Goal: Task Accomplishment & Management: Manage account settings

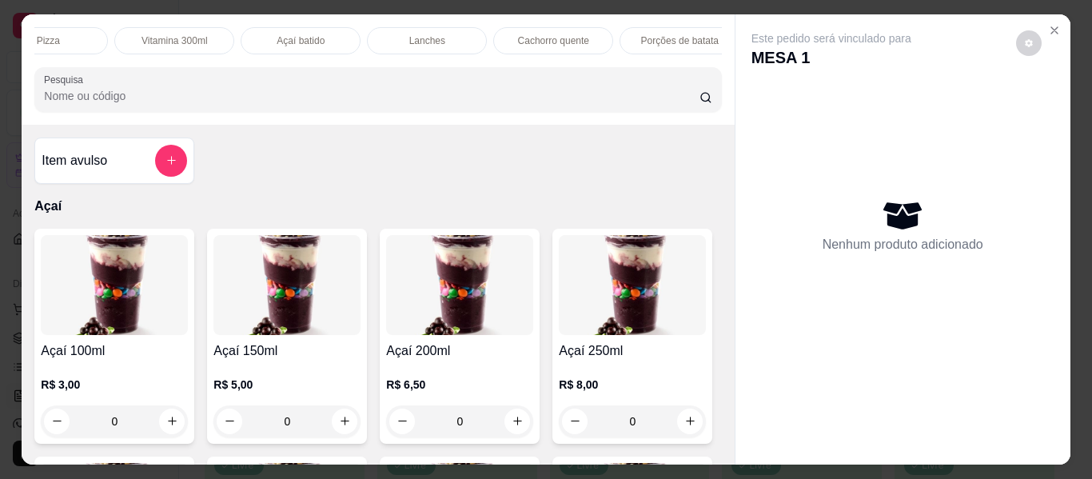
scroll to position [0, 429]
click at [433, 34] on p "Lanches" at bounding box center [424, 40] width 36 height 13
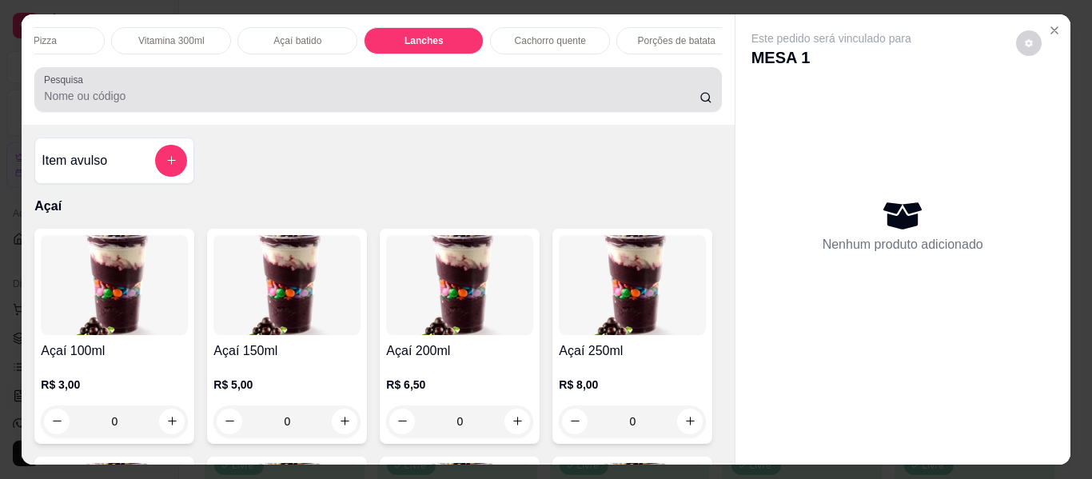
scroll to position [43, 0]
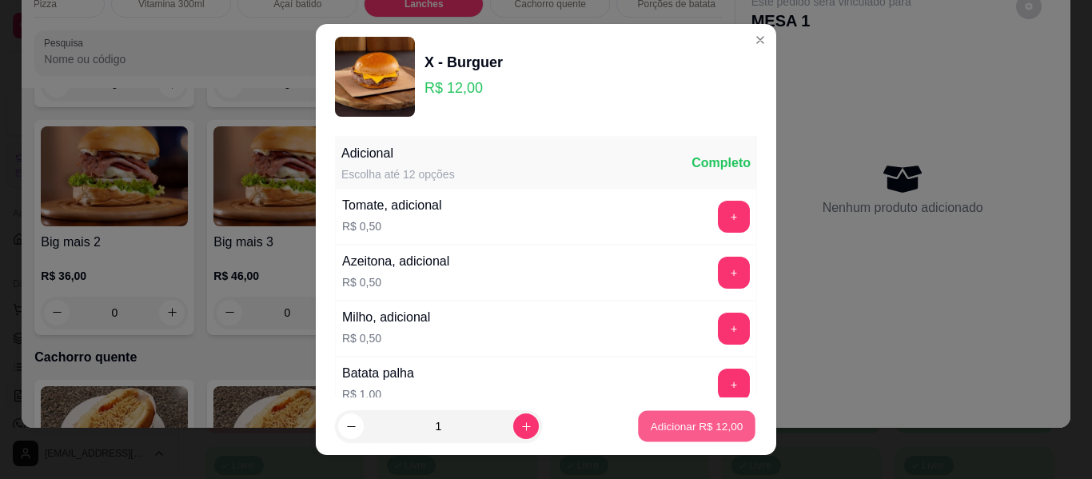
click at [682, 425] on p "Adicionar R$ 12,00" at bounding box center [697, 425] width 93 height 15
type input "1"
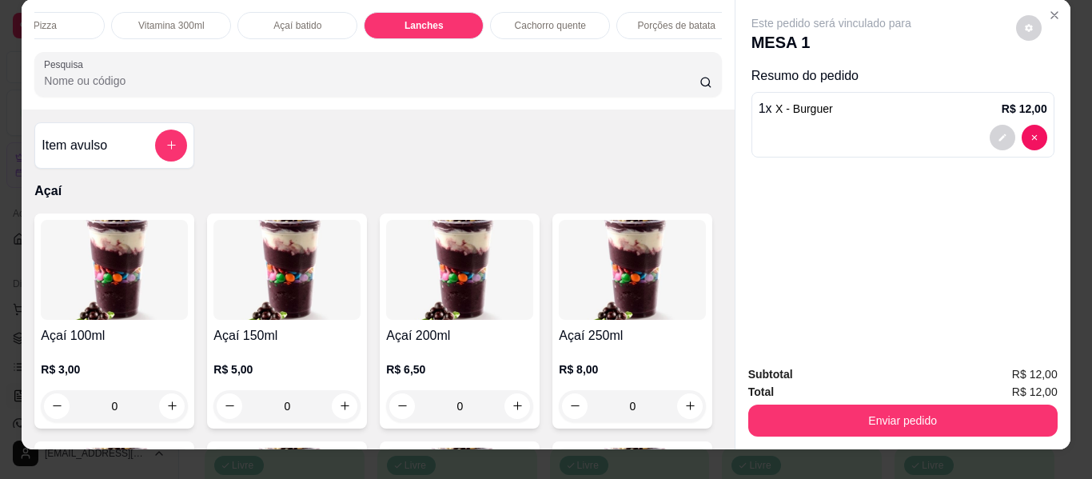
scroll to position [0, 0]
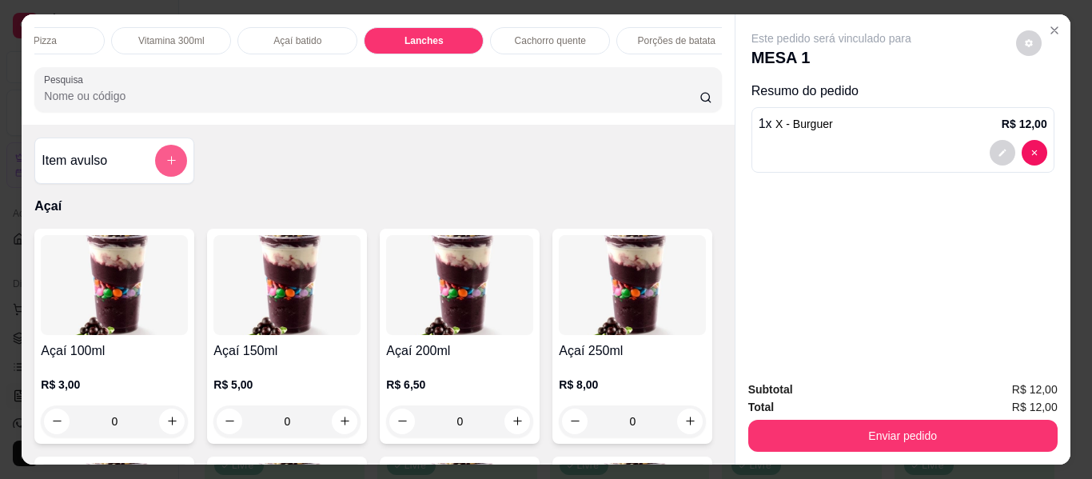
click at [166, 160] on icon "add-separate-item" at bounding box center [172, 160] width 12 height 12
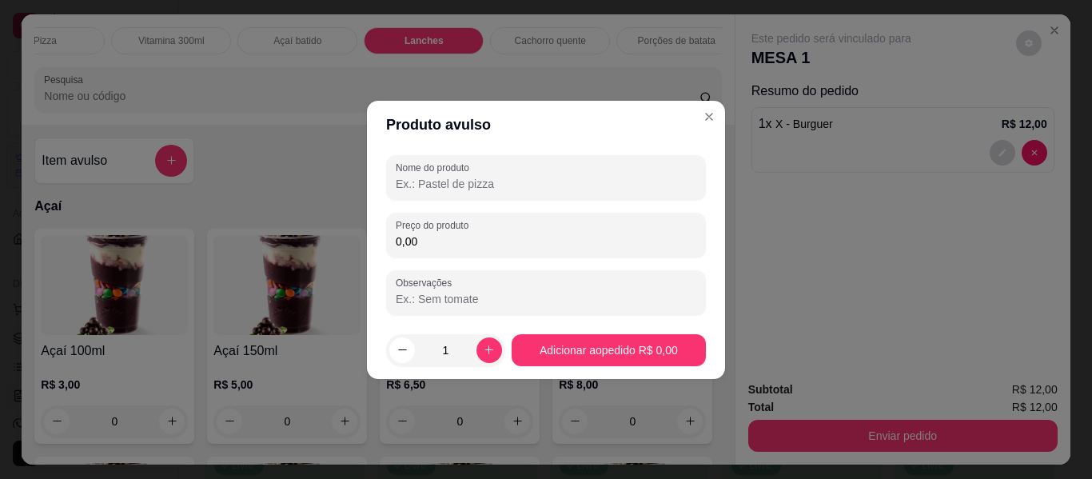
click at [510, 190] on input "Nome do produto" at bounding box center [546, 184] width 301 height 16
type input "taxa de entrega"
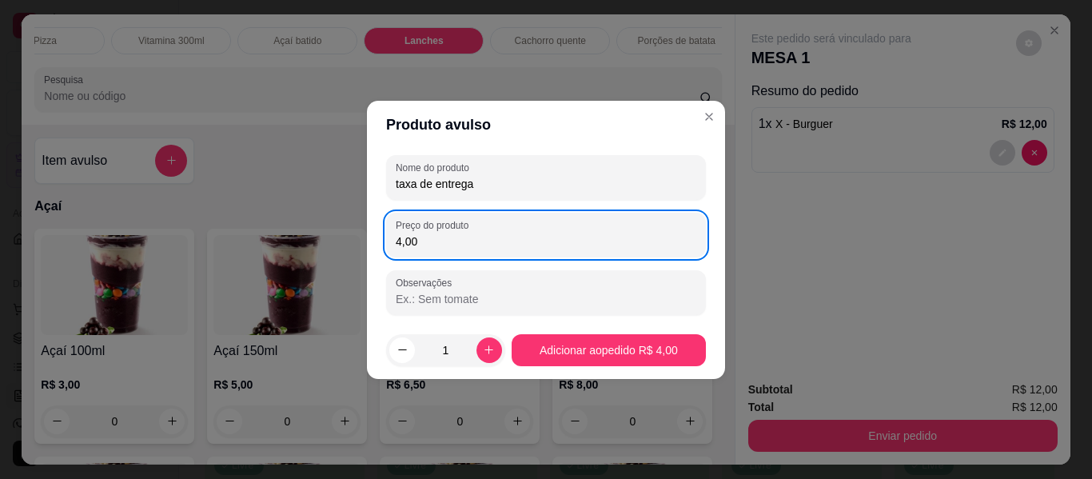
type input "4,00"
drag, startPoint x: 587, startPoint y: 367, endPoint x: 601, endPoint y: 367, distance: 13.6
click at [588, 367] on footer "1 Adicionar ao pedido R$ 4,00" at bounding box center [546, 350] width 358 height 58
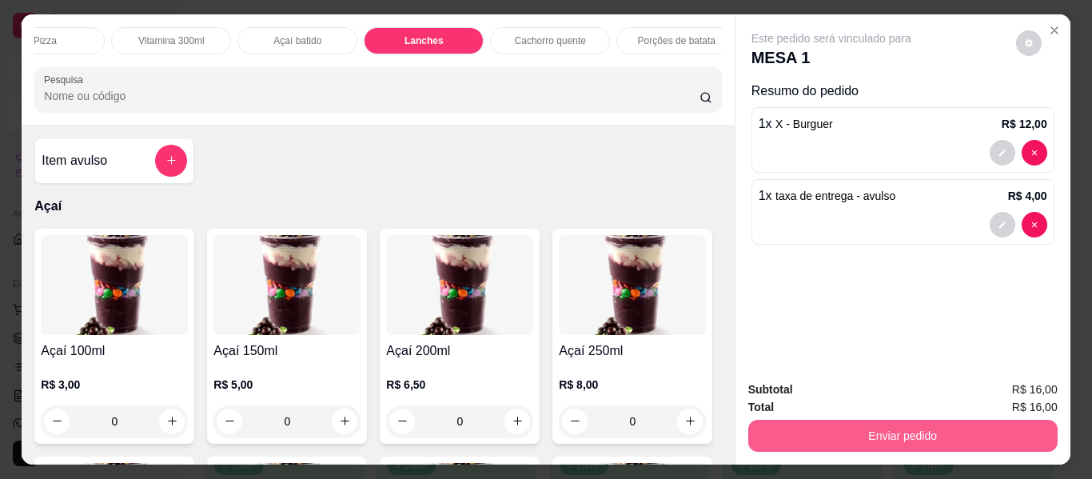
click at [844, 437] on button "Enviar pedido" at bounding box center [902, 436] width 309 height 32
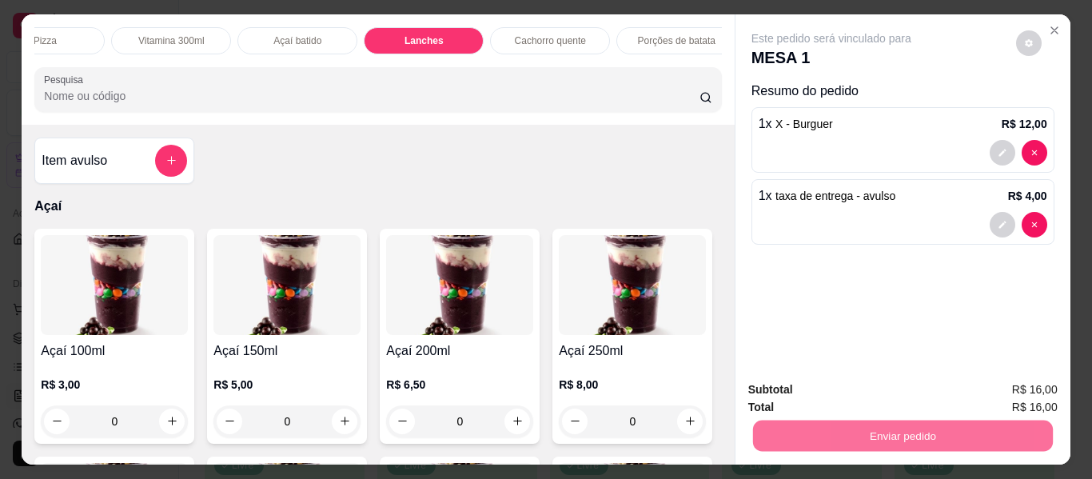
click at [860, 391] on button "Não registrar e enviar pedido" at bounding box center [850, 391] width 166 height 30
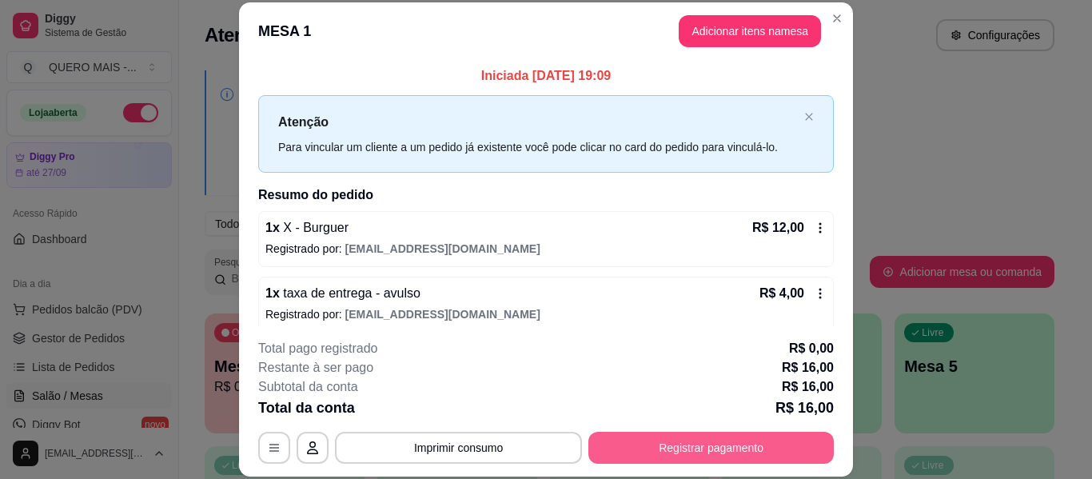
click at [680, 443] on button "Registrar pagamento" at bounding box center [711, 448] width 245 height 32
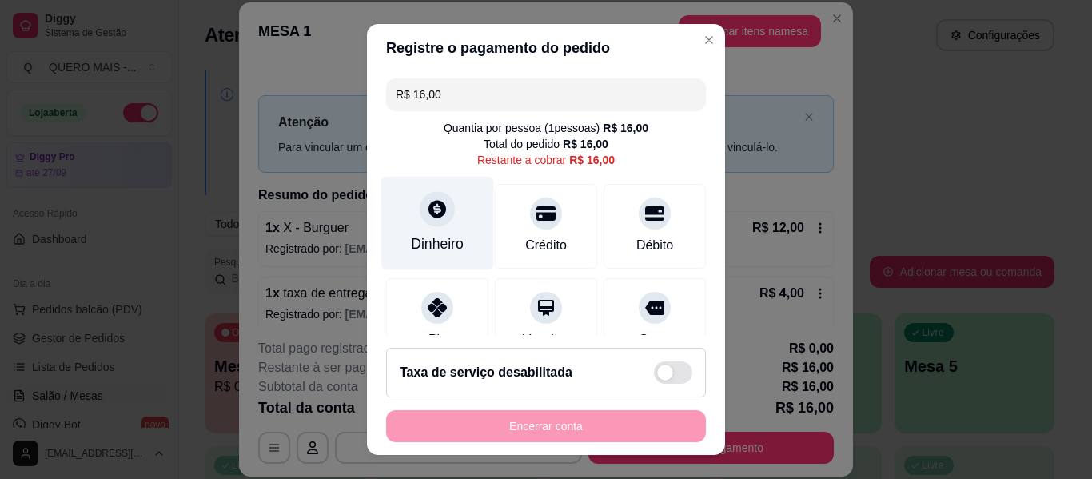
click at [427, 209] on icon at bounding box center [437, 208] width 21 height 21
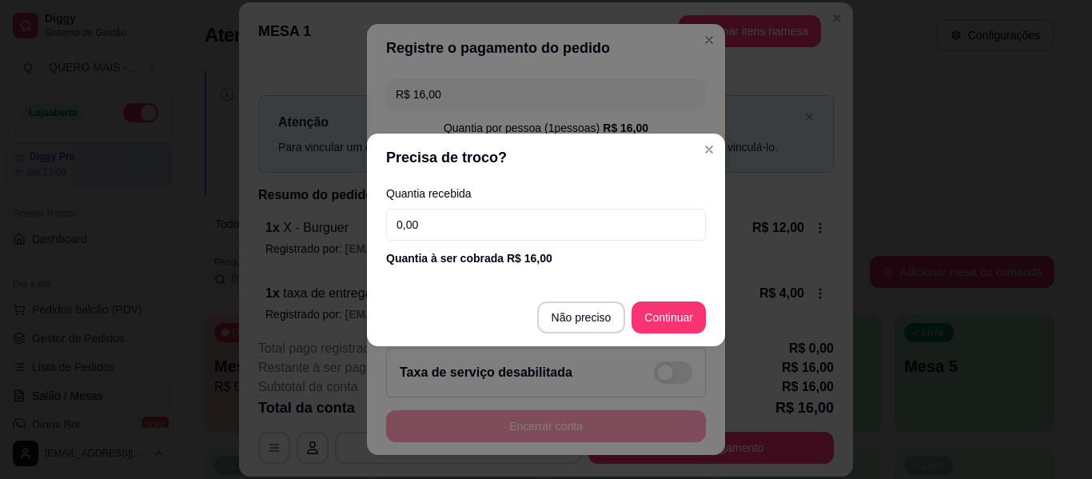
click at [459, 222] on input "0,00" at bounding box center [546, 225] width 320 height 32
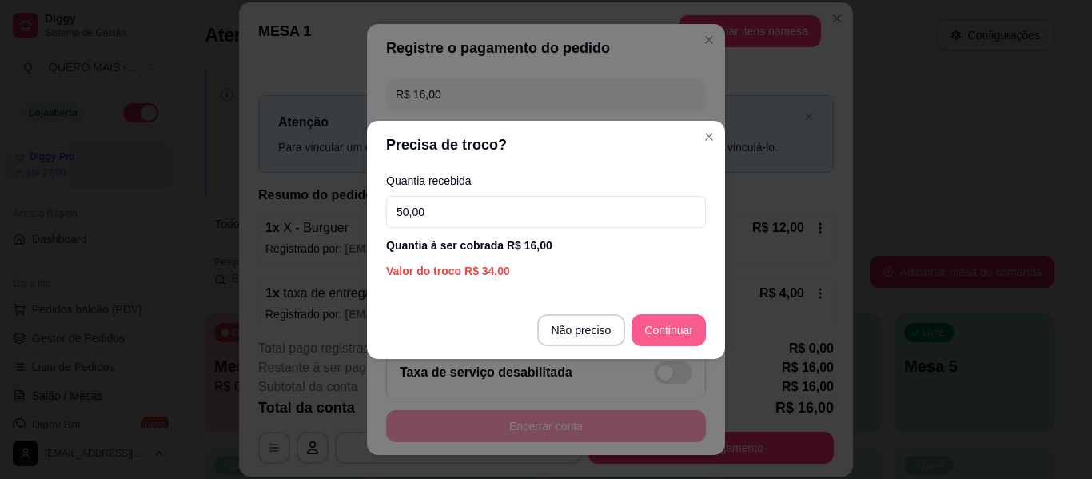
type input "50,00"
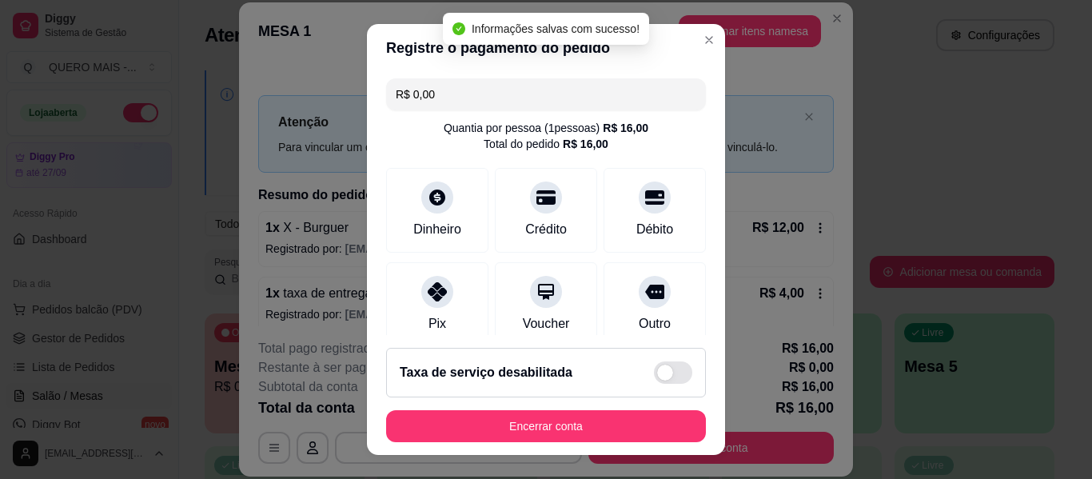
type input "R$ 0,00"
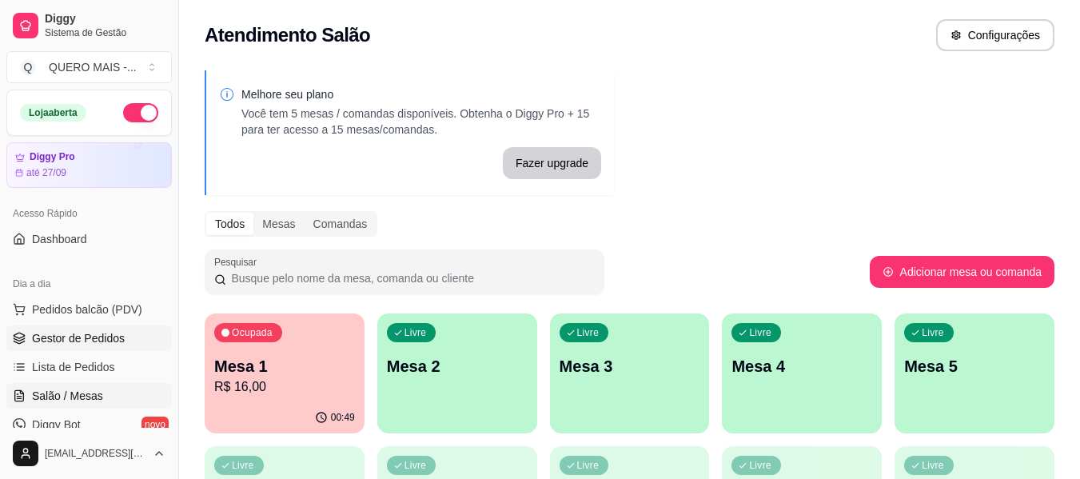
click at [101, 331] on span "Gestor de Pedidos" at bounding box center [78, 338] width 93 height 16
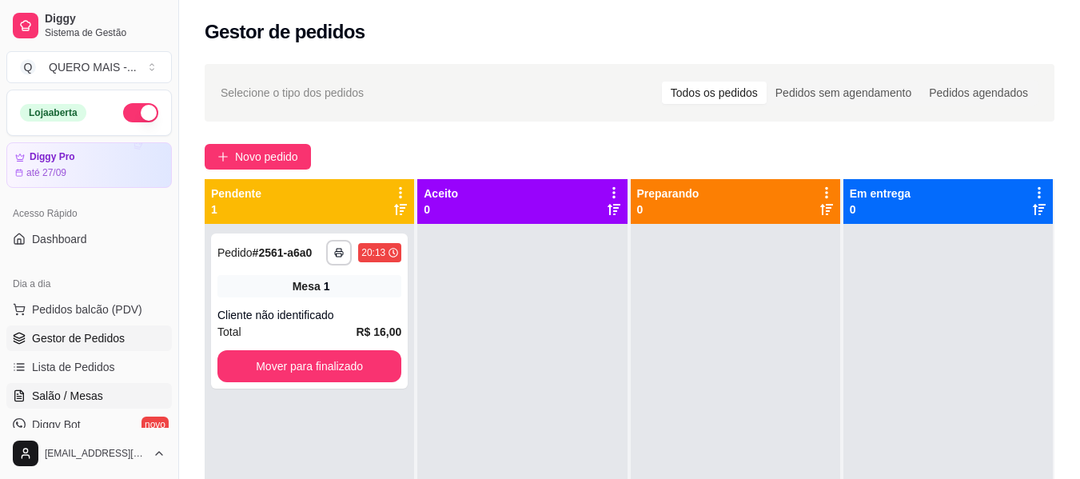
click at [86, 397] on span "Salão / Mesas" at bounding box center [67, 396] width 71 height 16
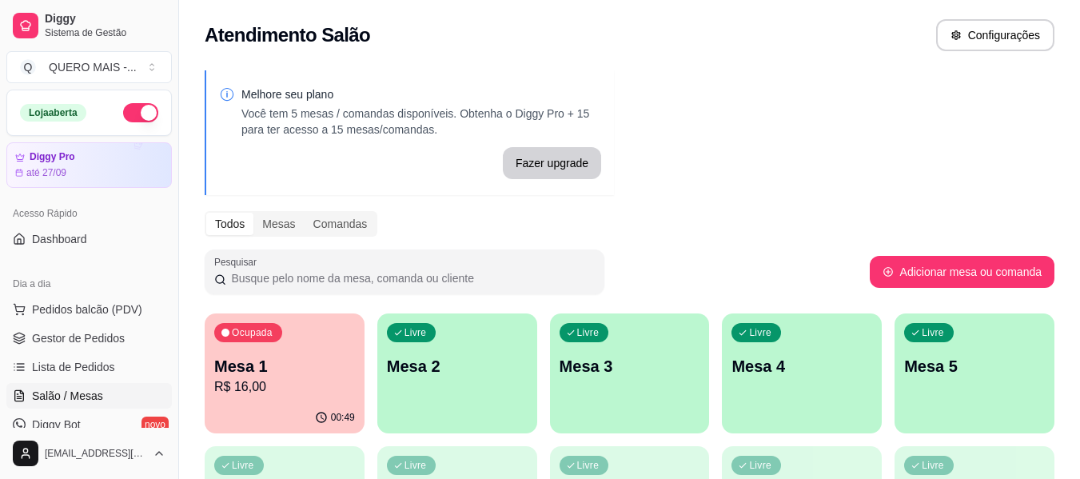
click at [474, 393] on div "Livre Mesa 2" at bounding box center [457, 363] width 160 height 101
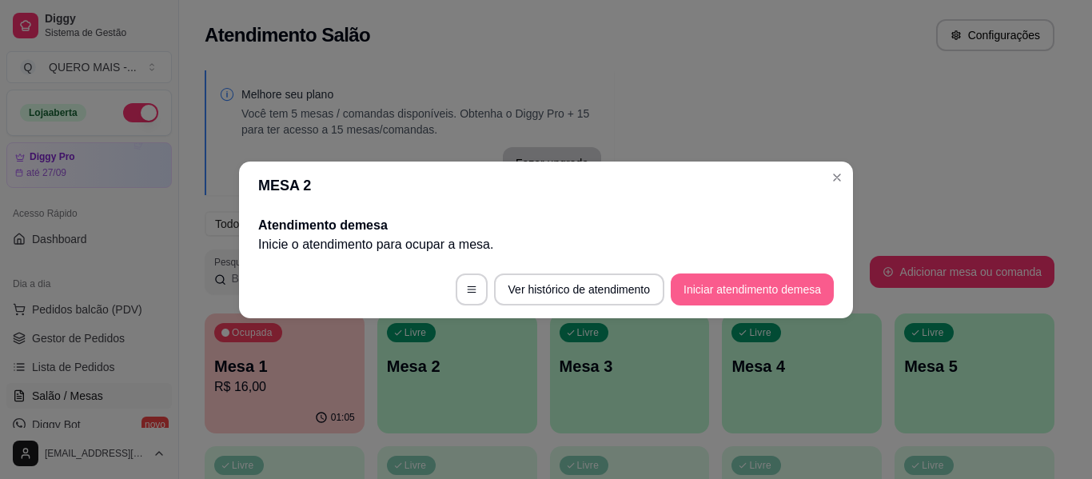
click at [705, 291] on button "Iniciar atendimento de mesa" at bounding box center [752, 289] width 163 height 32
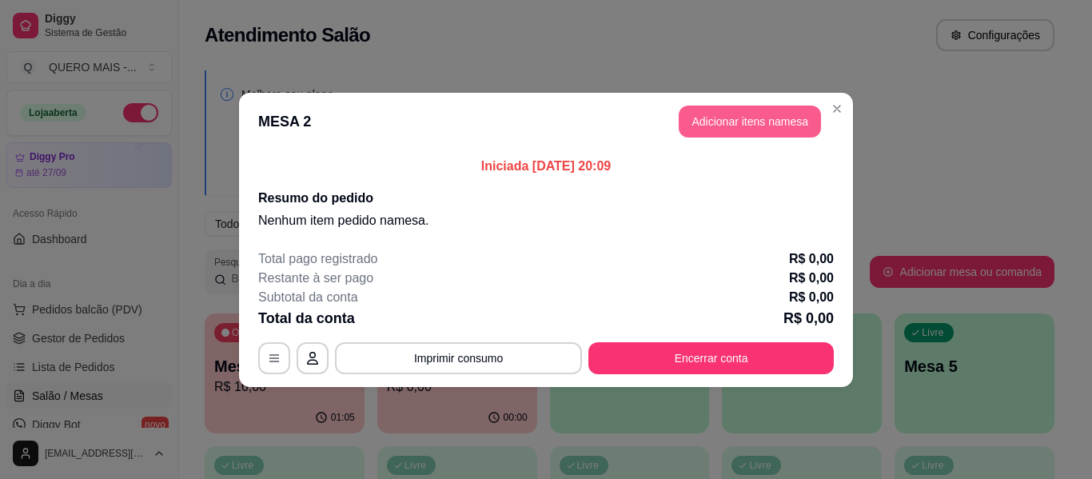
click at [717, 112] on button "Adicionar itens na mesa" at bounding box center [750, 122] width 142 height 32
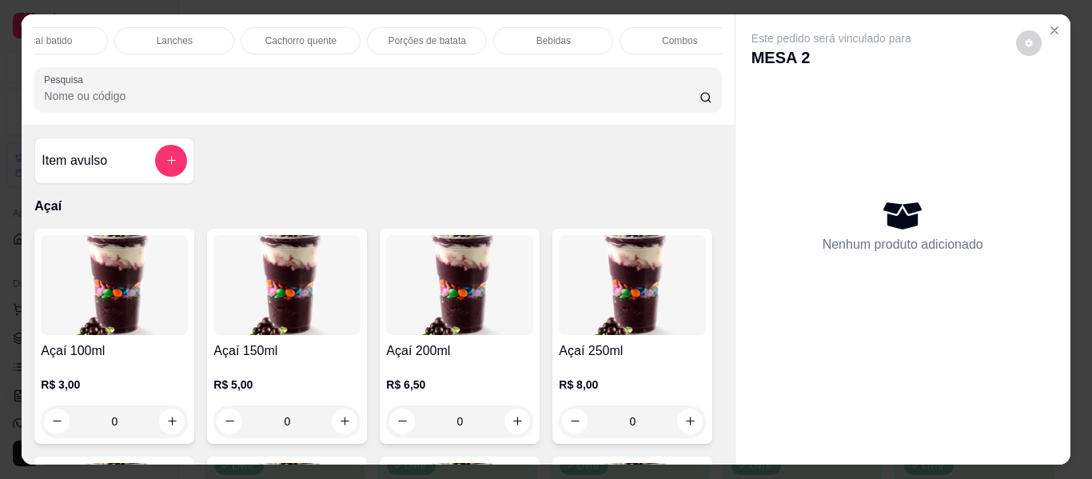
scroll to position [0, 823]
click at [672, 27] on div "Promoções" at bounding box center [661, 40] width 120 height 27
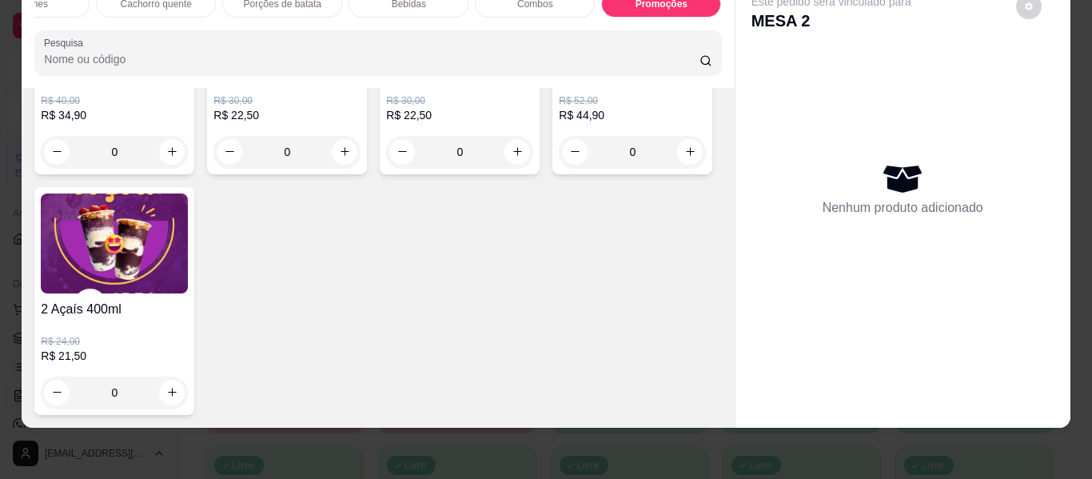
scroll to position [6193, 0]
click at [685, 158] on icon "increase-product-quantity" at bounding box center [691, 152] width 12 height 12
type input "1"
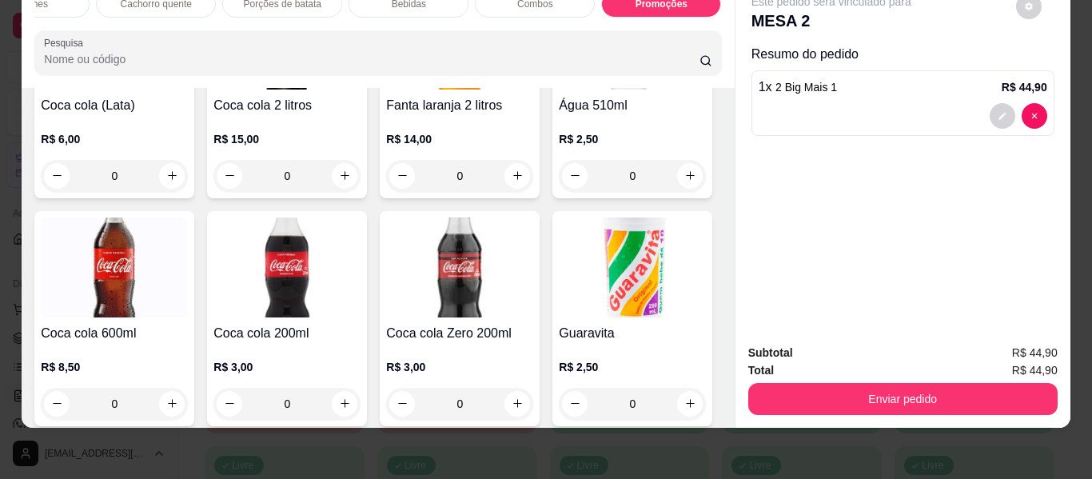
scroll to position [3982, 0]
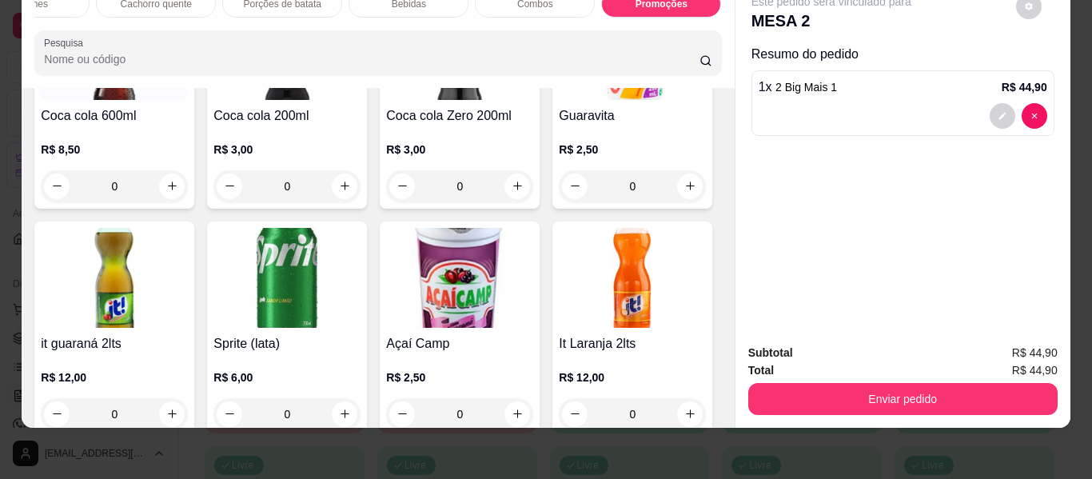
type input "1"
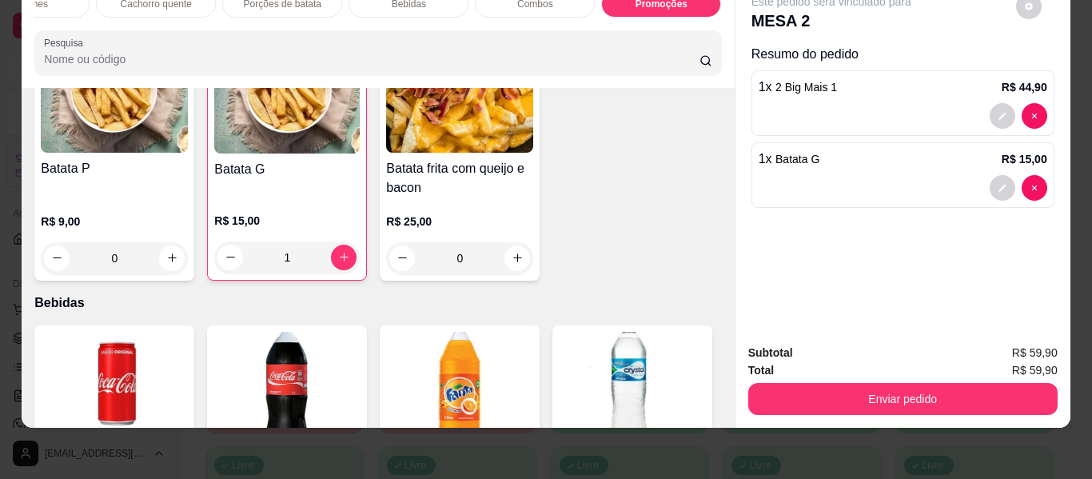
scroll to position [0, 0]
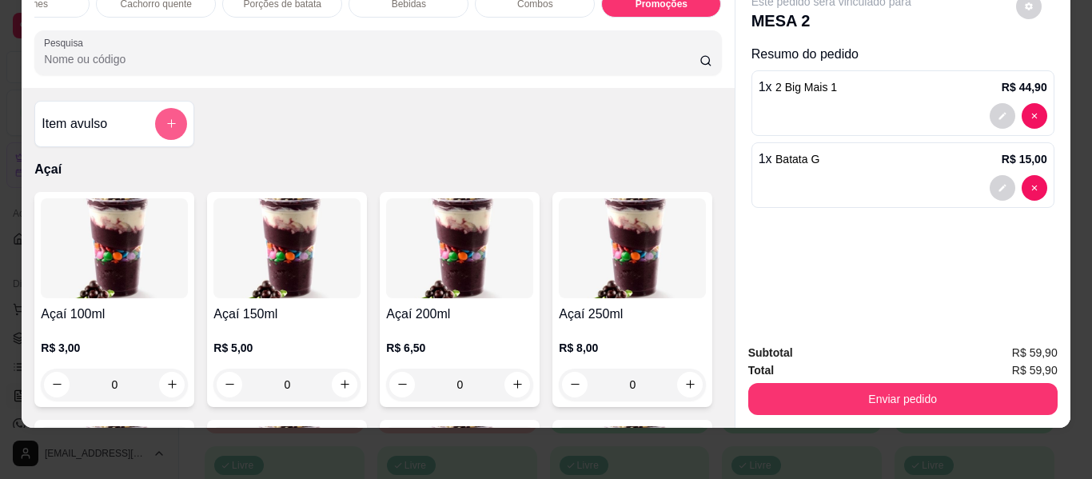
click at [166, 121] on icon "add-separate-item" at bounding box center [172, 124] width 12 height 12
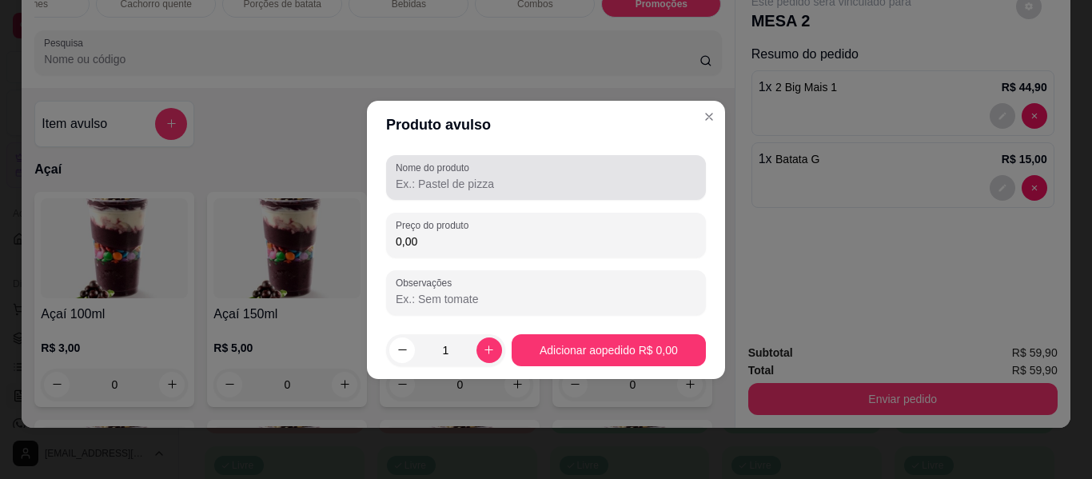
click at [546, 181] on input "Nome do produto" at bounding box center [546, 184] width 301 height 16
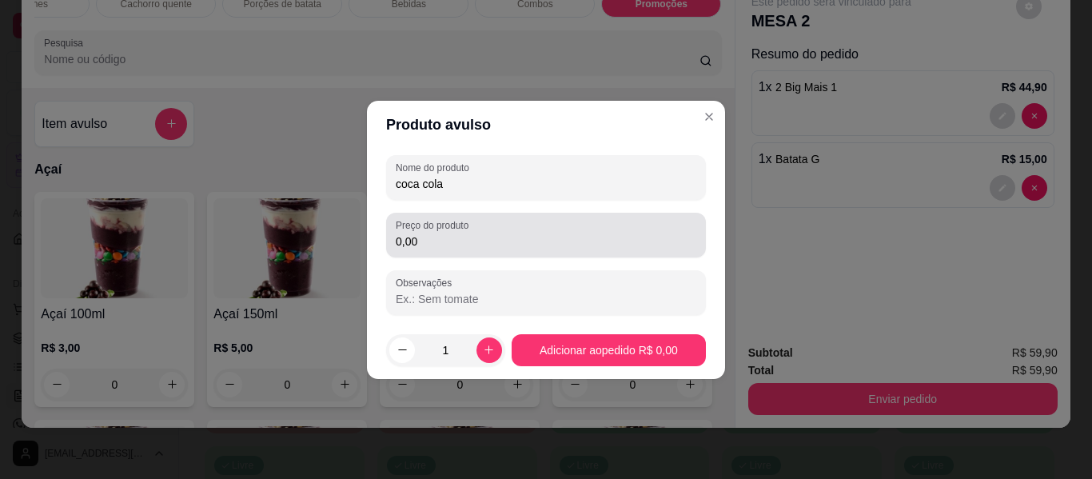
type input "coca cola"
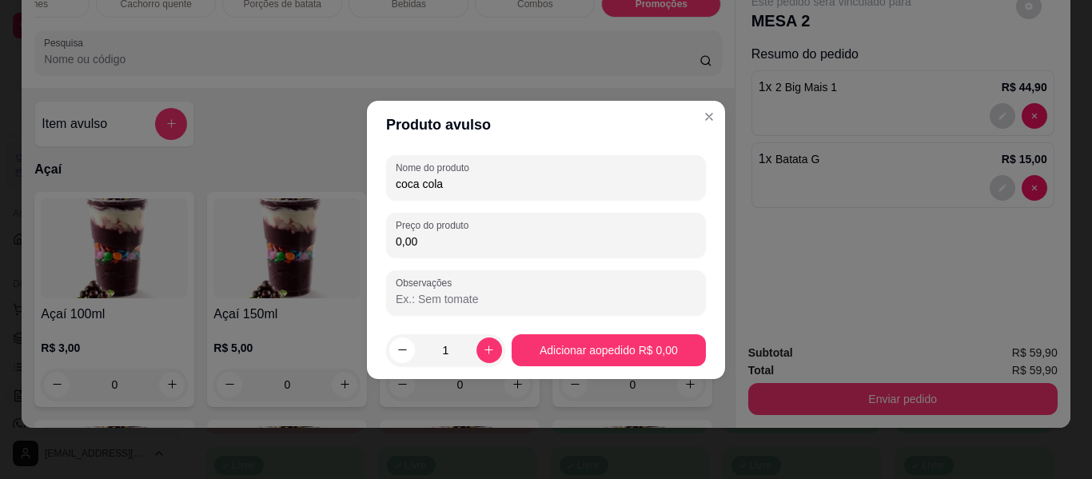
click at [521, 238] on input "0,00" at bounding box center [546, 242] width 301 height 16
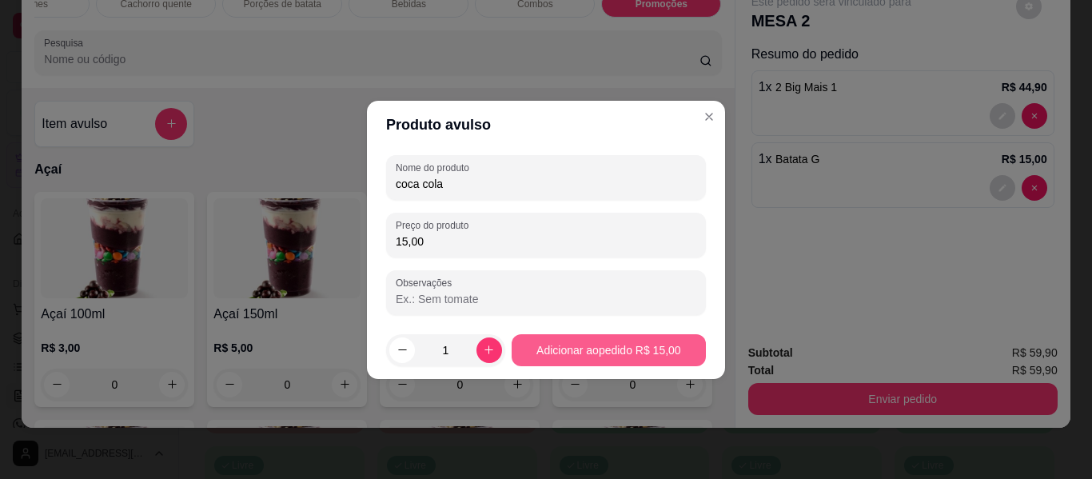
type input "15,00"
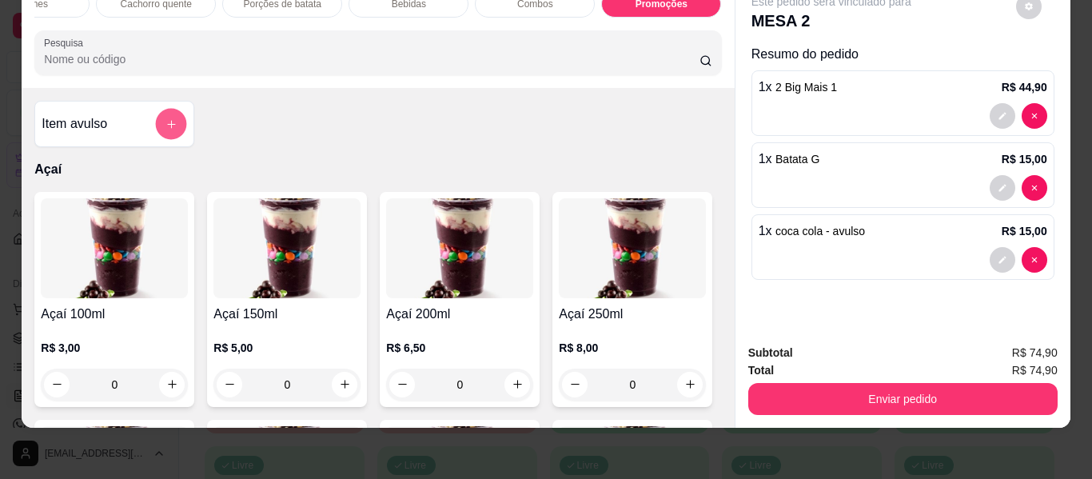
click at [166, 125] on icon "add-separate-item" at bounding box center [172, 124] width 12 height 12
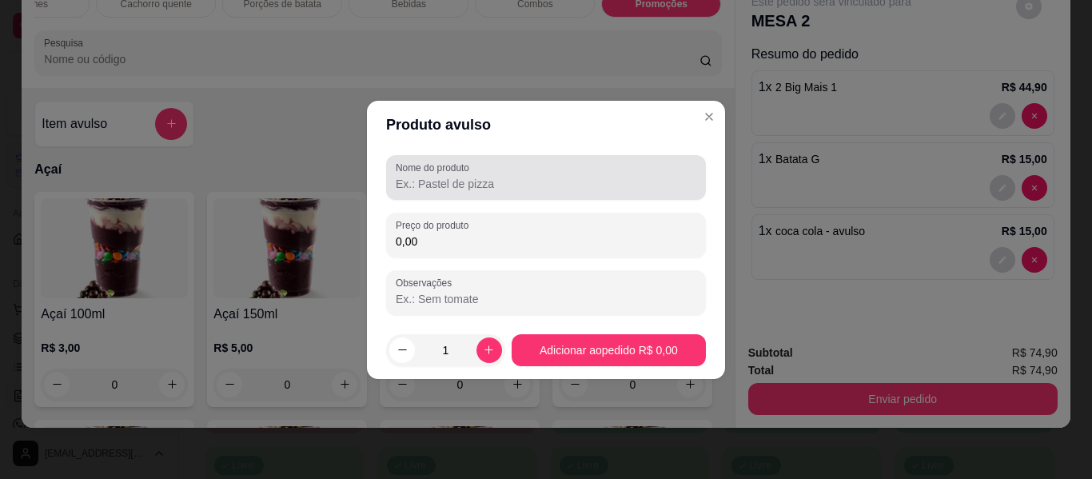
click at [473, 186] on input "Nome do produto" at bounding box center [546, 184] width 301 height 16
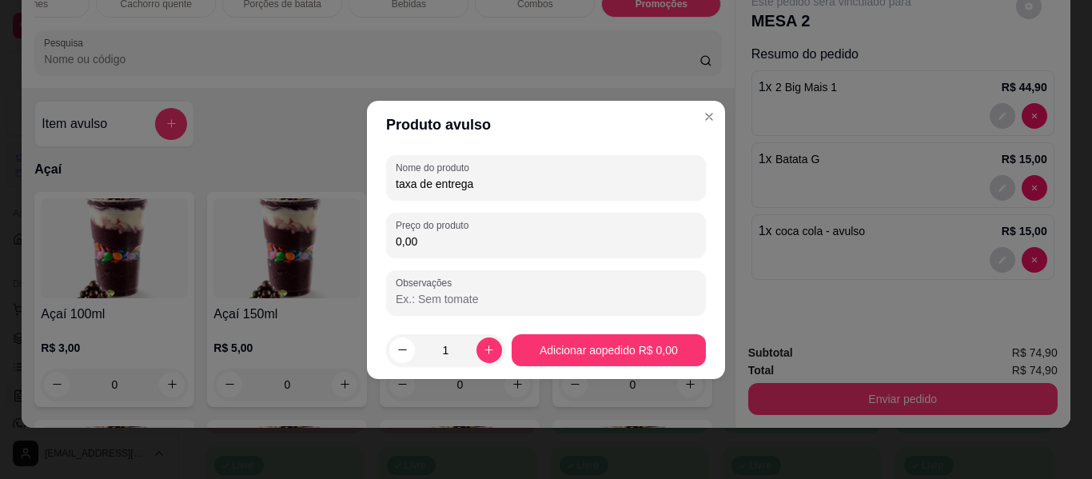
type input "taxa de entrega"
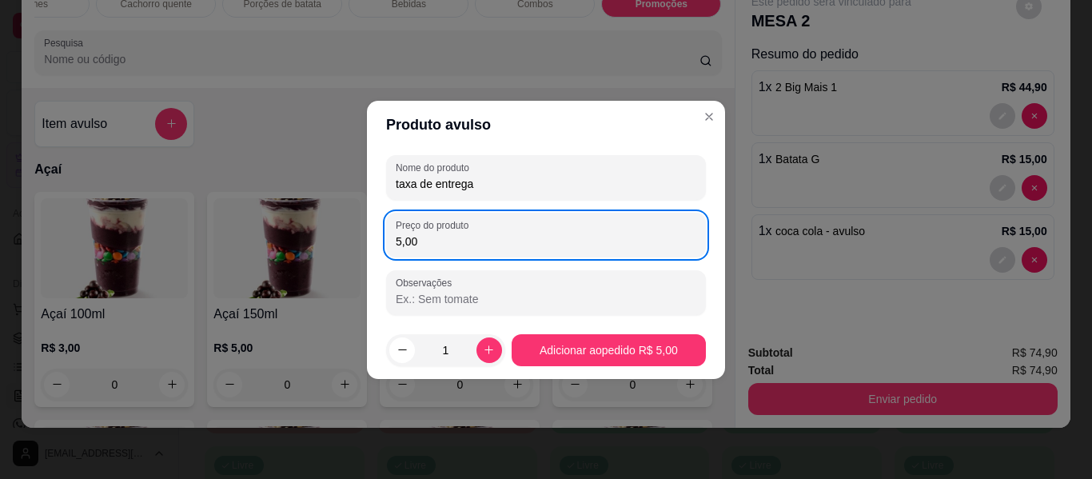
type input "5,00"
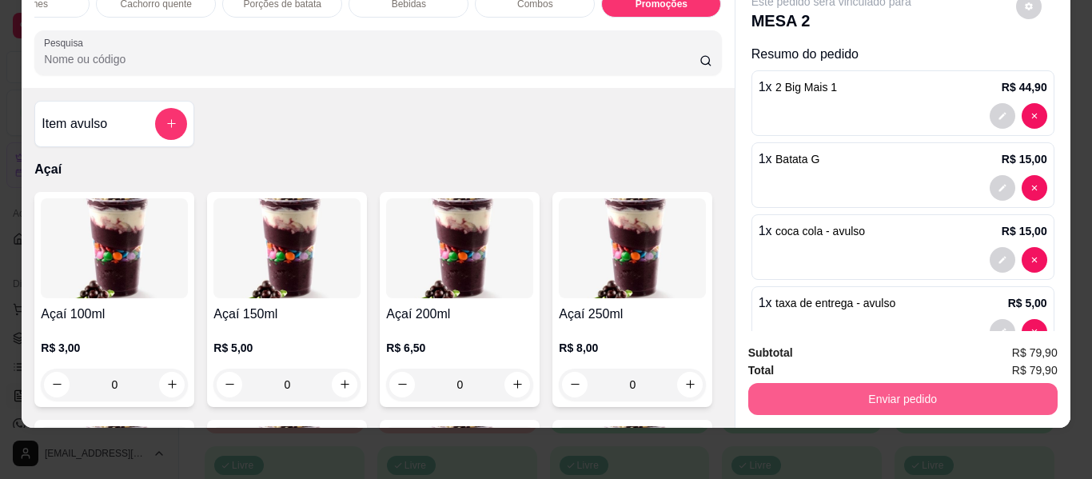
click at [852, 401] on button "Enviar pedido" at bounding box center [902, 399] width 309 height 32
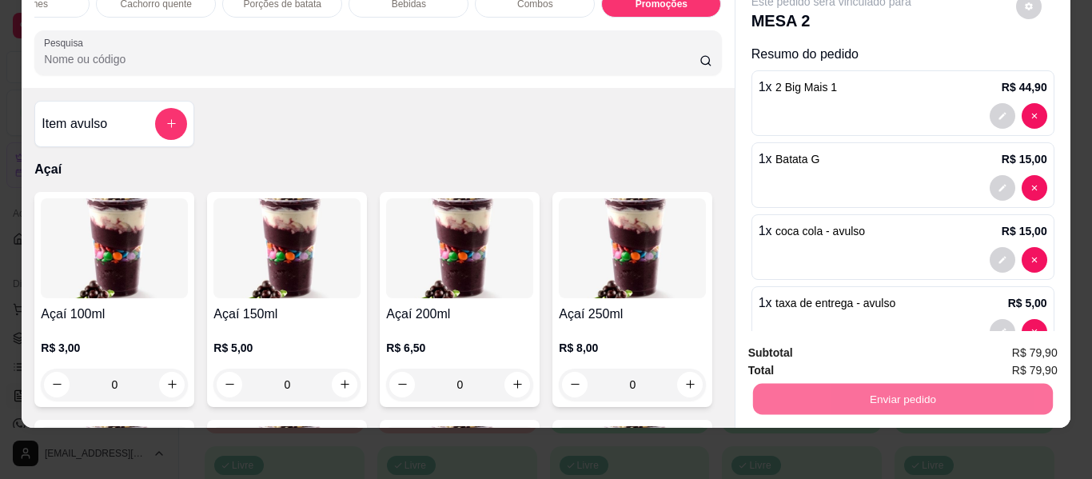
click at [802, 352] on button "Não registrar e enviar pedido" at bounding box center [850, 348] width 162 height 30
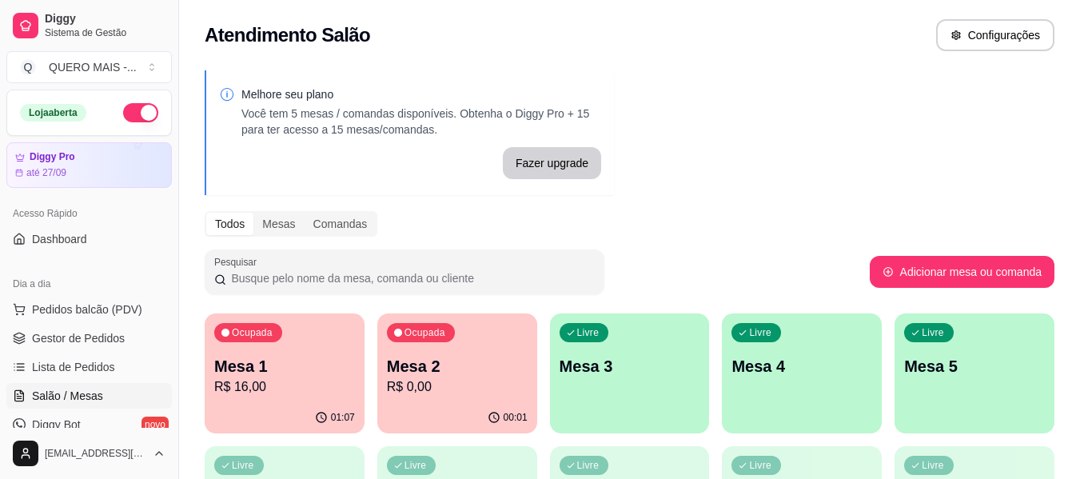
click at [667, 417] on div "button" at bounding box center [630, 423] width 160 height 19
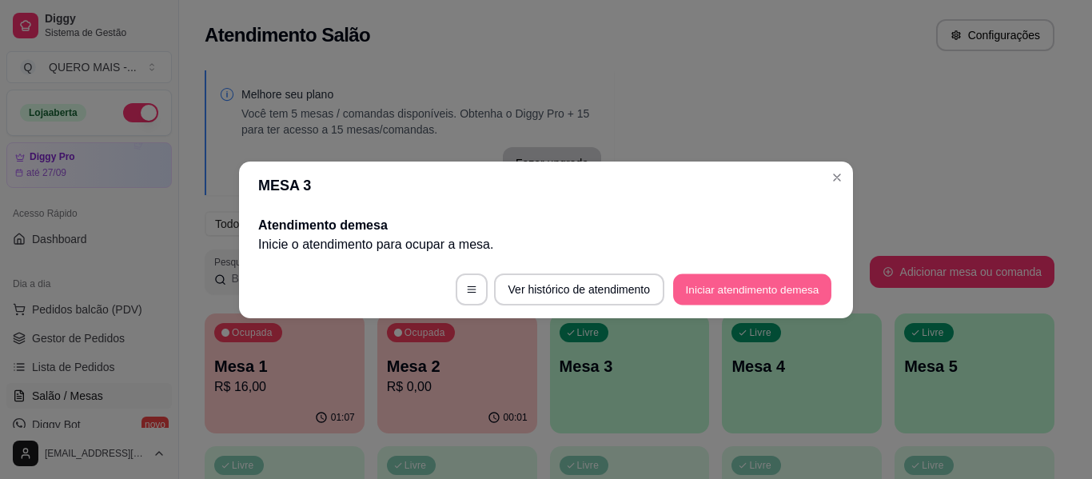
click at [701, 292] on button "Iniciar atendimento de mesa" at bounding box center [752, 288] width 158 height 31
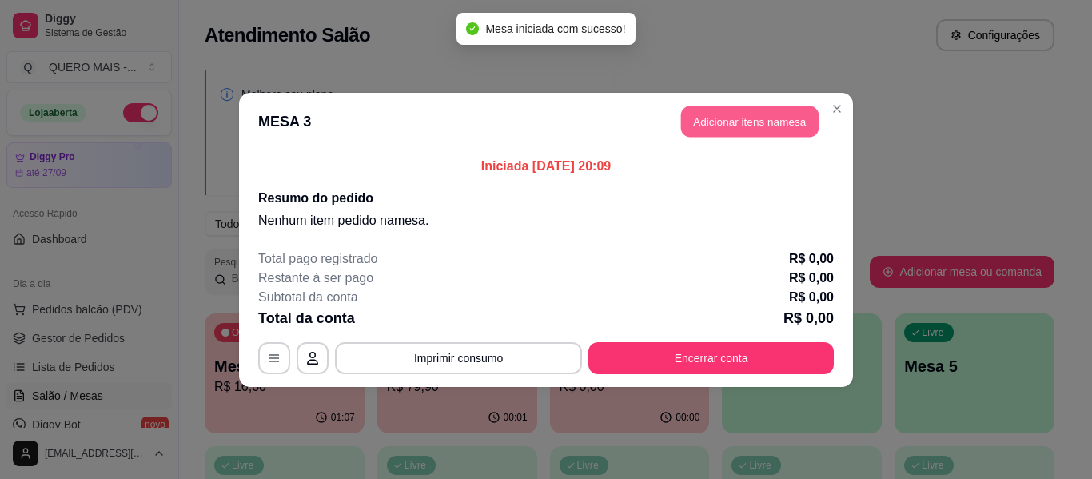
click at [760, 114] on button "Adicionar itens na mesa" at bounding box center [750, 121] width 138 height 31
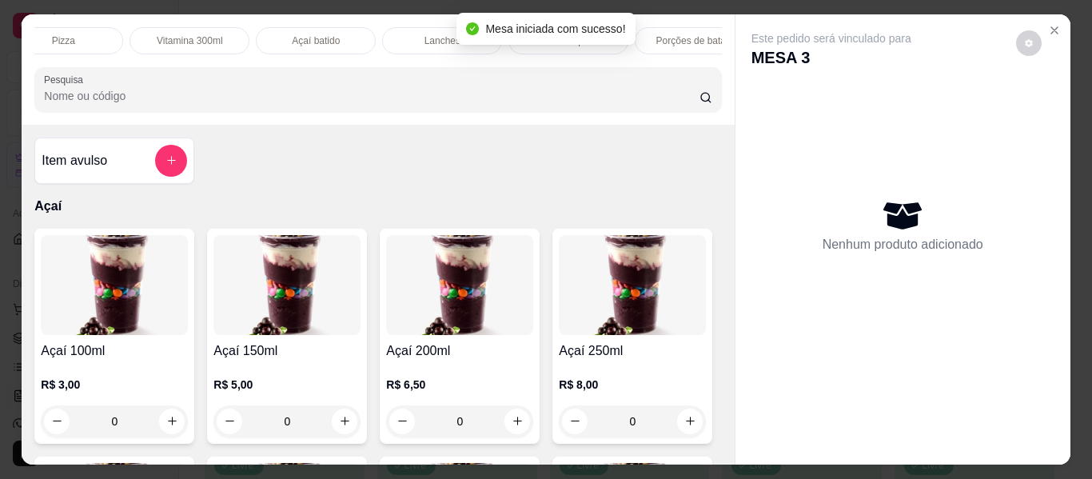
scroll to position [0, 413]
click at [447, 34] on p "Lanches" at bounding box center [440, 40] width 36 height 13
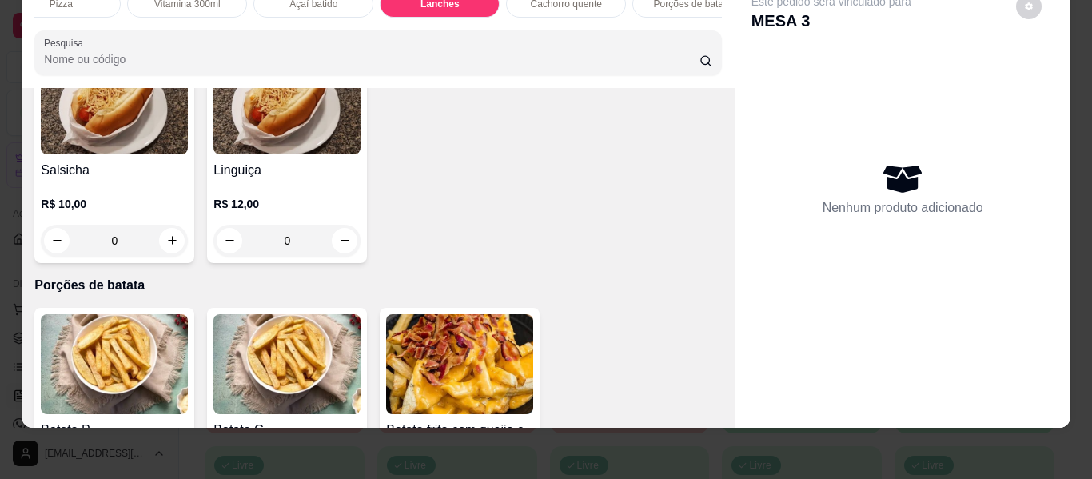
scroll to position [3228, 0]
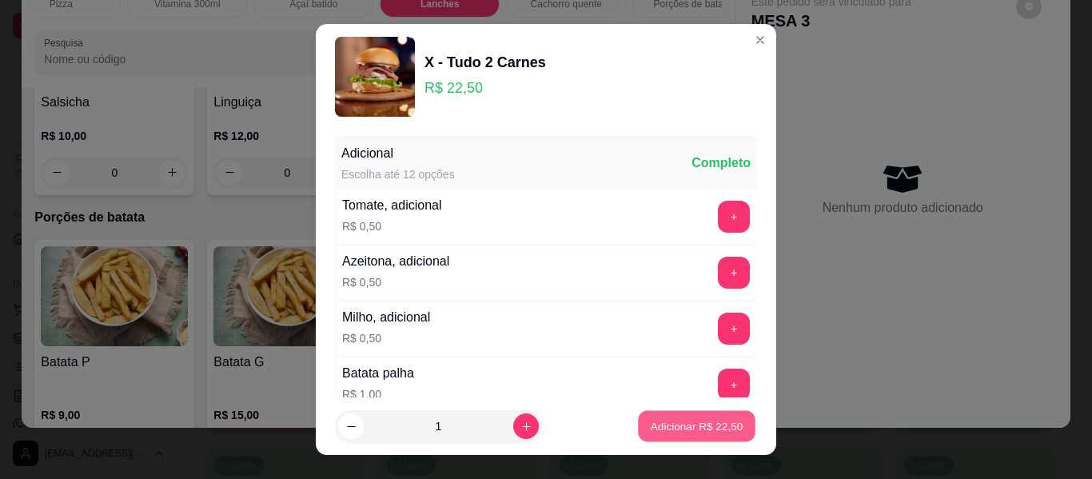
click at [659, 424] on p "Adicionar R$ 22,50" at bounding box center [697, 425] width 93 height 15
type input "1"
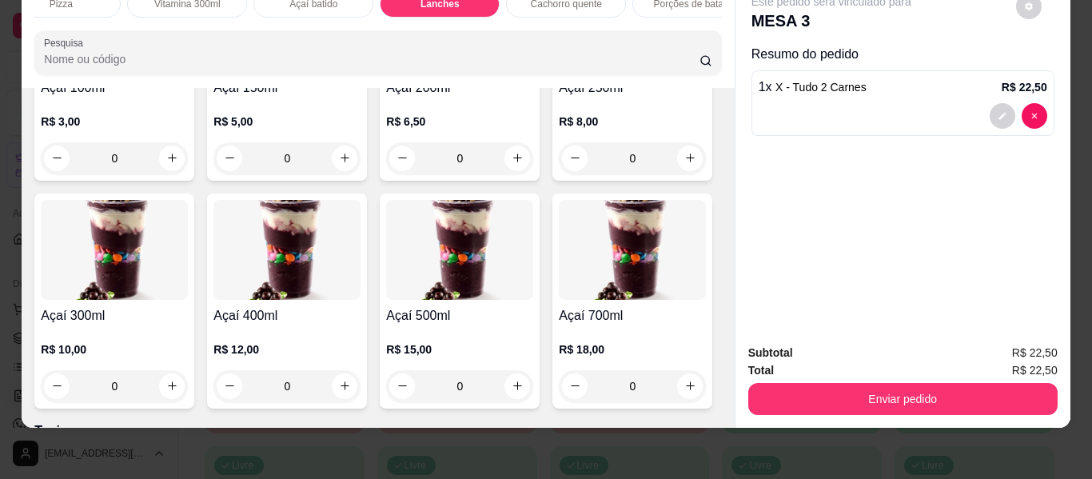
scroll to position [0, 0]
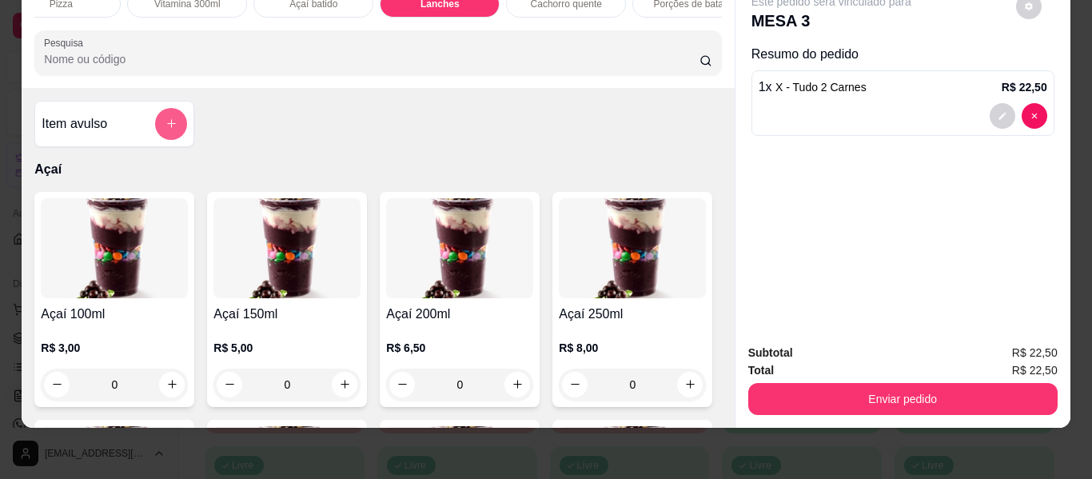
click at [172, 122] on button "add-separate-item" at bounding box center [171, 124] width 32 height 32
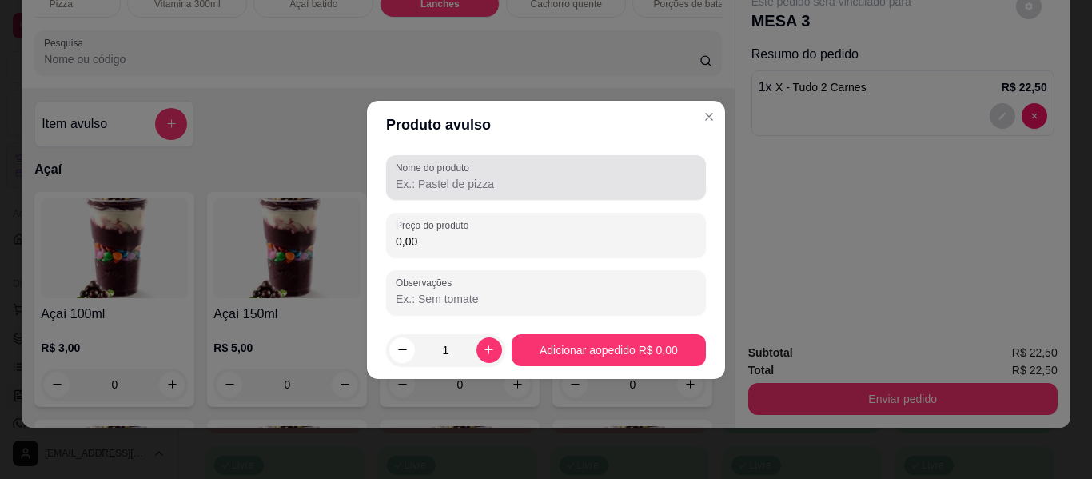
click at [454, 191] on input "Nome do produto" at bounding box center [546, 184] width 301 height 16
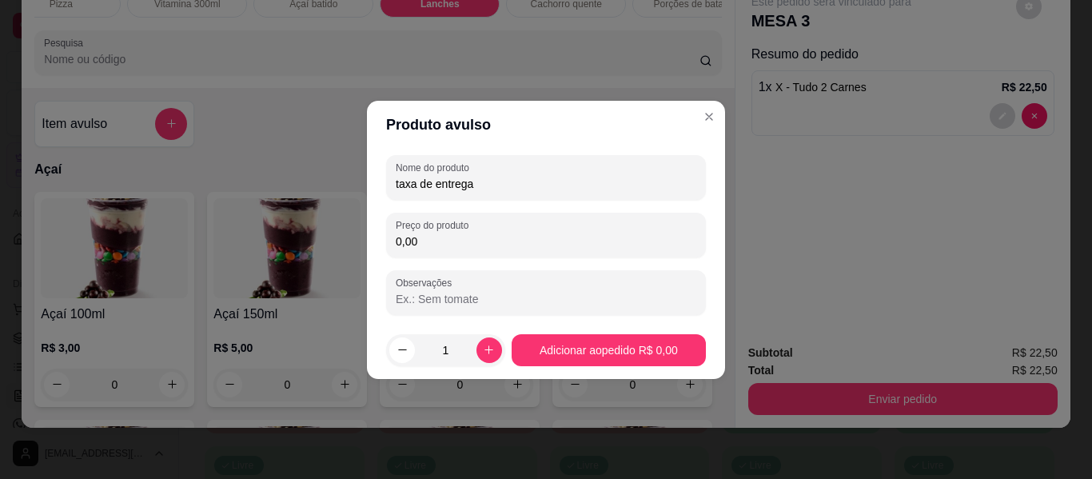
type input "taxa de entrega"
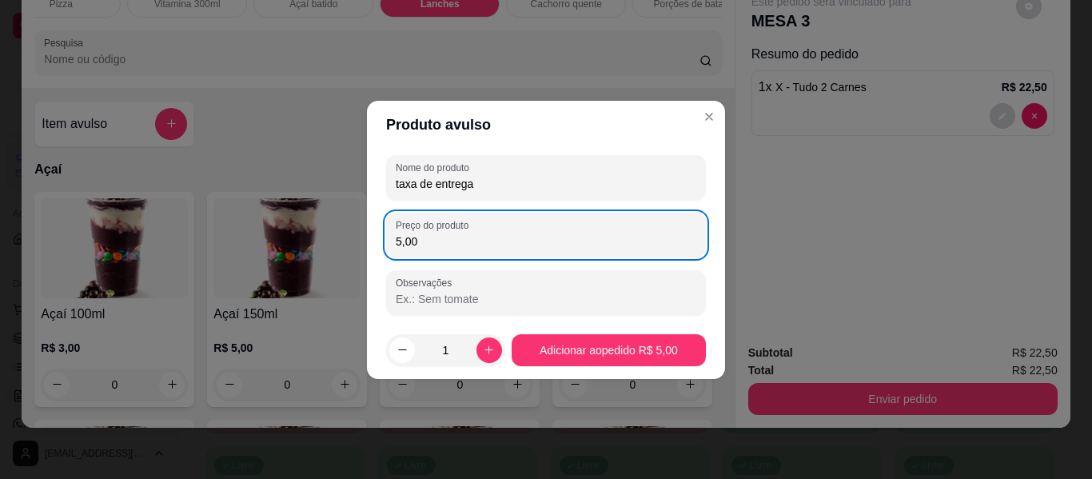
type input "5,00"
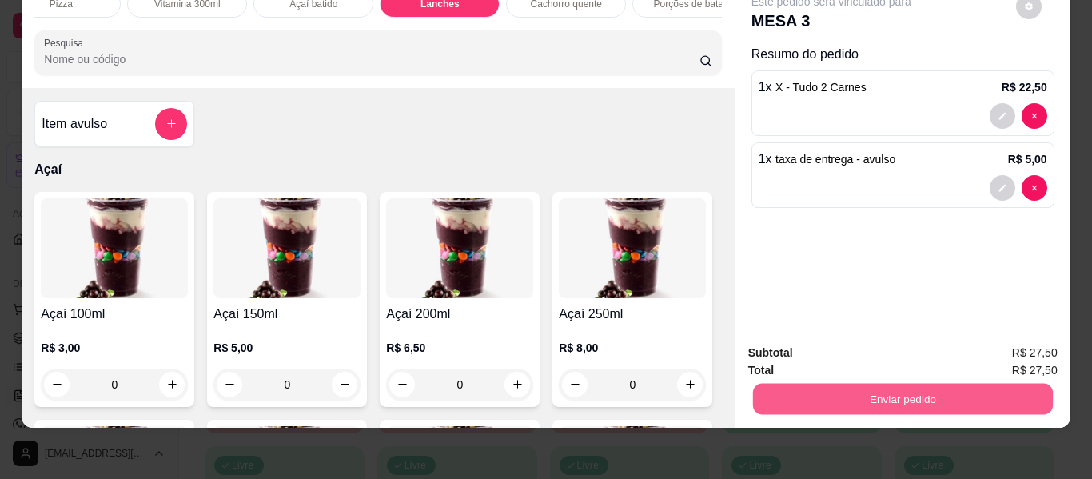
click at [931, 394] on button "Enviar pedido" at bounding box center [902, 399] width 300 height 31
click at [855, 355] on button "Não registrar e enviar pedido" at bounding box center [850, 347] width 166 height 30
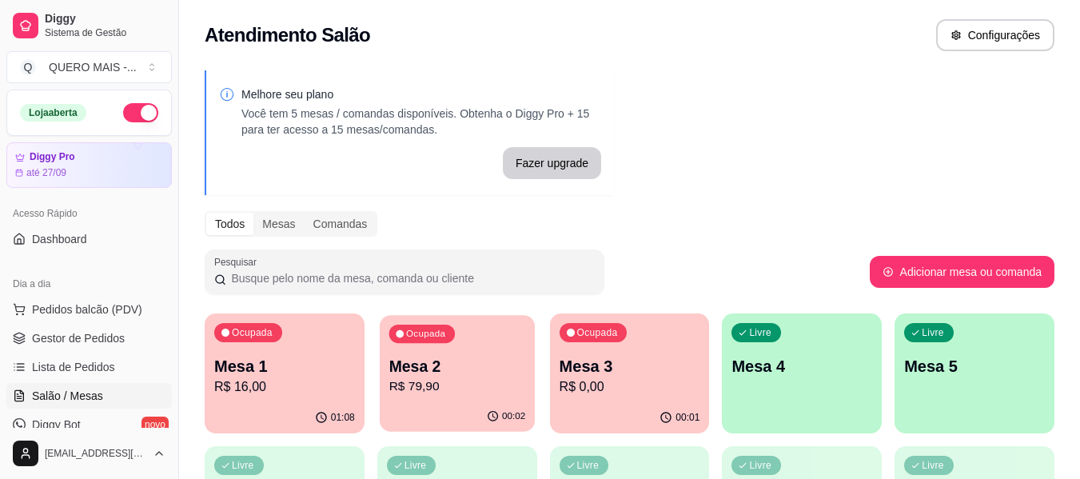
click at [420, 403] on div "00:02" at bounding box center [457, 416] width 155 height 30
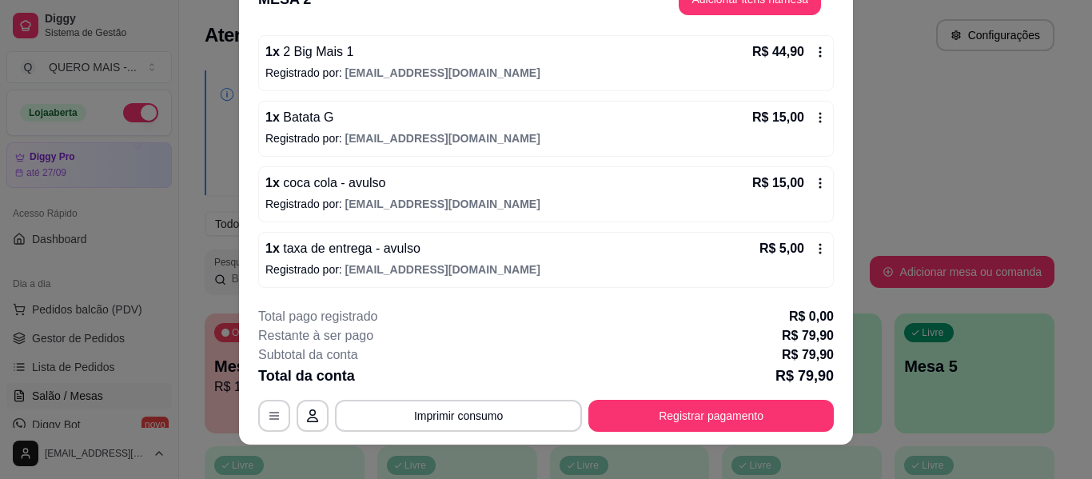
scroll to position [49, 0]
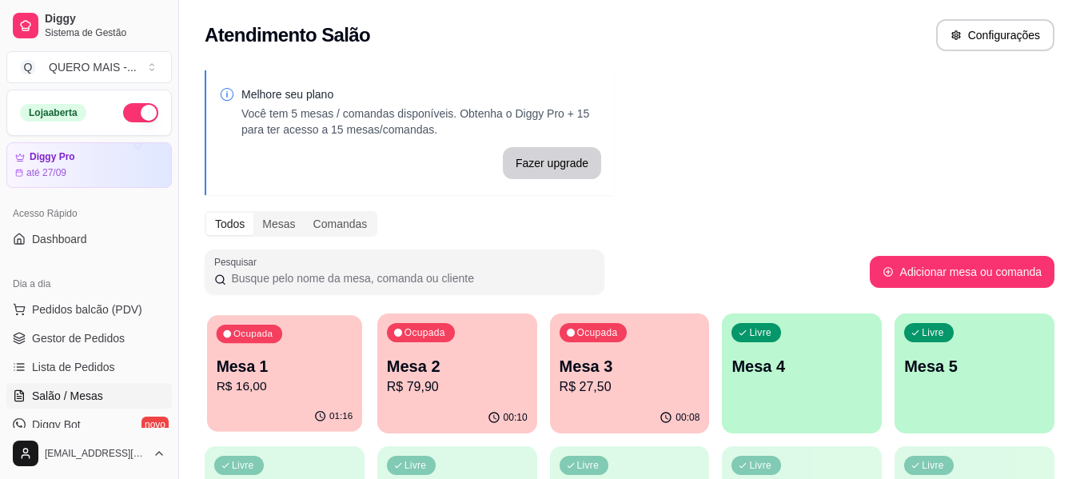
click at [284, 401] on div "Ocupada Mesa 1 R$ 16,00" at bounding box center [284, 358] width 155 height 86
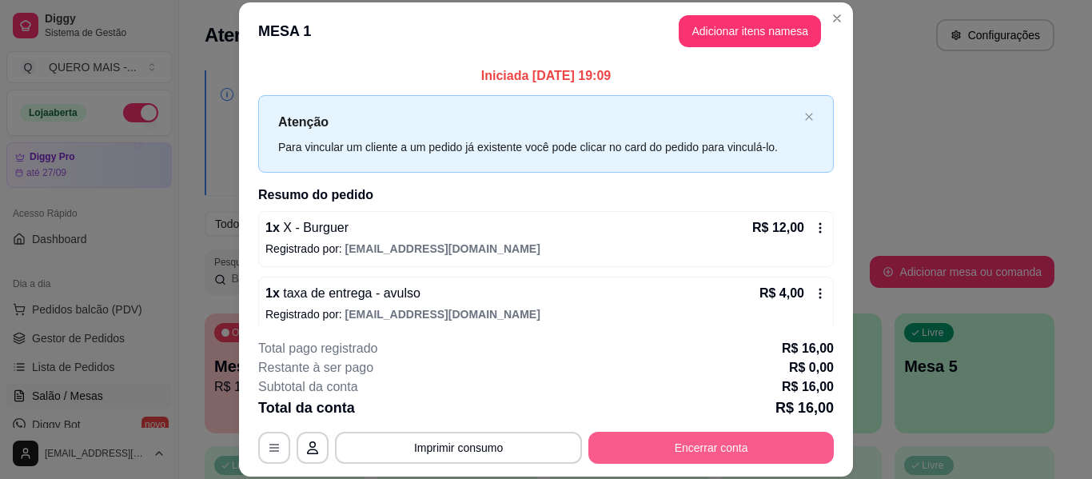
click at [654, 453] on button "Encerrar conta" at bounding box center [711, 448] width 245 height 32
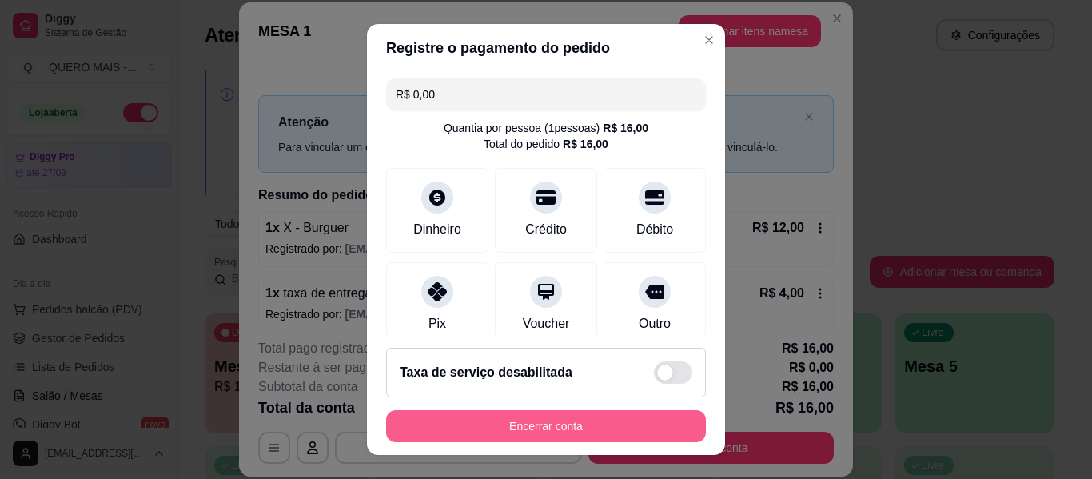
click at [548, 424] on button "Encerrar conta" at bounding box center [546, 426] width 320 height 32
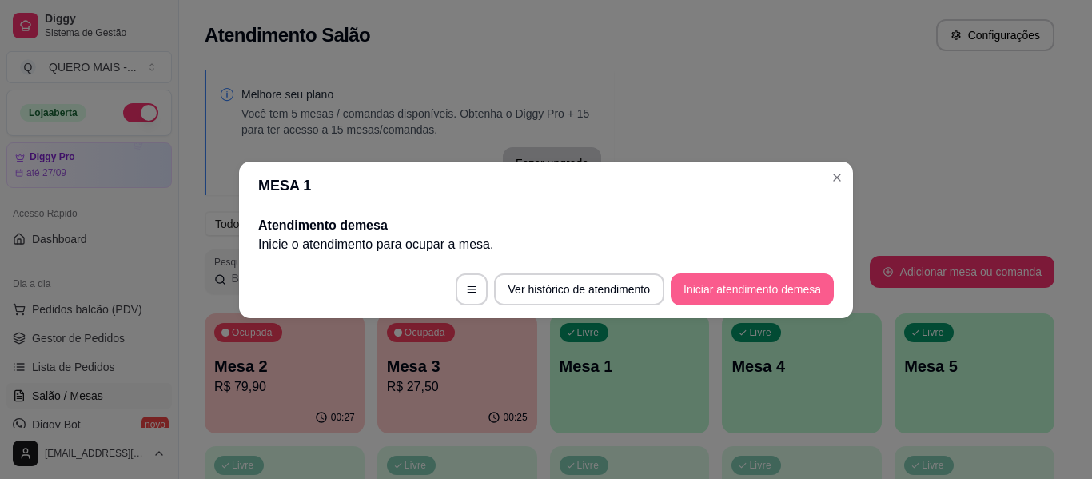
click at [691, 281] on button "Iniciar atendimento de mesa" at bounding box center [752, 289] width 163 height 32
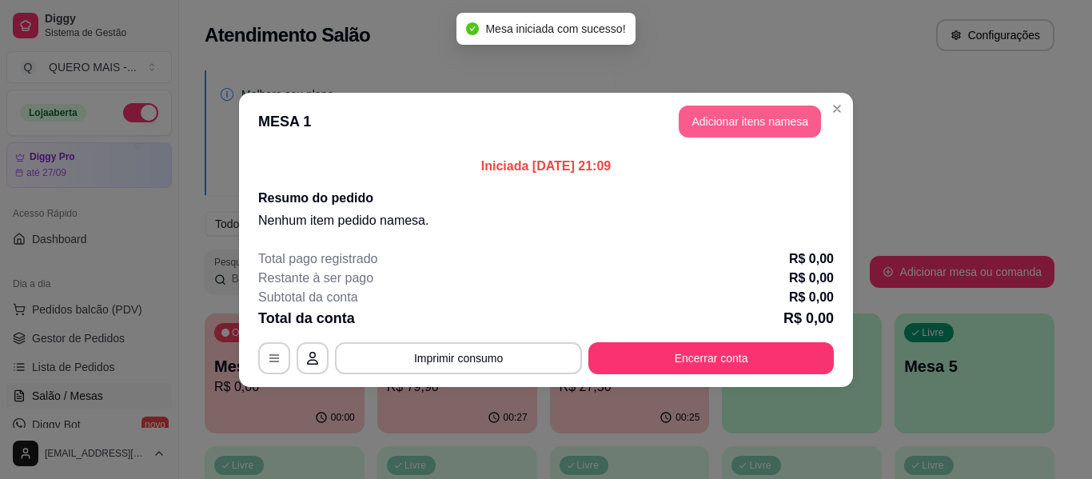
click at [772, 121] on button "Adicionar itens na mesa" at bounding box center [750, 122] width 142 height 32
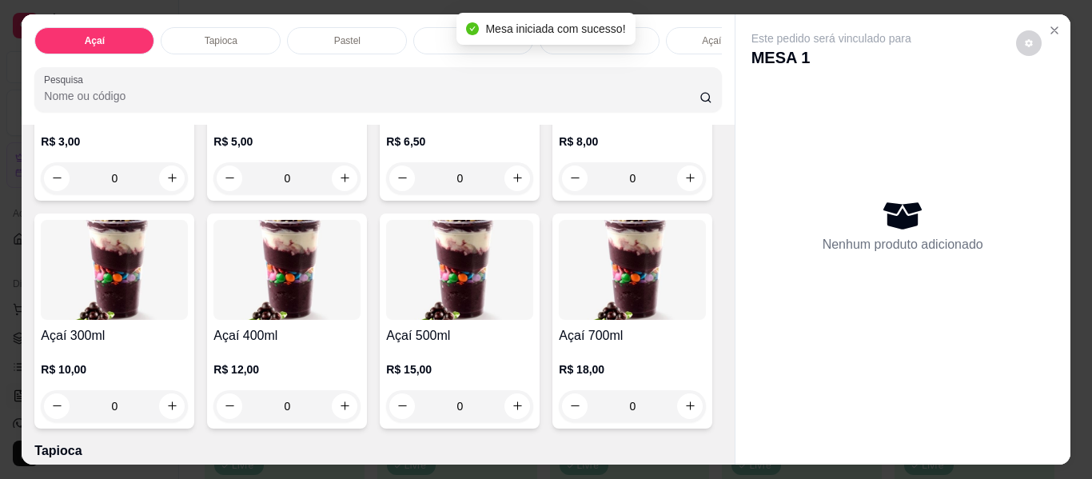
scroll to position [320, 0]
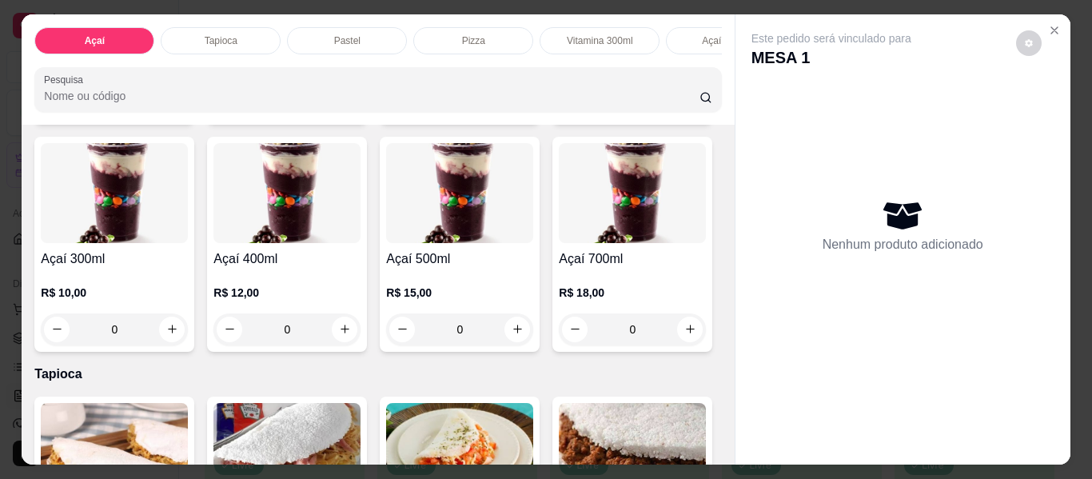
click at [188, 331] on div "0" at bounding box center [114, 329] width 147 height 32
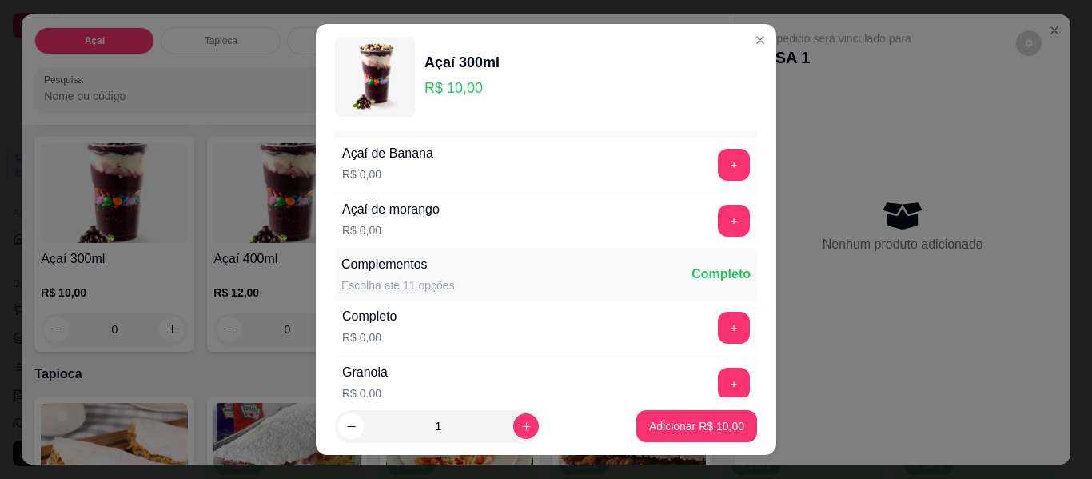
scroll to position [80, 0]
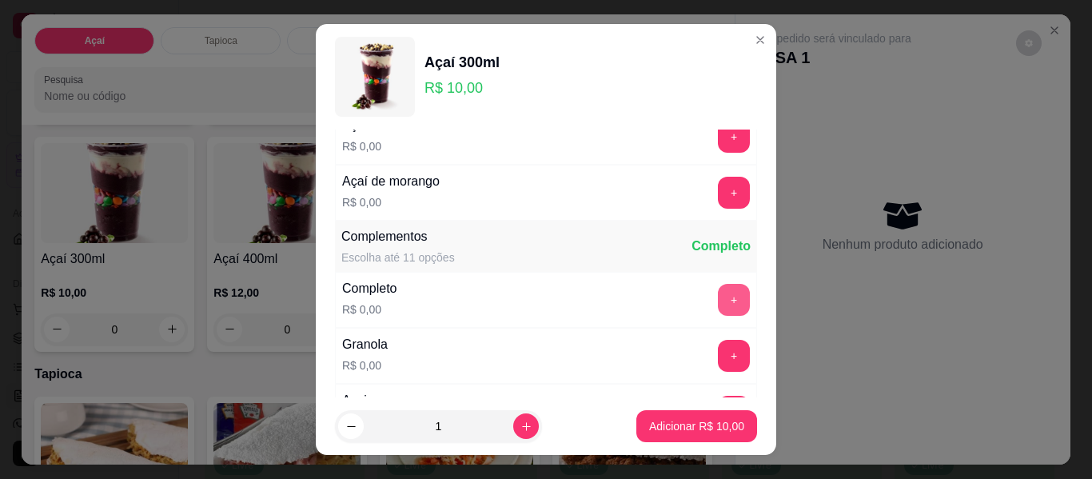
click at [718, 296] on button "+" at bounding box center [734, 300] width 32 height 32
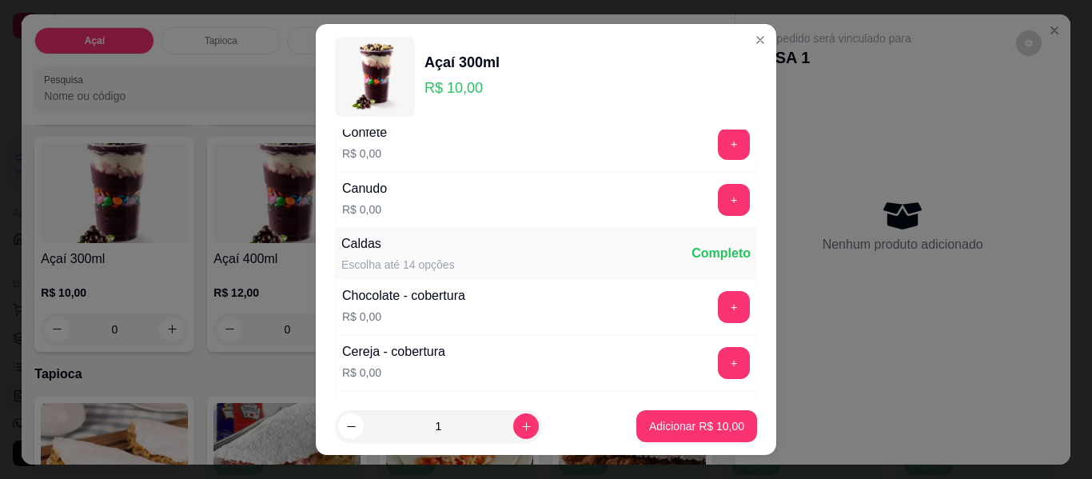
scroll to position [800, 0]
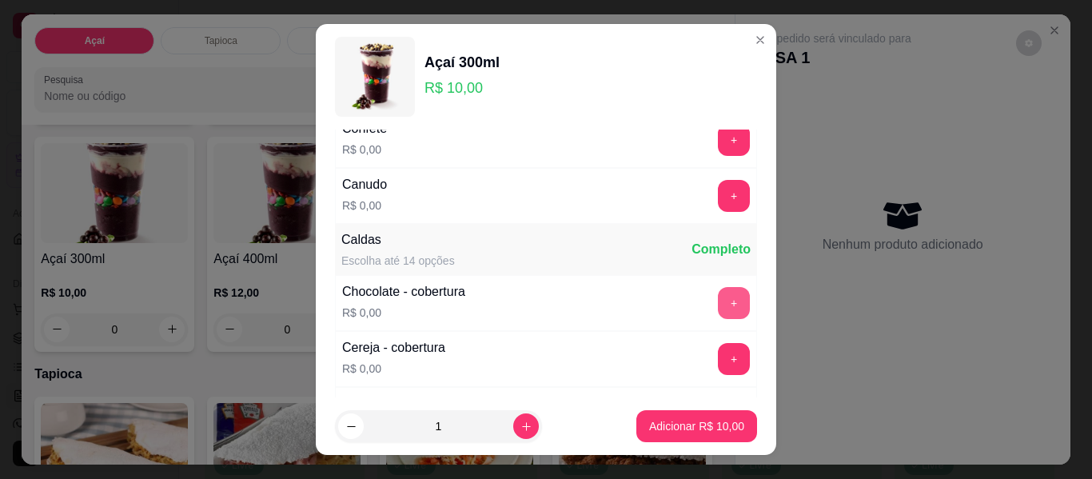
click at [718, 307] on button "+" at bounding box center [734, 303] width 32 height 32
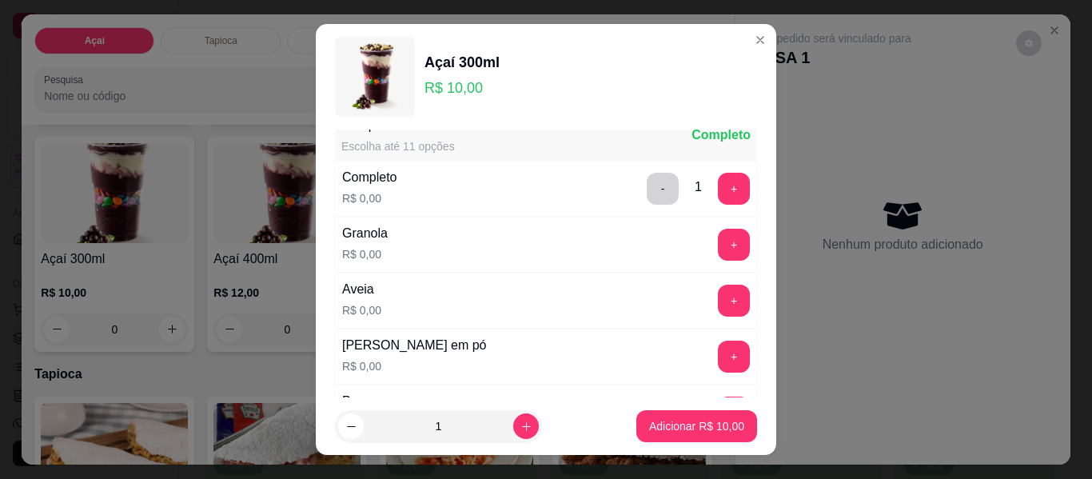
scroll to position [0, 0]
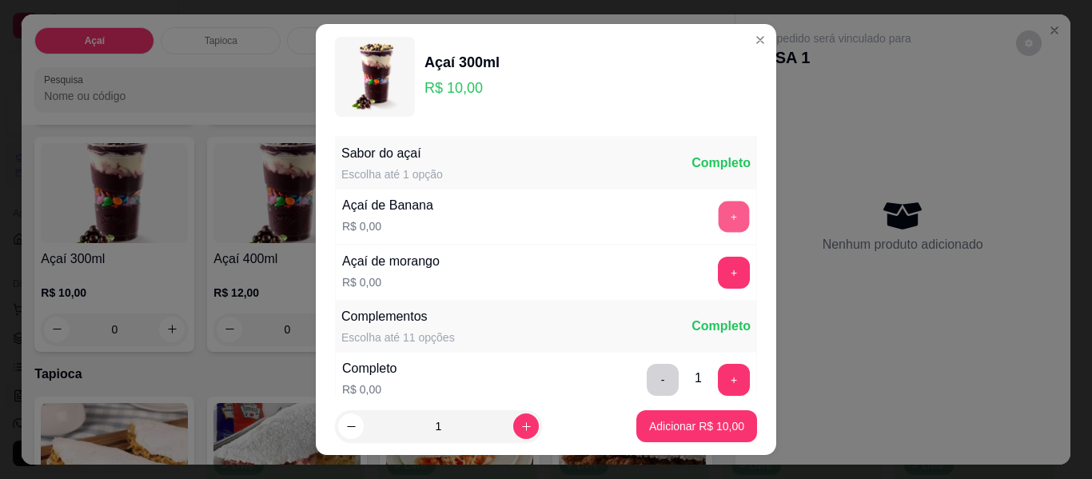
click at [719, 211] on button "+" at bounding box center [734, 217] width 31 height 31
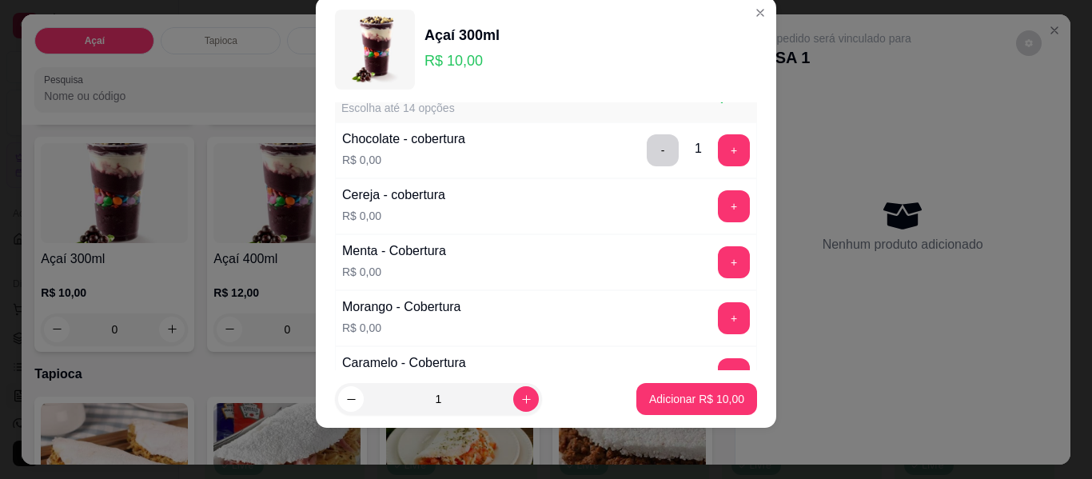
scroll to position [811, 0]
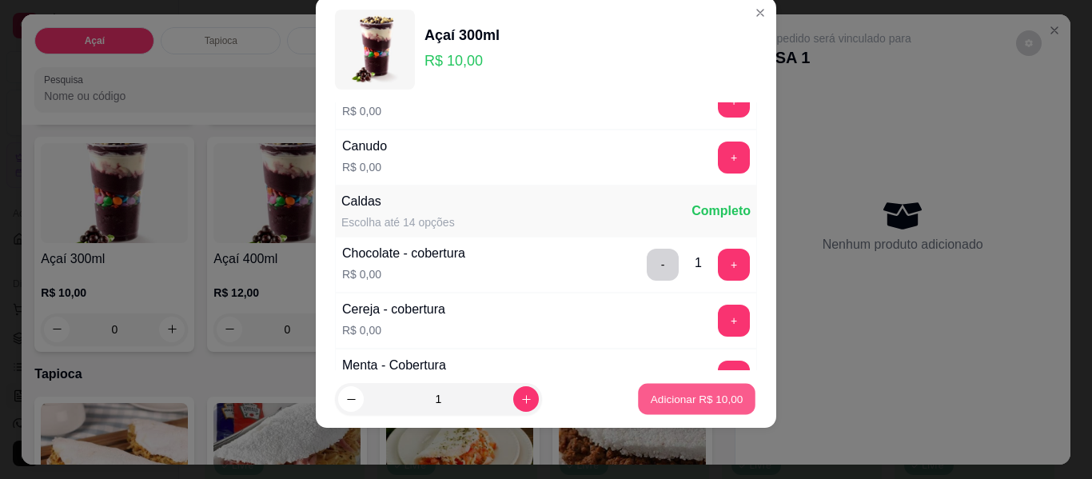
click at [717, 401] on p "Adicionar R$ 10,00" at bounding box center [697, 398] width 93 height 15
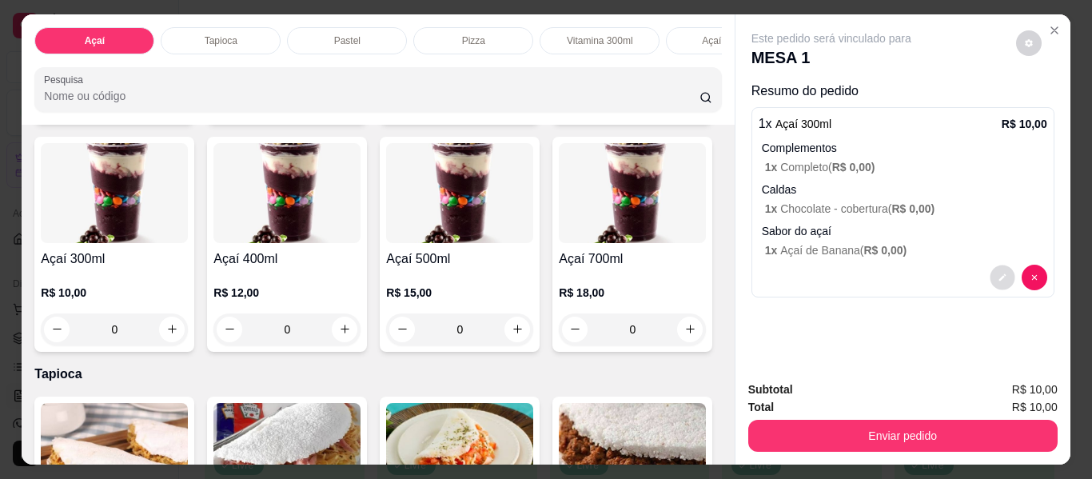
click at [990, 273] on button "decrease-product-quantity" at bounding box center [1002, 277] width 25 height 25
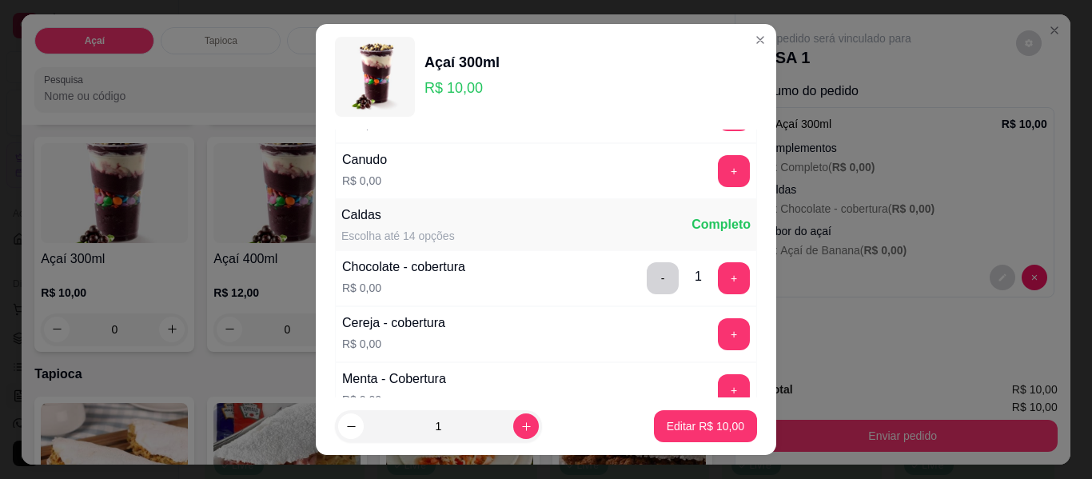
scroll to position [880, 0]
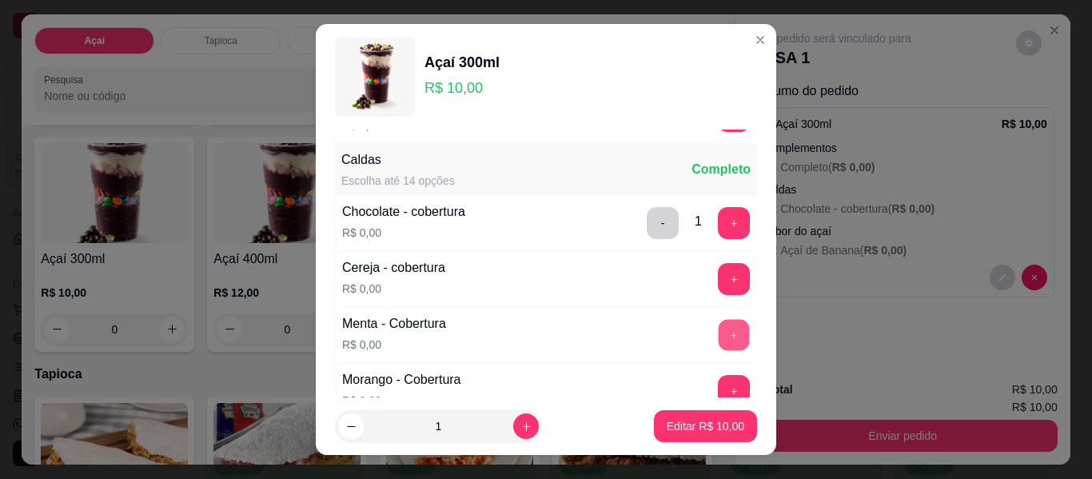
click at [719, 341] on button "+" at bounding box center [734, 335] width 31 height 31
click at [713, 431] on p "Editar R$ 10,00" at bounding box center [706, 426] width 78 height 16
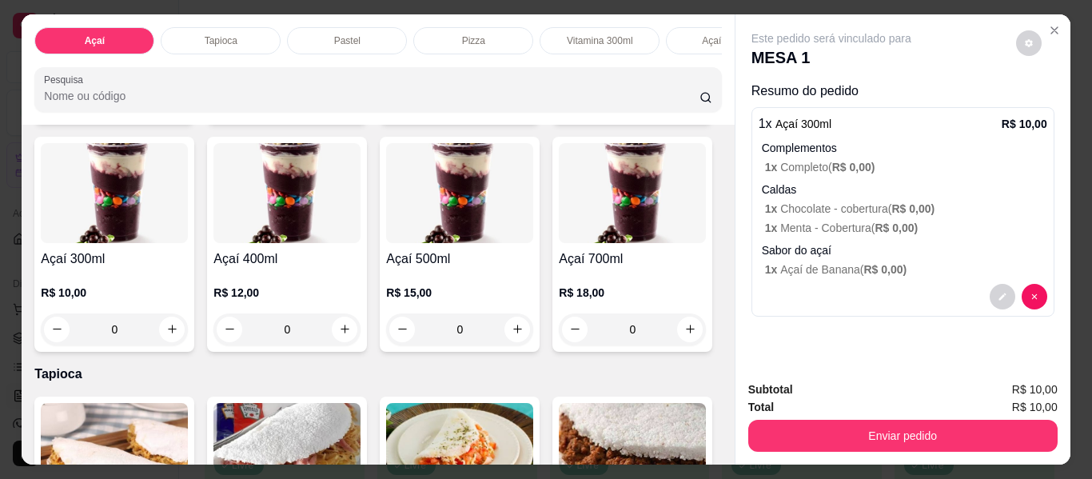
click at [188, 333] on div "0" at bounding box center [114, 329] width 147 height 32
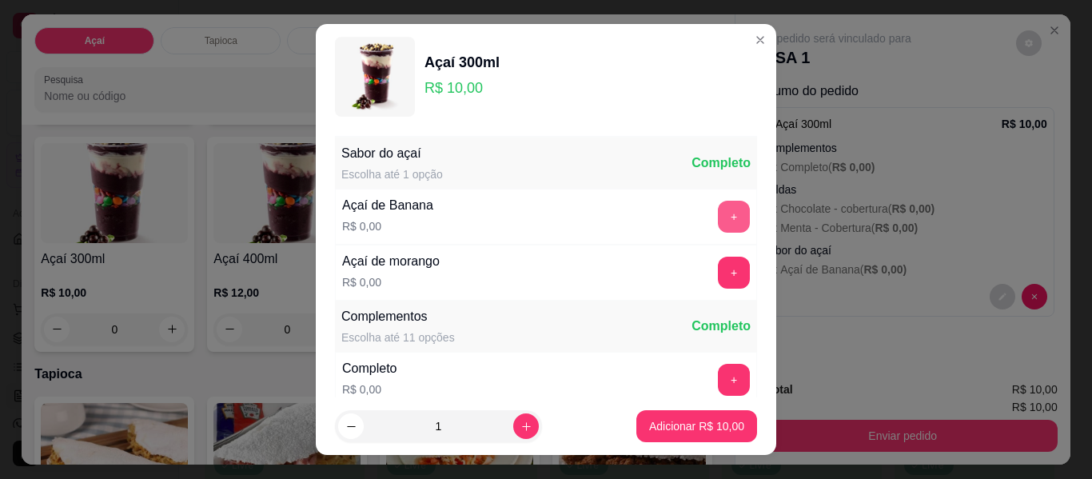
click at [718, 224] on button "+" at bounding box center [734, 217] width 32 height 32
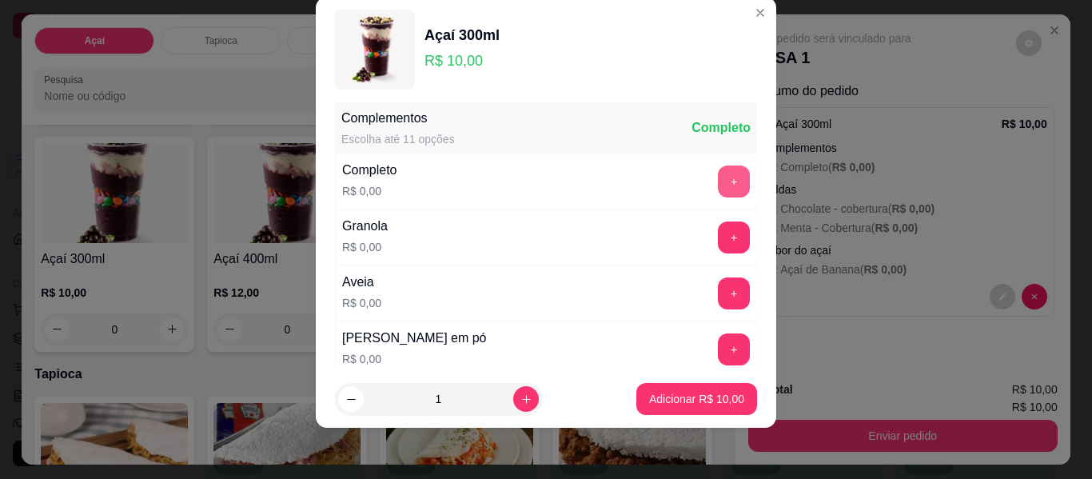
click at [718, 179] on button "+" at bounding box center [734, 182] width 32 height 32
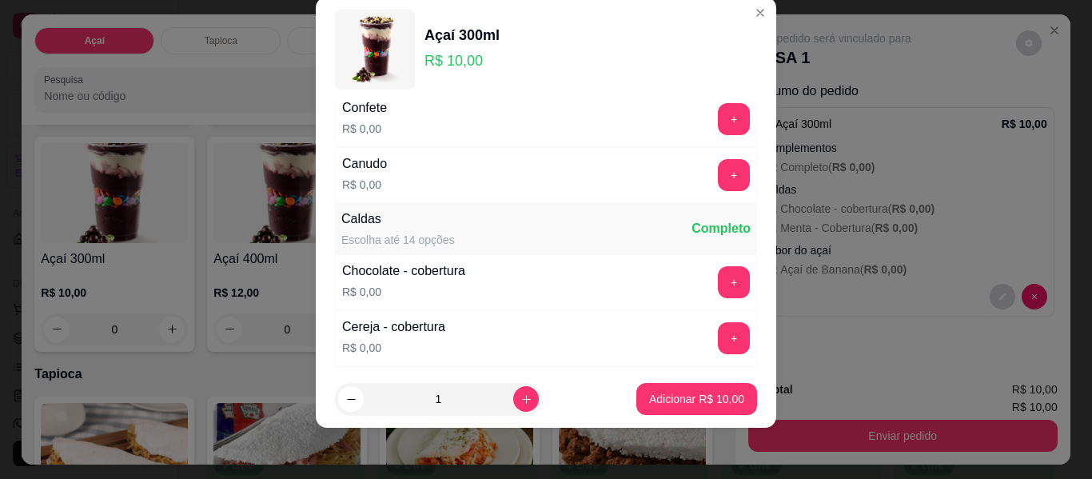
scroll to position [1051, 0]
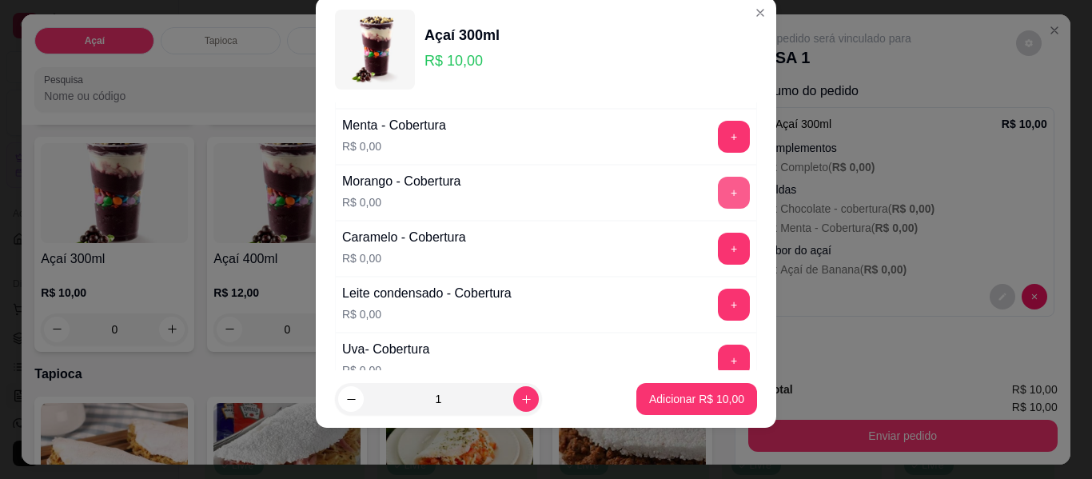
click at [718, 190] on button "+" at bounding box center [734, 193] width 32 height 32
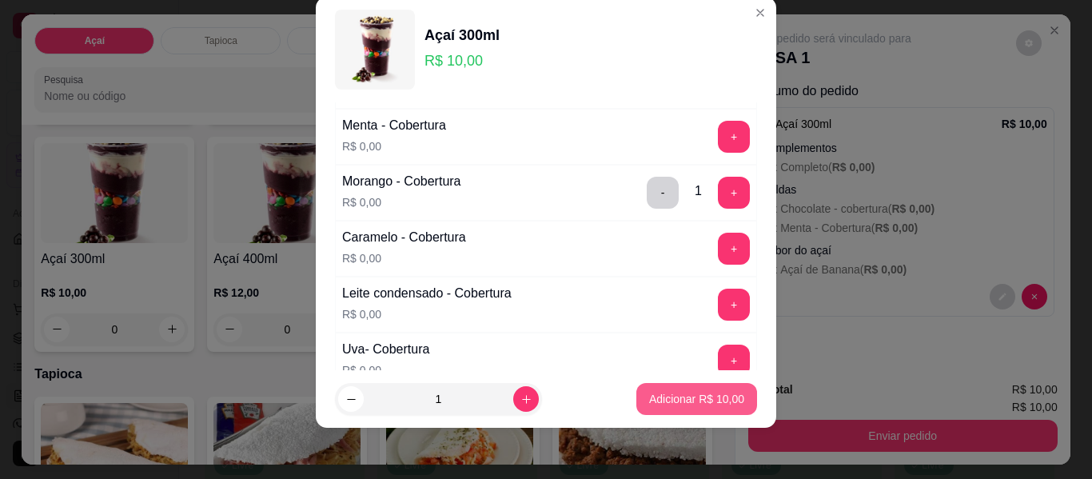
click at [704, 394] on p "Adicionar R$ 10,00" at bounding box center [696, 399] width 95 height 16
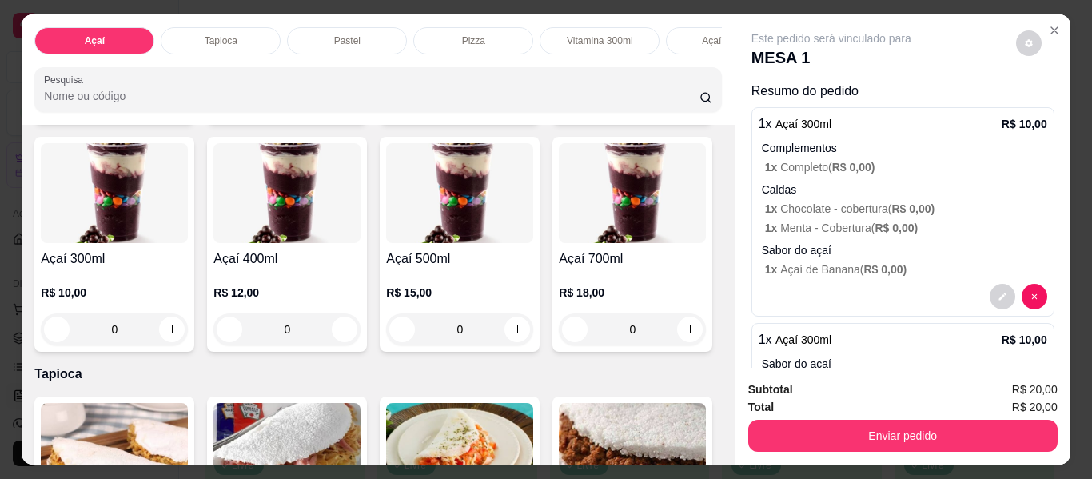
click at [188, 340] on div "0" at bounding box center [114, 329] width 147 height 32
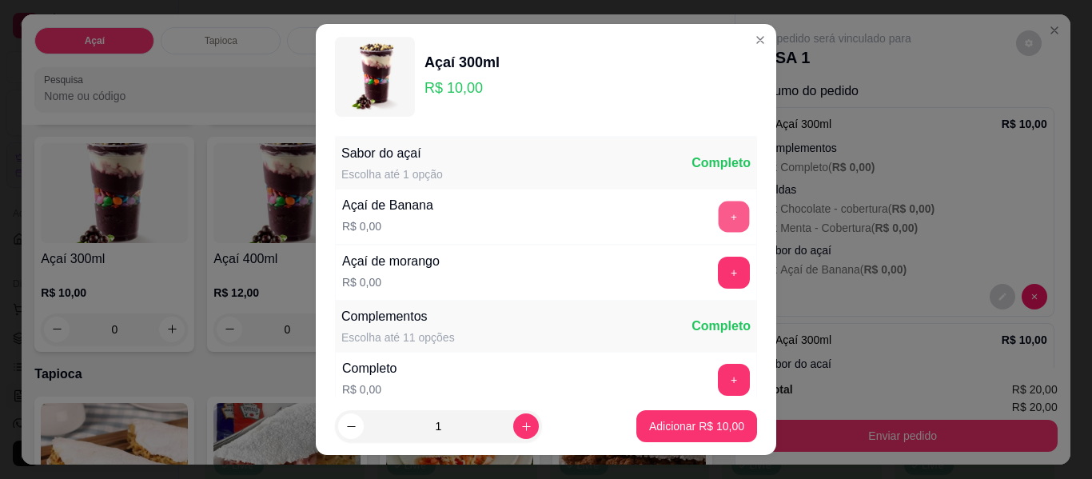
click at [719, 222] on button "+" at bounding box center [734, 217] width 31 height 31
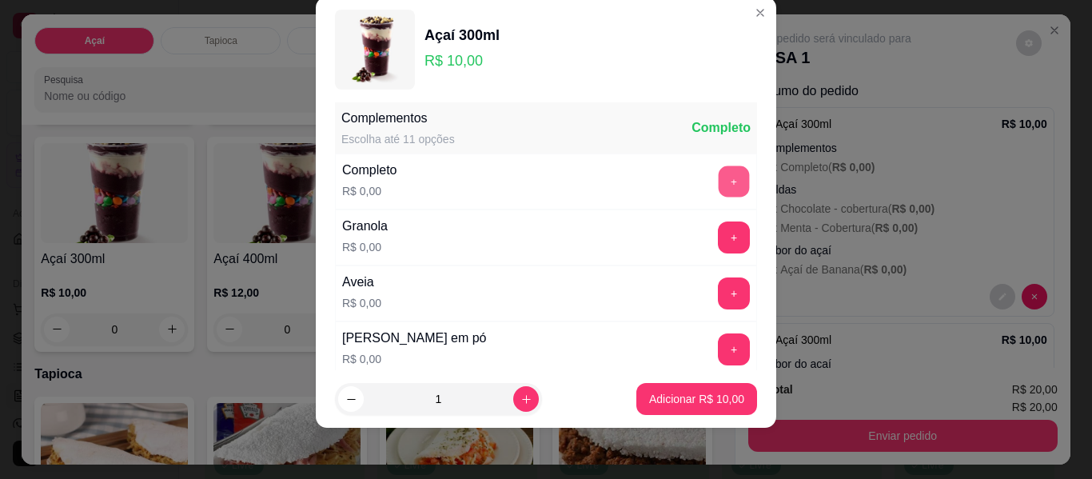
click at [719, 190] on button "+" at bounding box center [734, 181] width 31 height 31
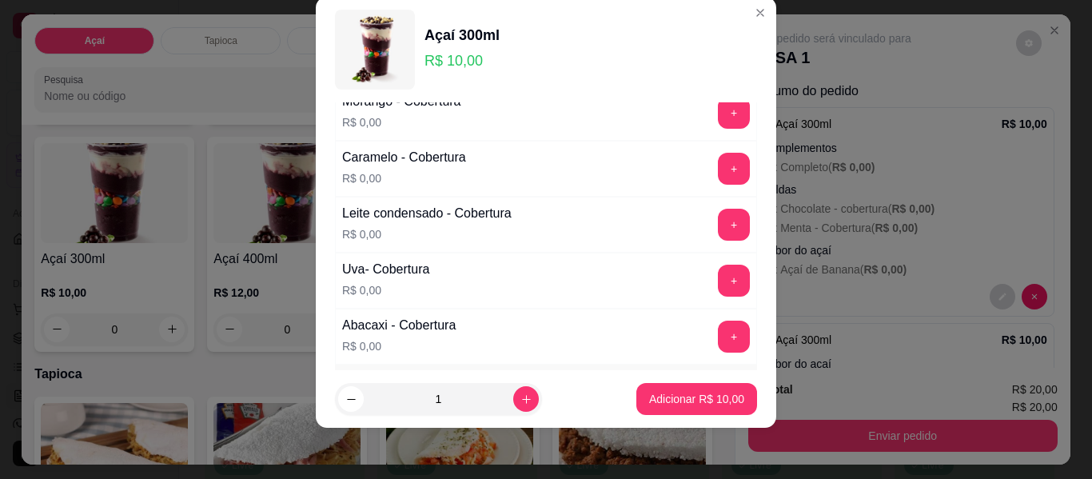
scroll to position [1211, 0]
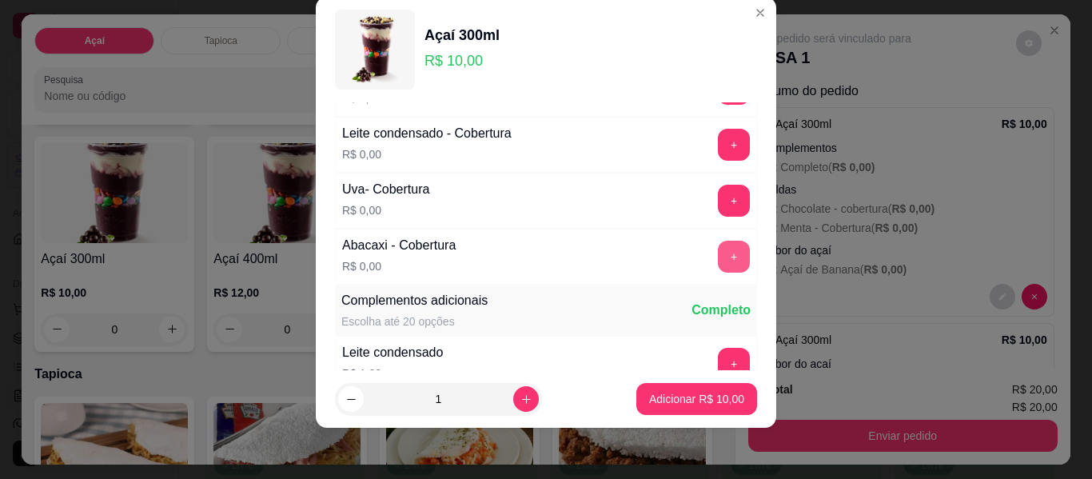
click at [718, 253] on button "+" at bounding box center [734, 257] width 32 height 32
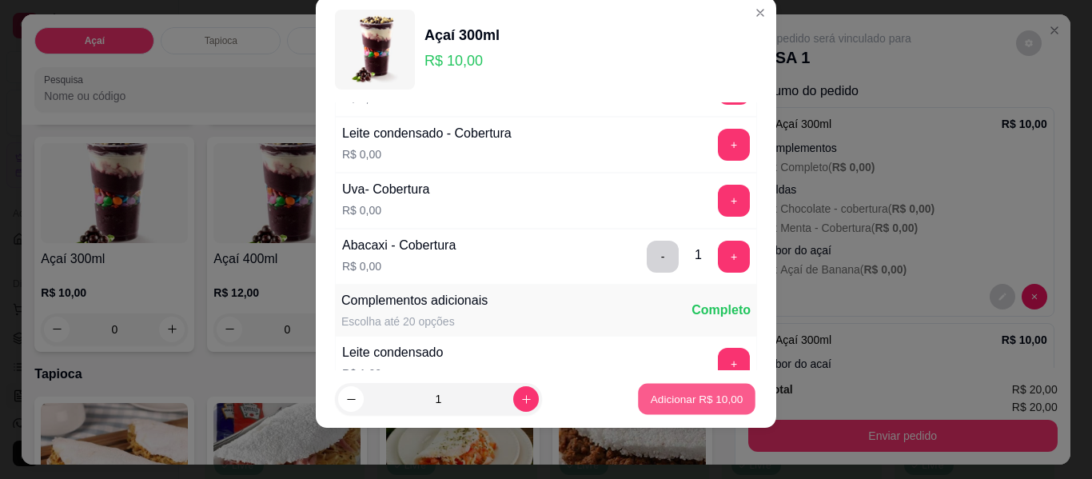
click at [676, 393] on p "Adicionar R$ 10,00" at bounding box center [697, 398] width 93 height 15
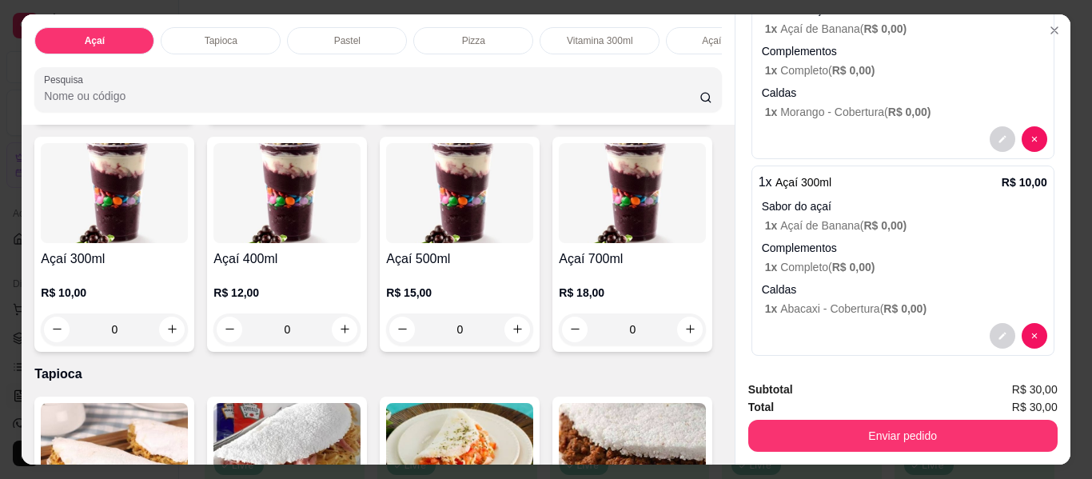
scroll to position [364, 0]
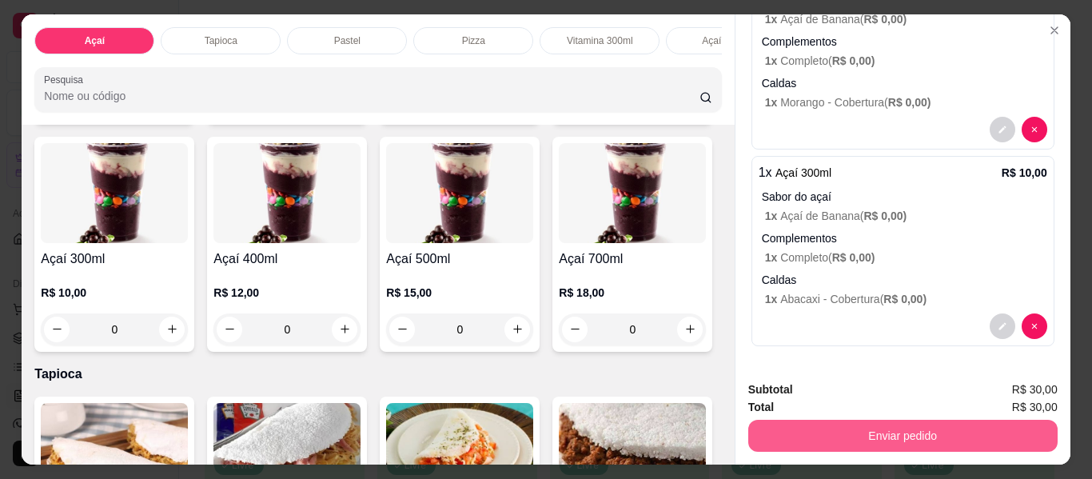
click at [891, 429] on button "Enviar pedido" at bounding box center [902, 436] width 309 height 32
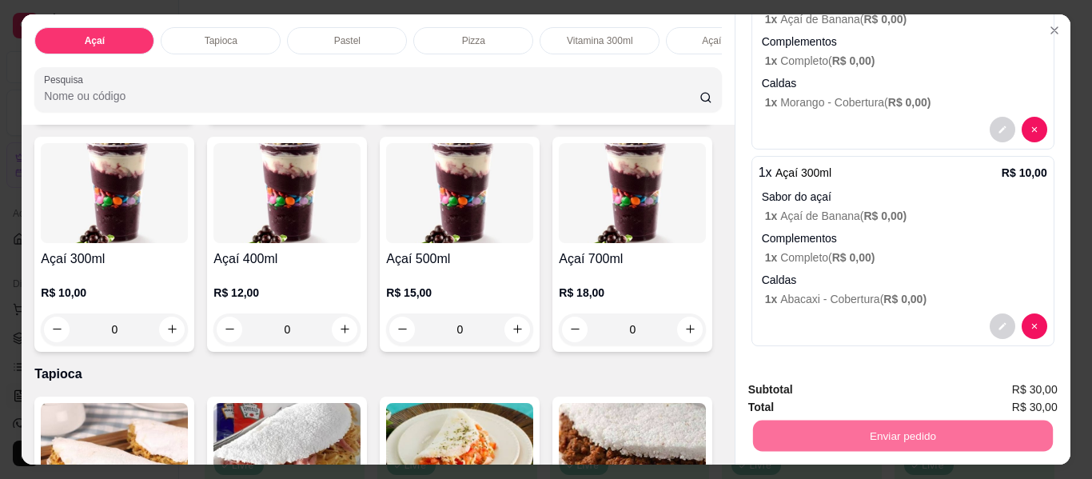
click at [845, 389] on button "Não registrar e enviar pedido" at bounding box center [850, 390] width 166 height 30
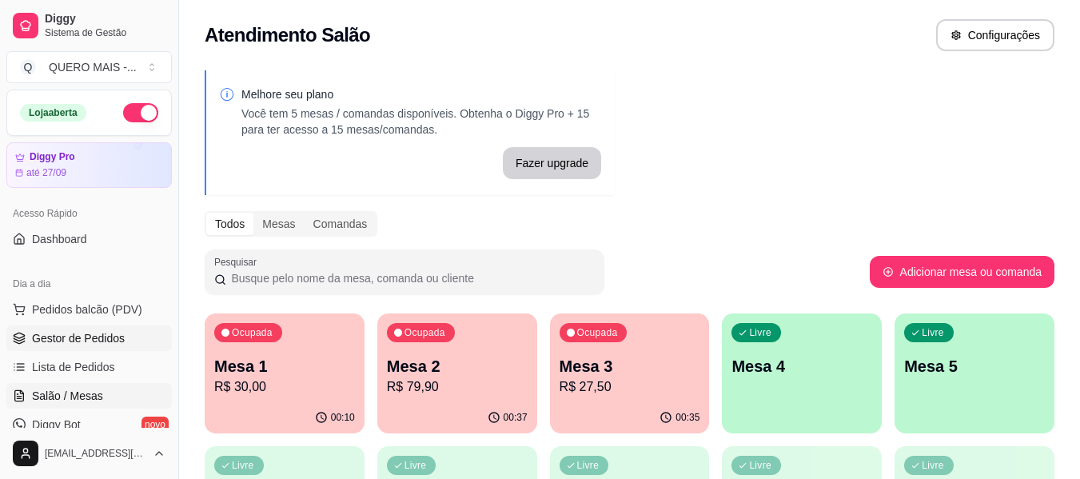
click at [66, 339] on span "Gestor de Pedidos" at bounding box center [78, 338] width 93 height 16
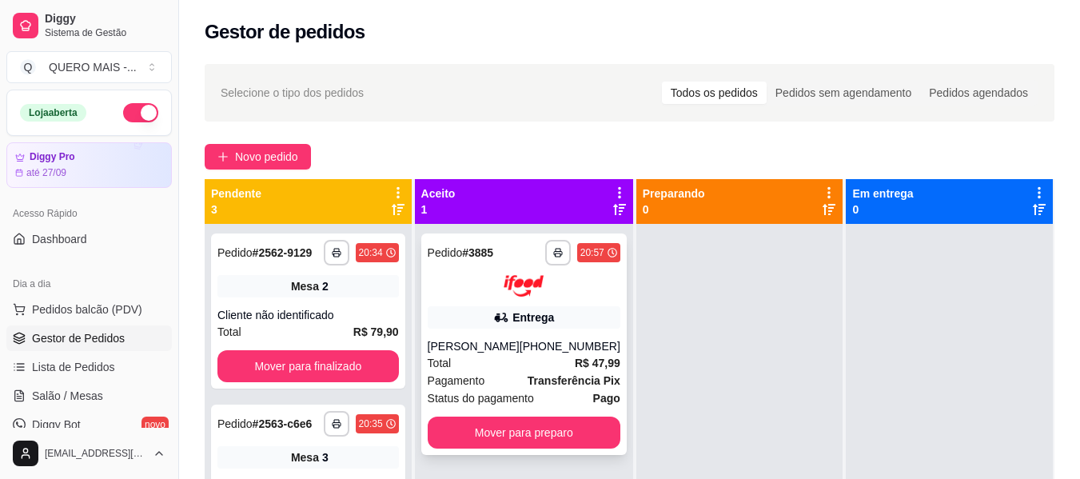
click at [487, 369] on div "Total R$ 47,99" at bounding box center [524, 363] width 193 height 18
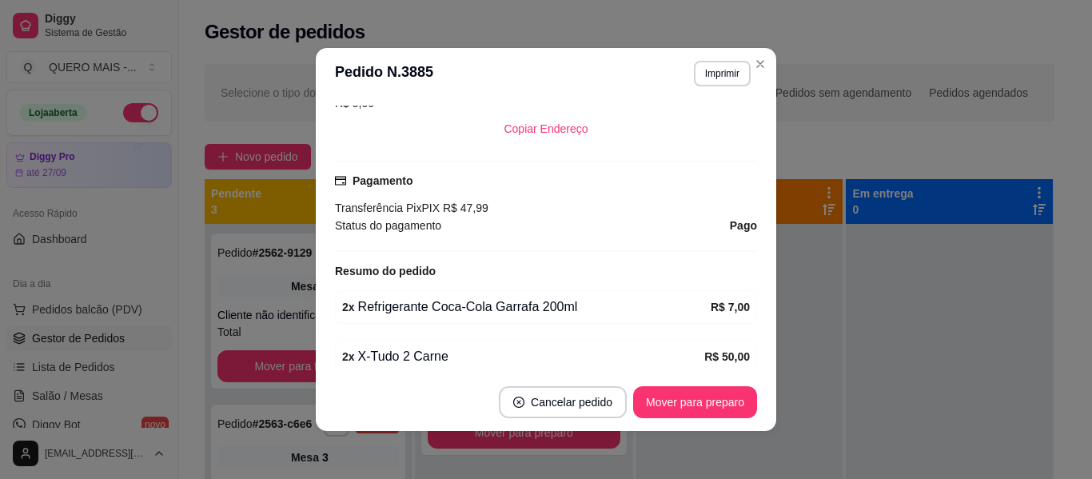
scroll to position [480, 0]
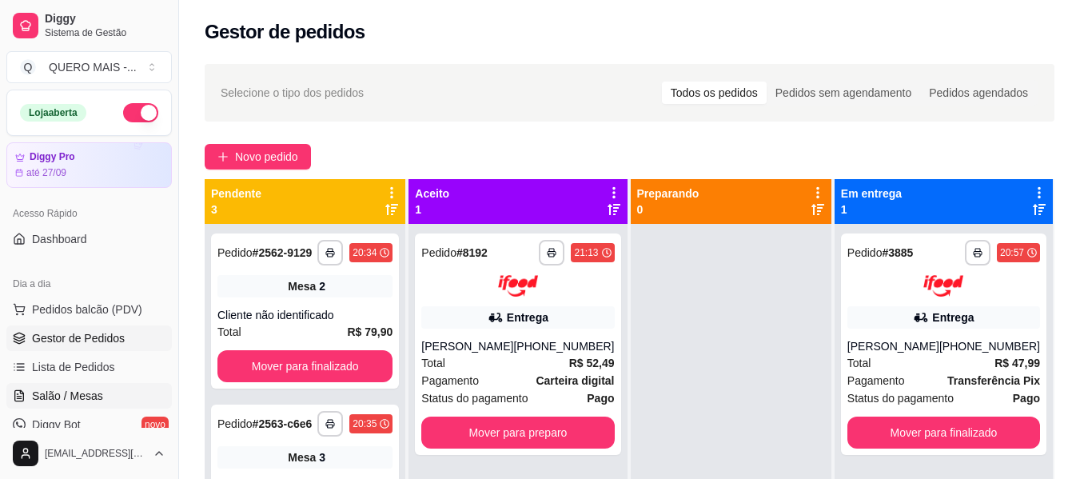
click at [57, 390] on span "Salão / Mesas" at bounding box center [67, 396] width 71 height 16
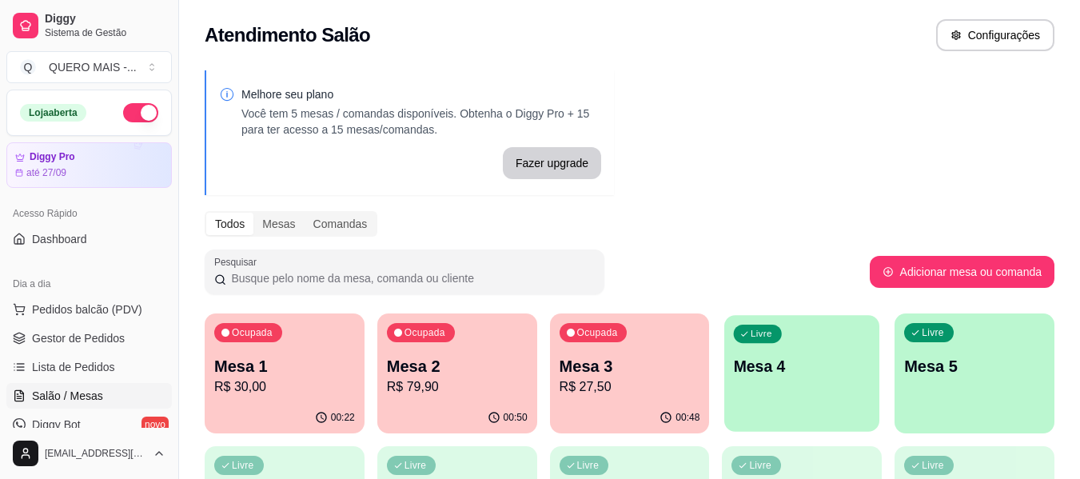
click at [821, 389] on div "Livre Mesa 4" at bounding box center [802, 364] width 155 height 98
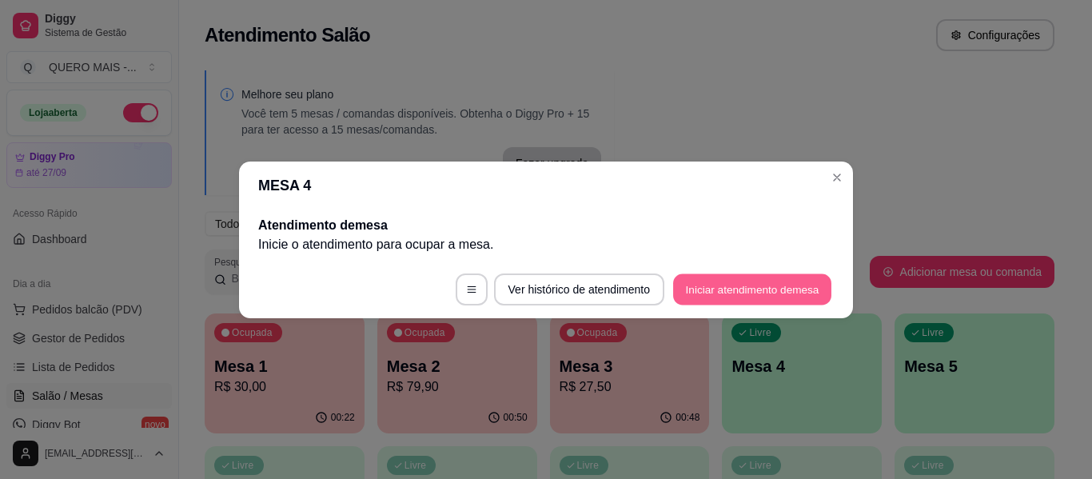
click at [756, 290] on button "Iniciar atendimento de mesa" at bounding box center [752, 288] width 158 height 31
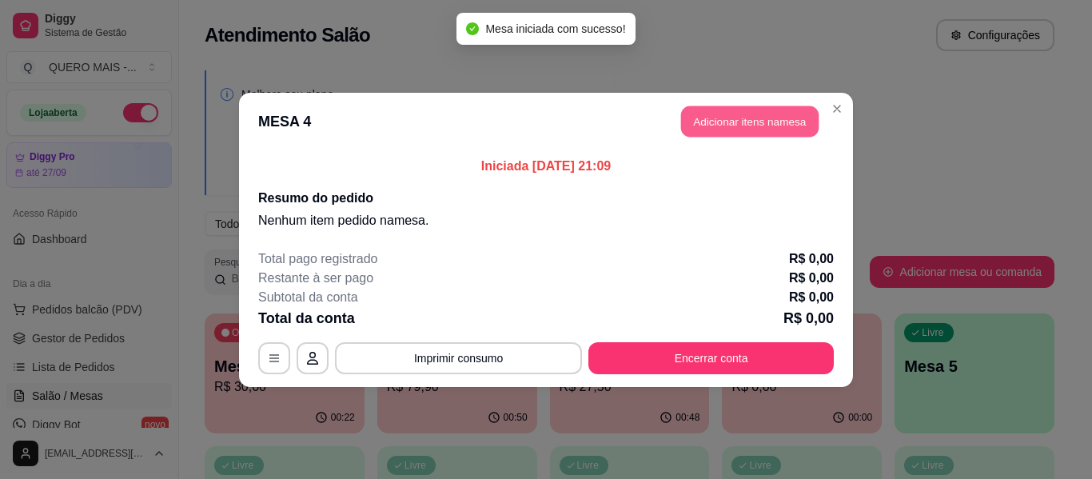
click at [758, 126] on button "Adicionar itens na mesa" at bounding box center [750, 121] width 138 height 31
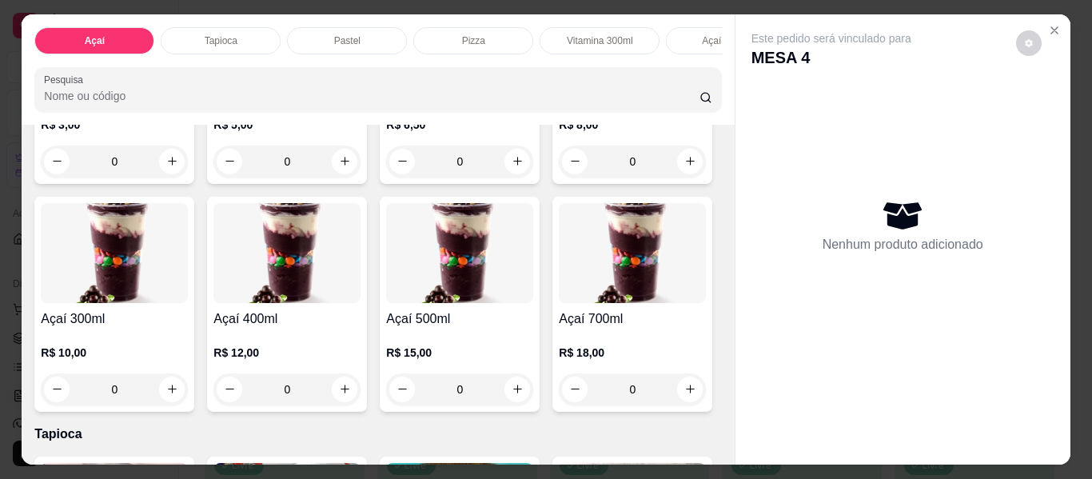
scroll to position [320, 0]
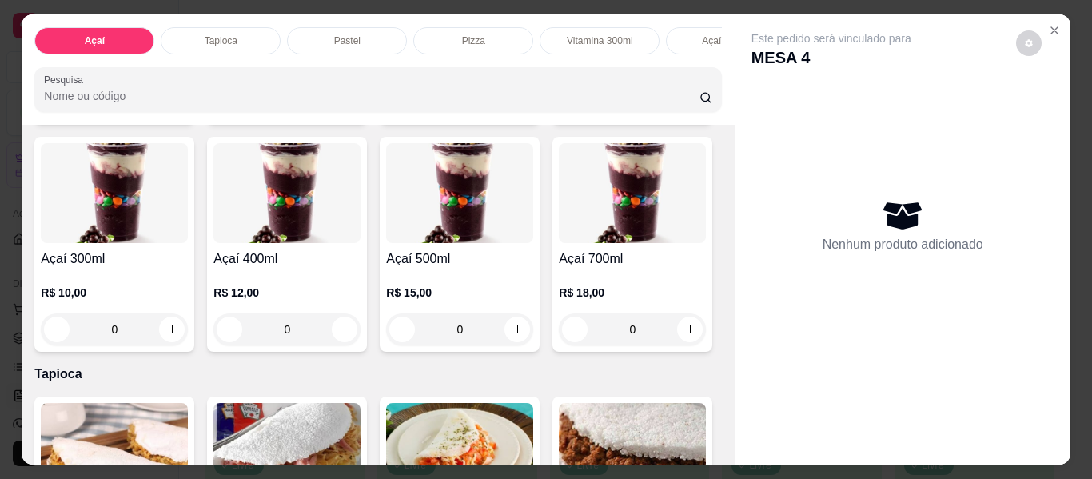
click at [559, 118] on div "0" at bounding box center [632, 102] width 147 height 32
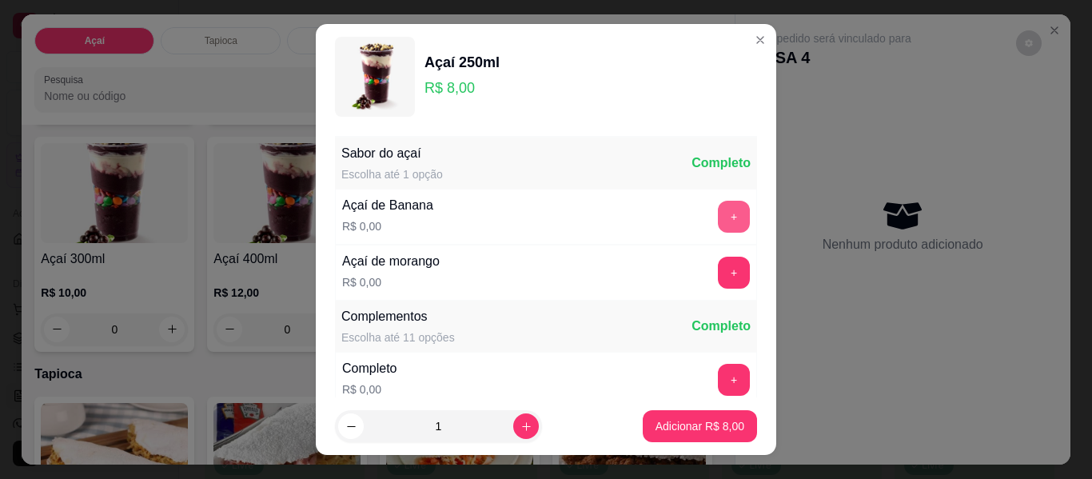
click at [718, 220] on button "+" at bounding box center [734, 217] width 32 height 32
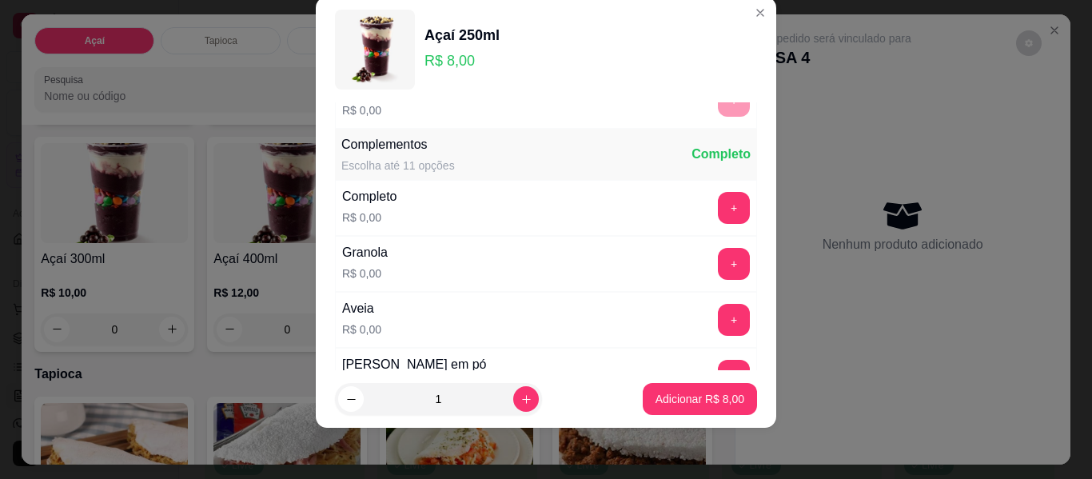
scroll to position [171, 0]
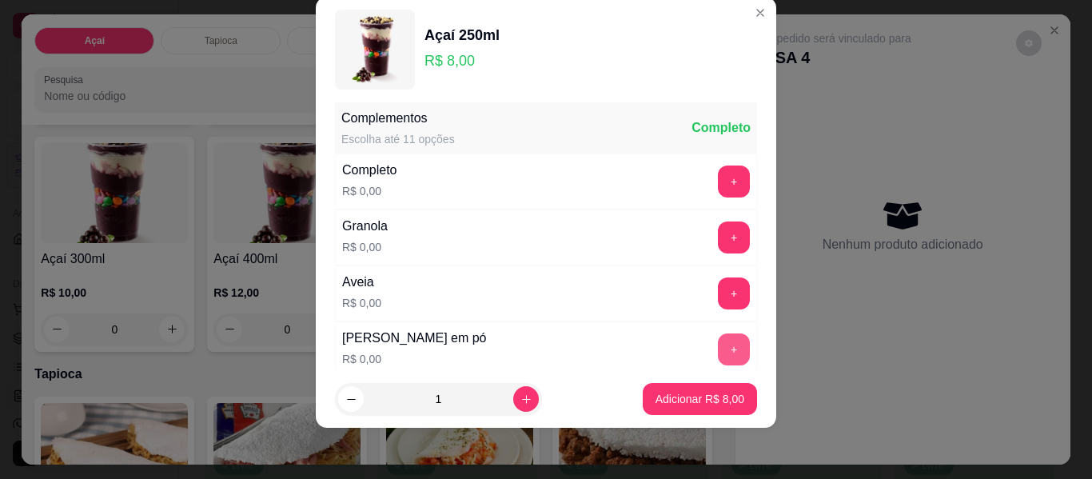
click at [718, 345] on button "+" at bounding box center [734, 349] width 32 height 32
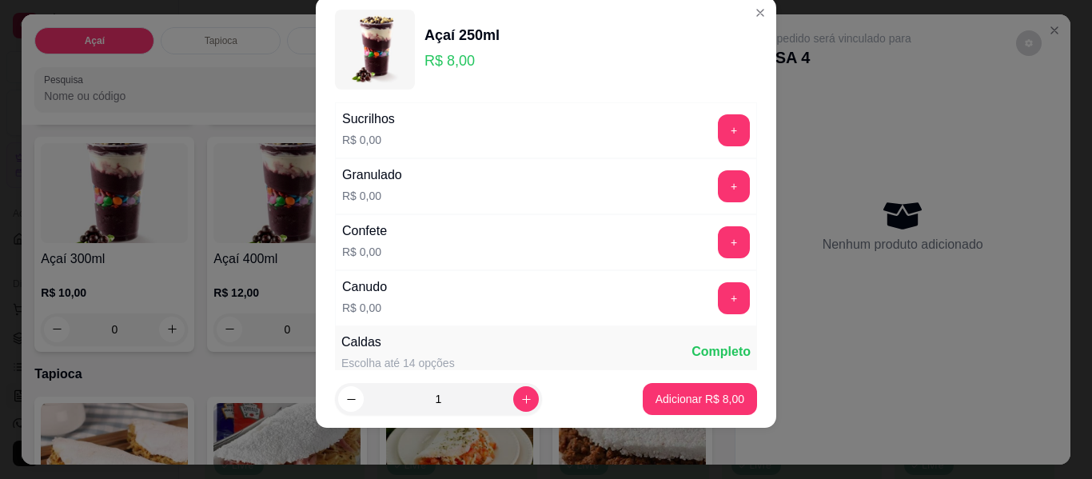
scroll to position [731, 0]
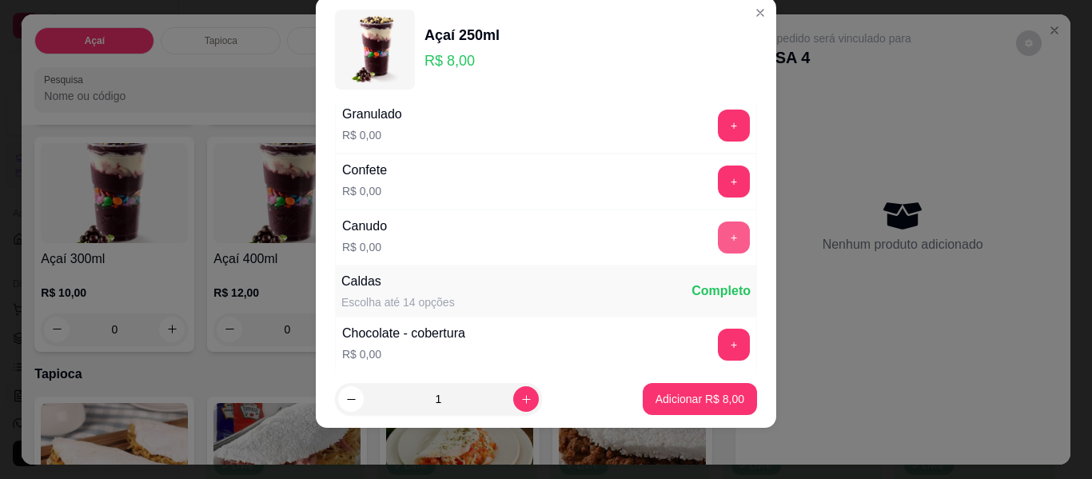
click at [718, 240] on button "+" at bounding box center [734, 238] width 32 height 32
click at [718, 340] on button "+" at bounding box center [734, 345] width 32 height 32
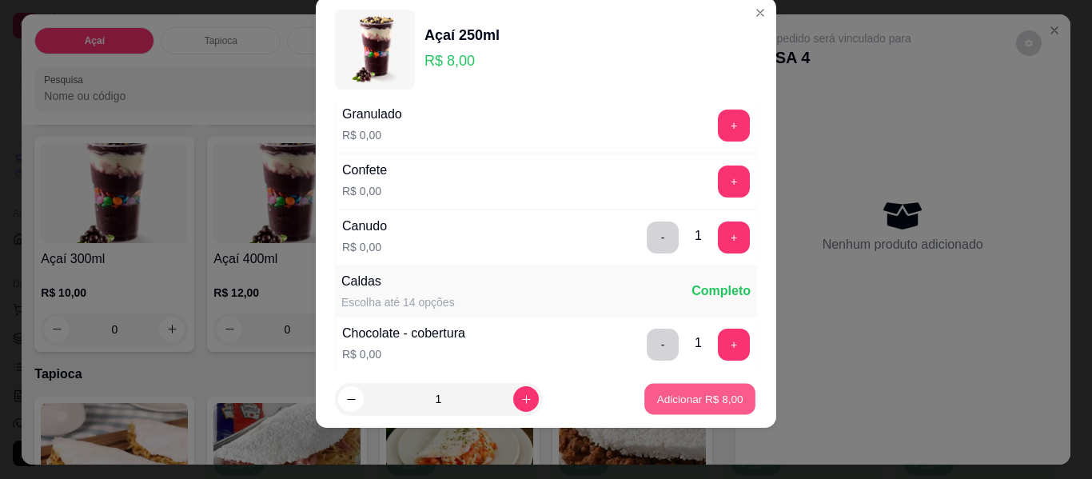
click at [680, 397] on p "Adicionar R$ 8,00" at bounding box center [700, 398] width 86 height 15
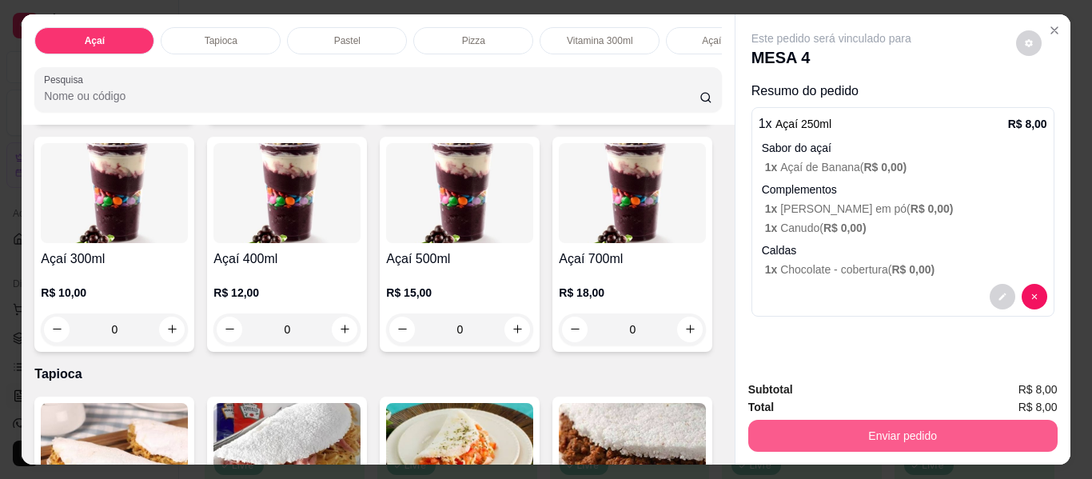
click at [859, 437] on button "Enviar pedido" at bounding box center [902, 436] width 309 height 32
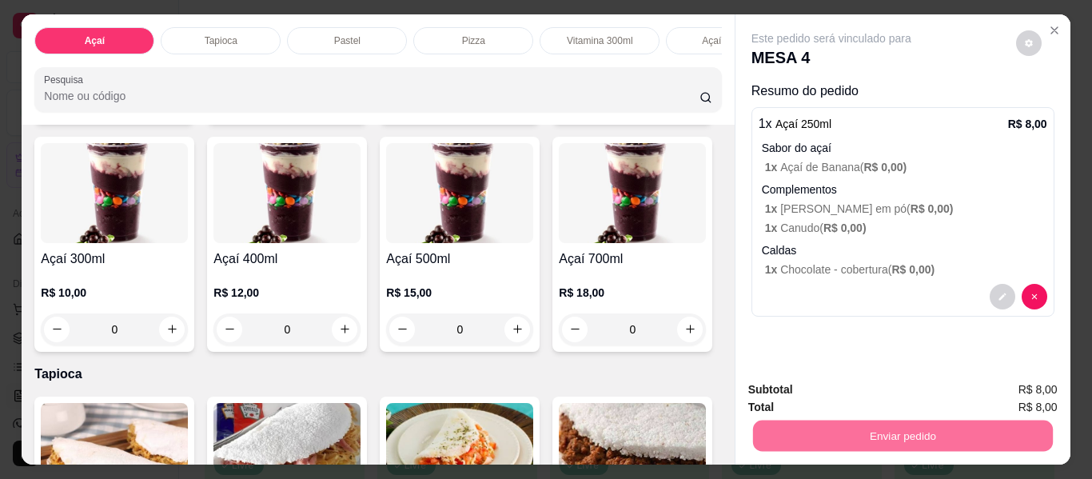
click at [828, 393] on button "Não registrar e enviar pedido" at bounding box center [850, 390] width 166 height 30
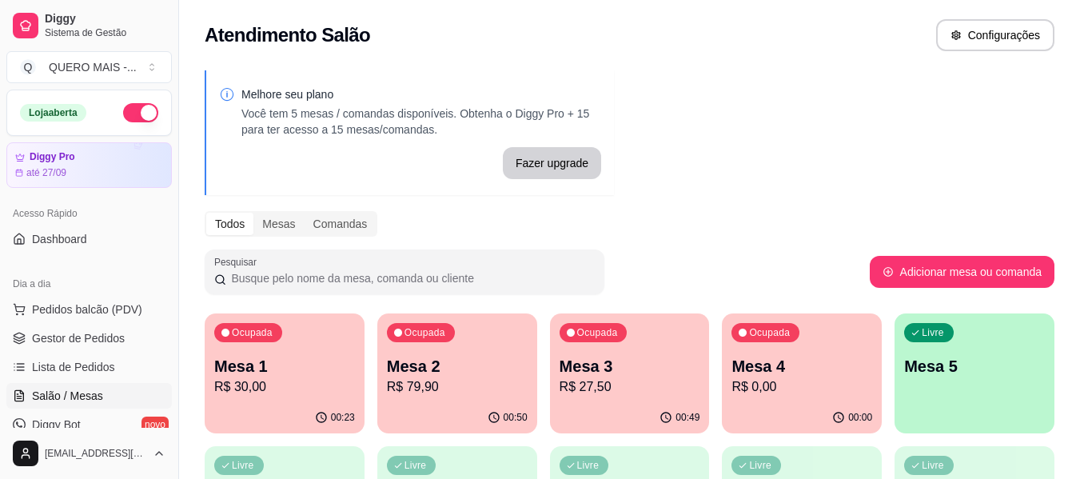
click at [649, 408] on div "00:49" at bounding box center [630, 417] width 160 height 31
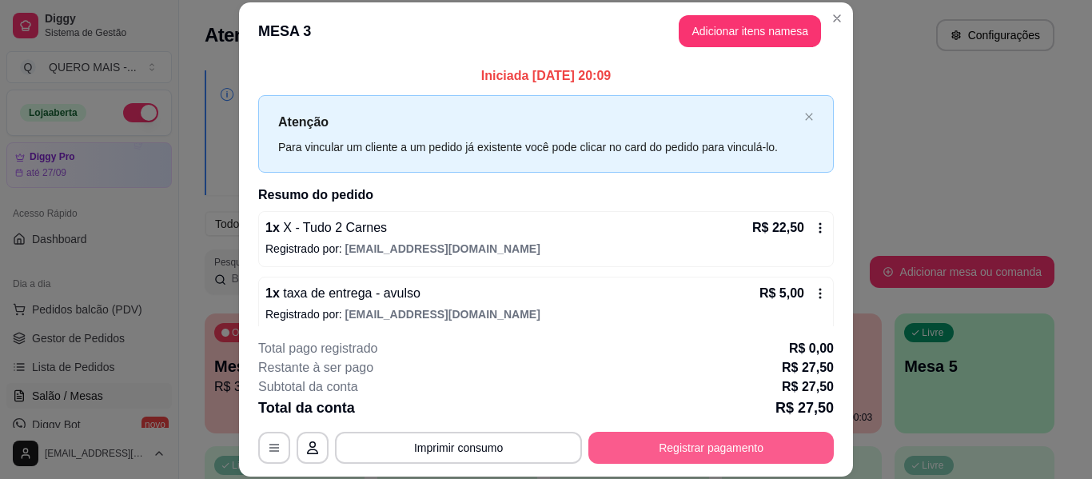
click at [671, 457] on button "Registrar pagamento" at bounding box center [711, 448] width 245 height 32
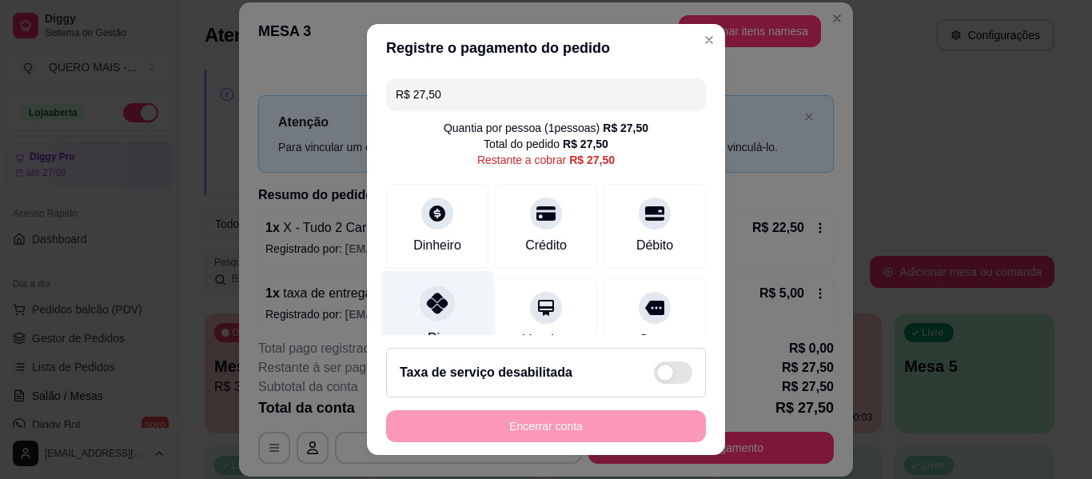
click at [427, 309] on icon at bounding box center [437, 303] width 21 height 21
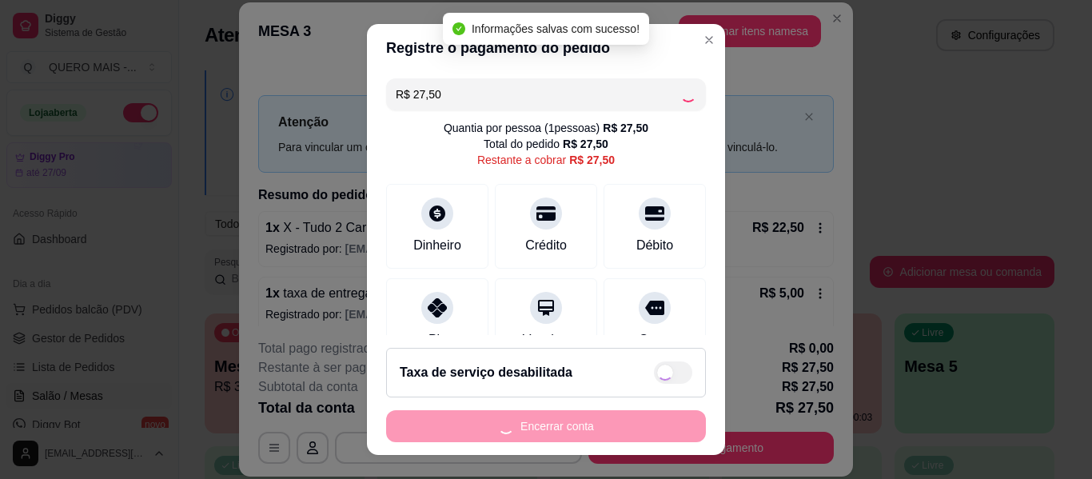
type input "R$ 0,00"
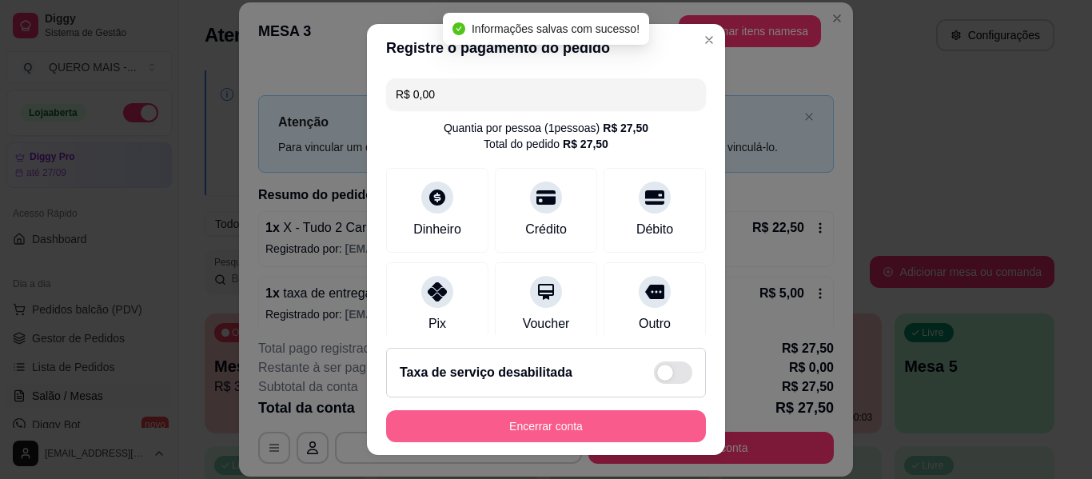
click at [454, 432] on button "Encerrar conta" at bounding box center [546, 426] width 320 height 32
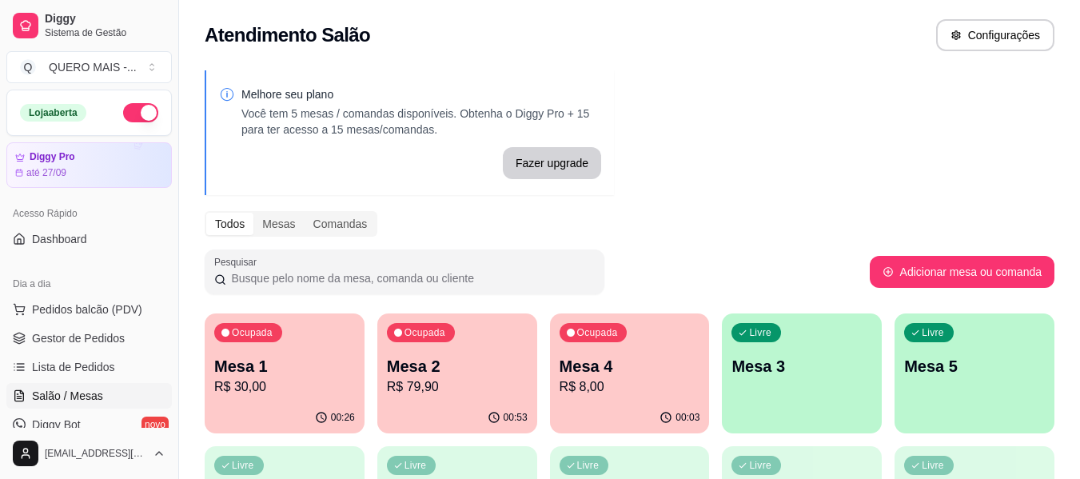
click at [619, 382] on p "R$ 8,00" at bounding box center [630, 386] width 141 height 19
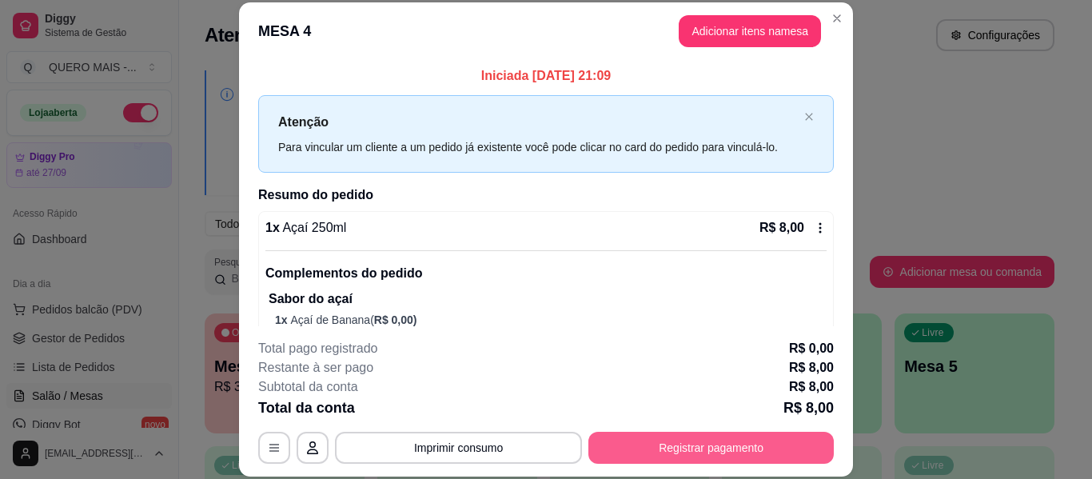
click at [645, 449] on button "Registrar pagamento" at bounding box center [711, 448] width 245 height 32
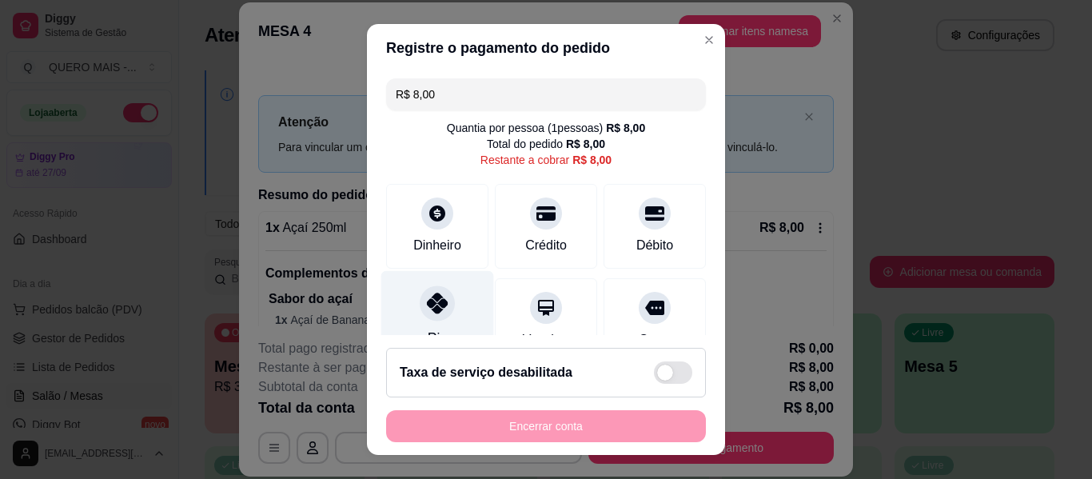
click at [401, 306] on div "Pix" at bounding box center [437, 318] width 113 height 94
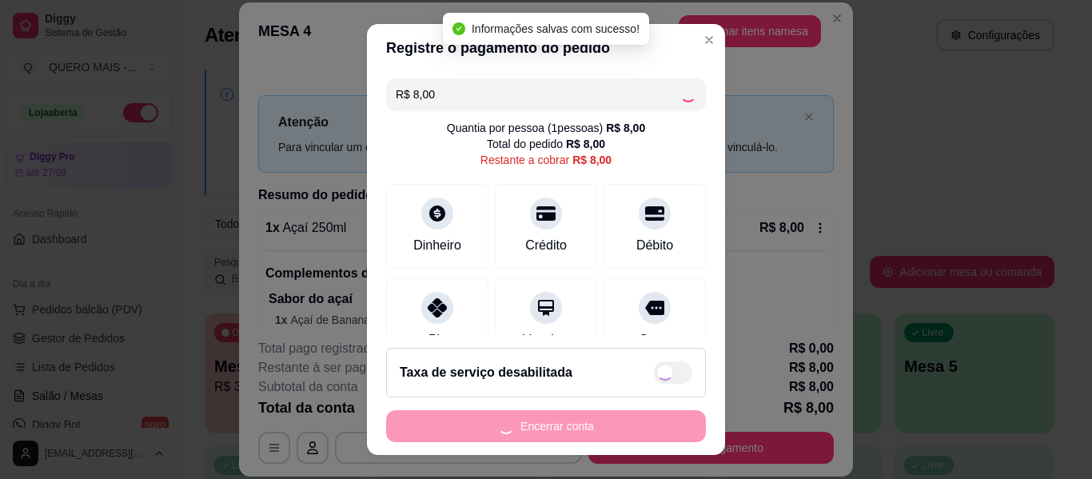
type input "R$ 0,00"
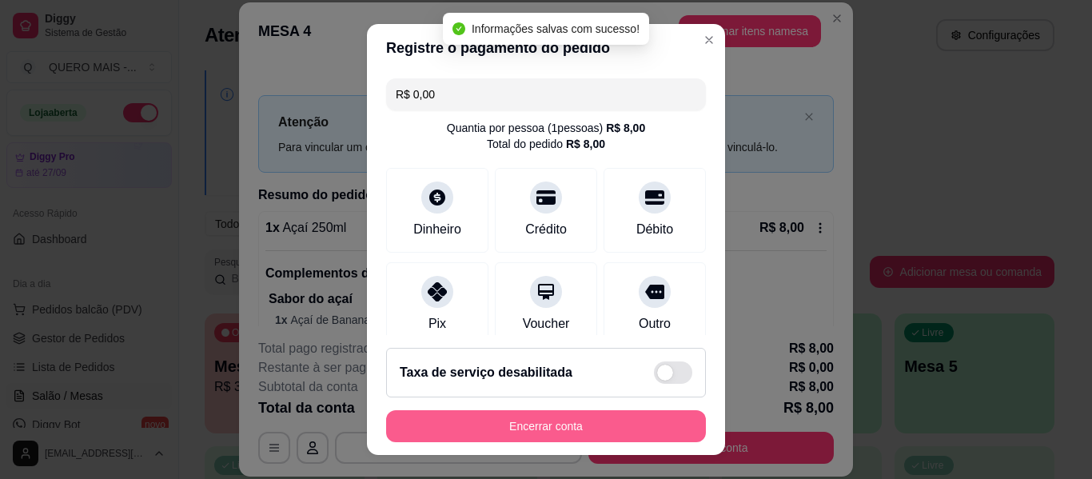
click at [537, 427] on button "Encerrar conta" at bounding box center [546, 426] width 320 height 32
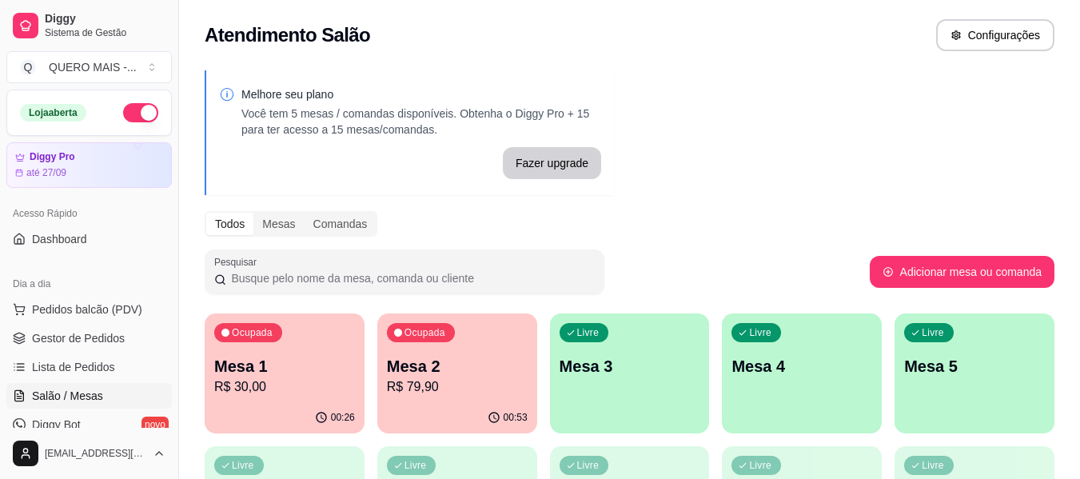
click at [323, 343] on div "Ocupada Mesa 1 R$ 30,00" at bounding box center [285, 357] width 160 height 89
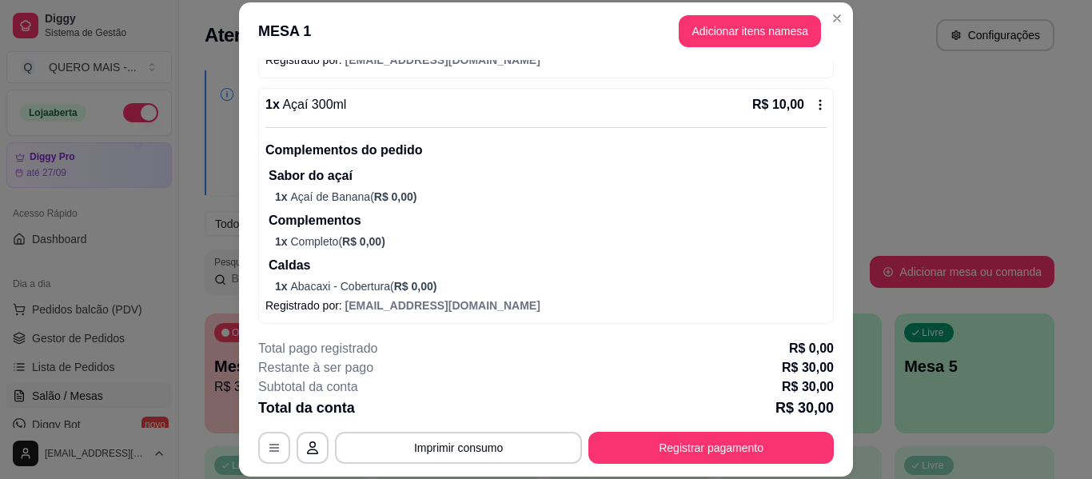
scroll to position [637, 0]
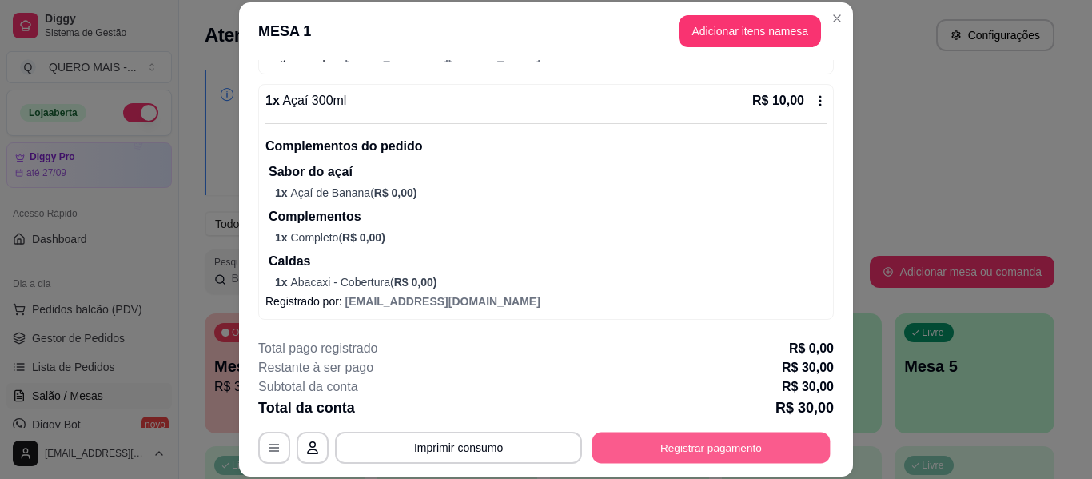
click at [705, 451] on button "Registrar pagamento" at bounding box center [712, 448] width 238 height 31
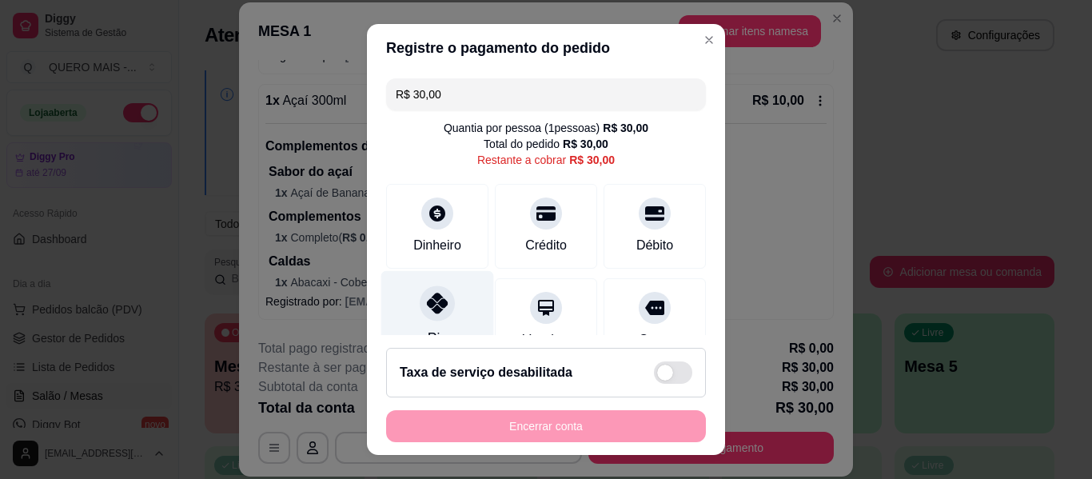
click at [431, 304] on icon at bounding box center [437, 303] width 21 height 21
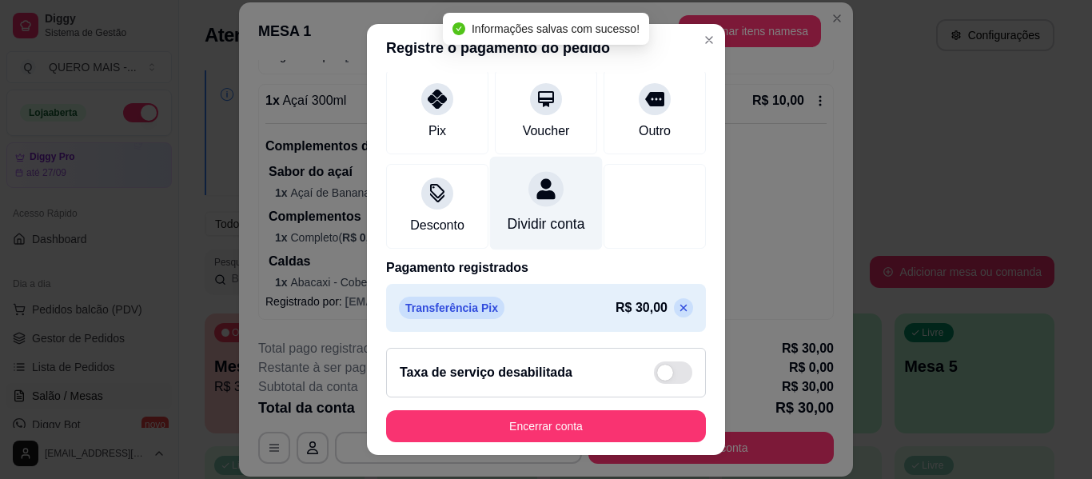
scroll to position [215, 0]
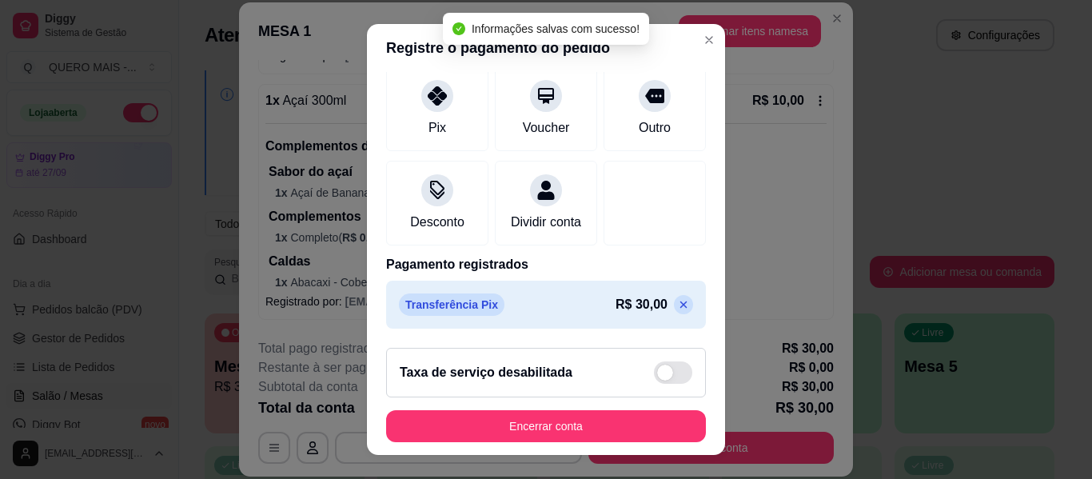
click at [681, 305] on icon at bounding box center [684, 304] width 7 height 7
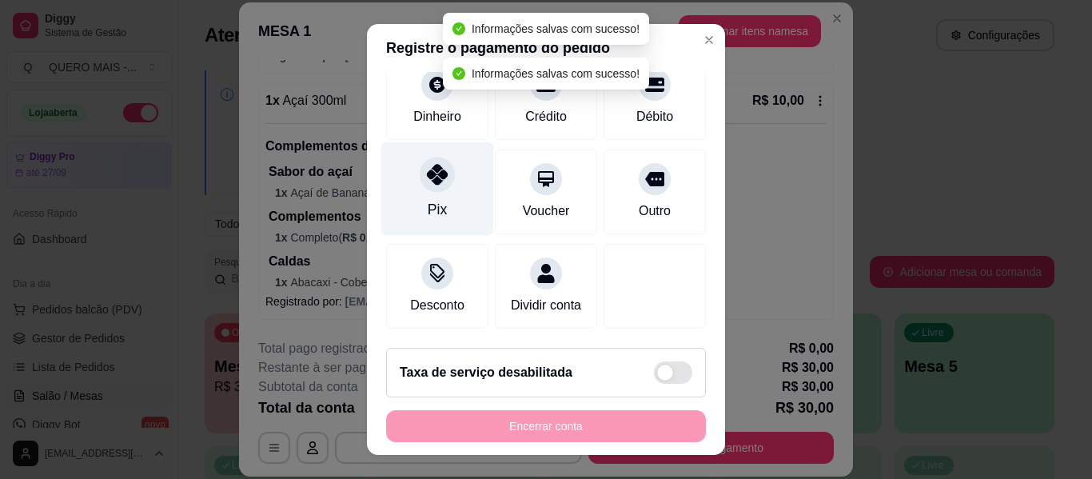
scroll to position [0, 0]
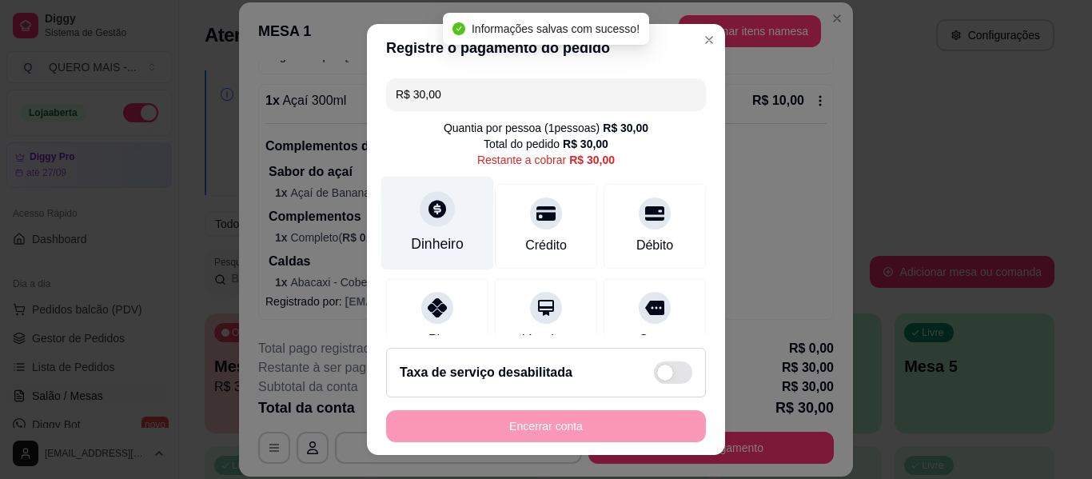
click at [429, 215] on icon at bounding box center [438, 209] width 18 height 18
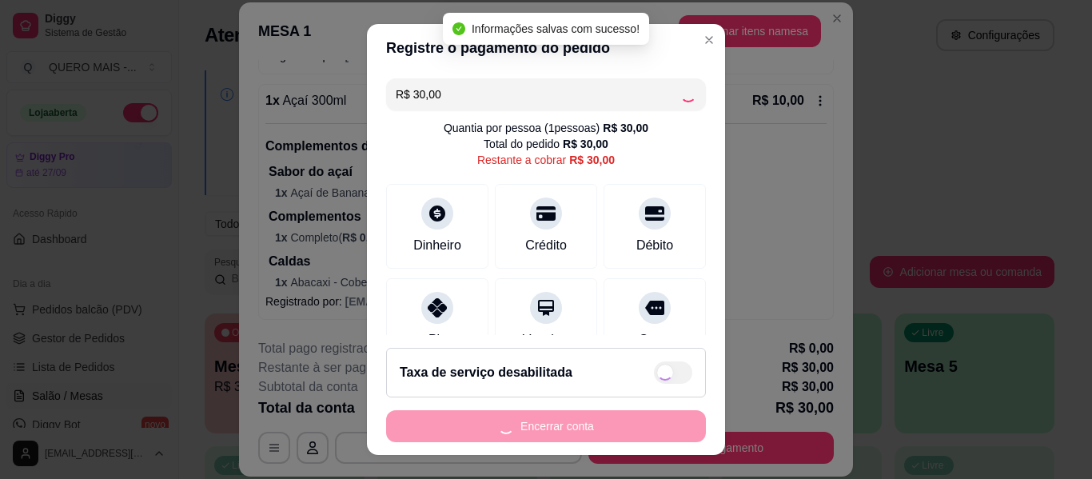
type input "R$ 0,00"
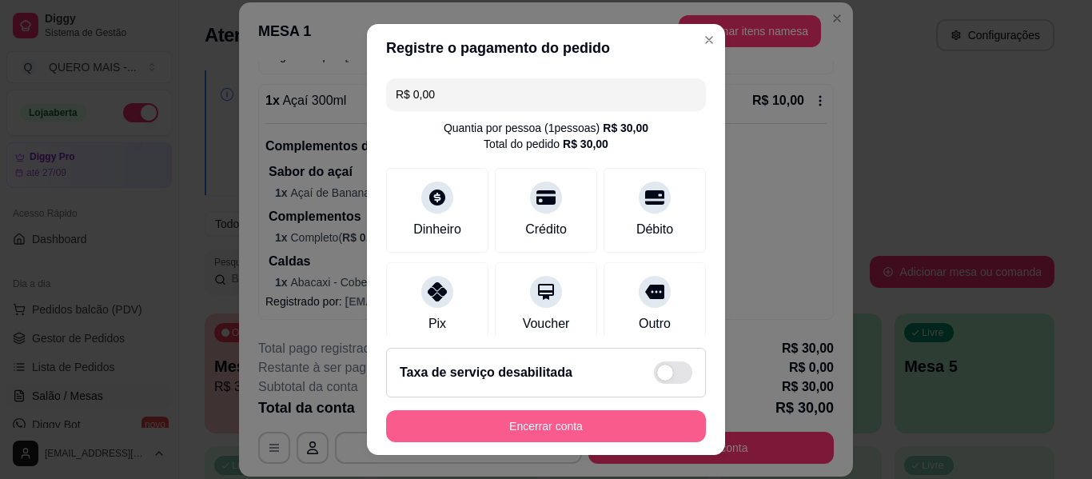
click at [573, 425] on button "Encerrar conta" at bounding box center [546, 426] width 320 height 32
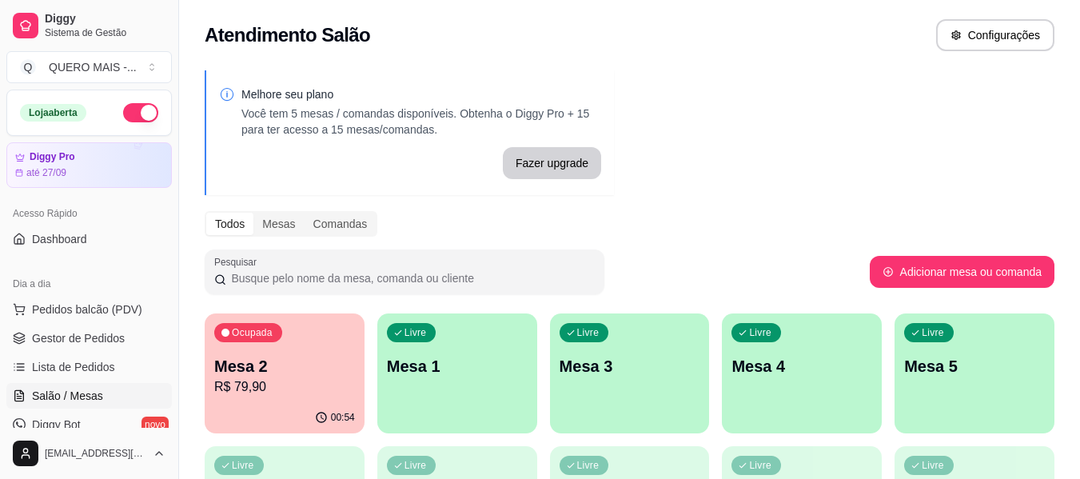
click at [800, 130] on div "Melhore seu plano Você tem 5 mesas / comandas disponíveis. Obtenha o Diggy Pro …" at bounding box center [629, 389] width 901 height 657
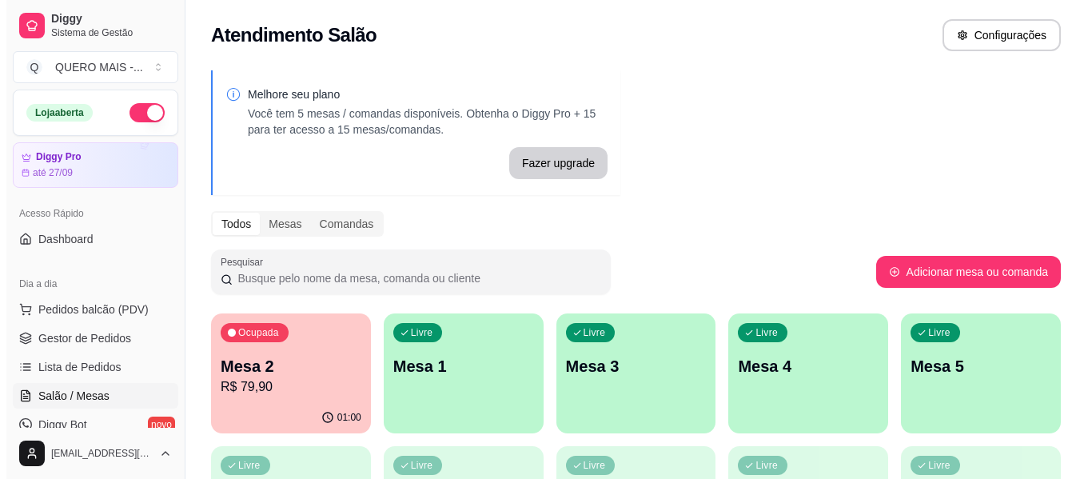
scroll to position [285, 0]
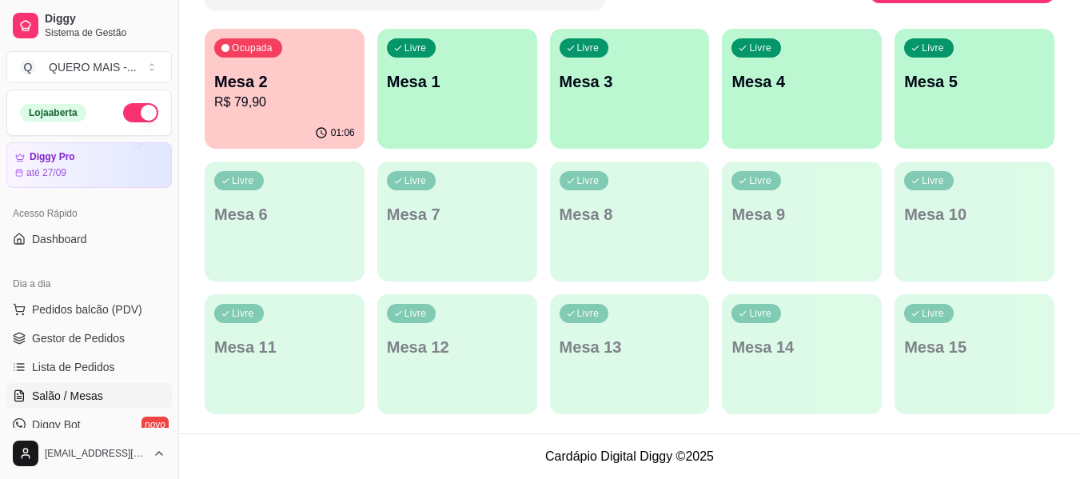
click at [311, 121] on div "01:06" at bounding box center [285, 133] width 160 height 31
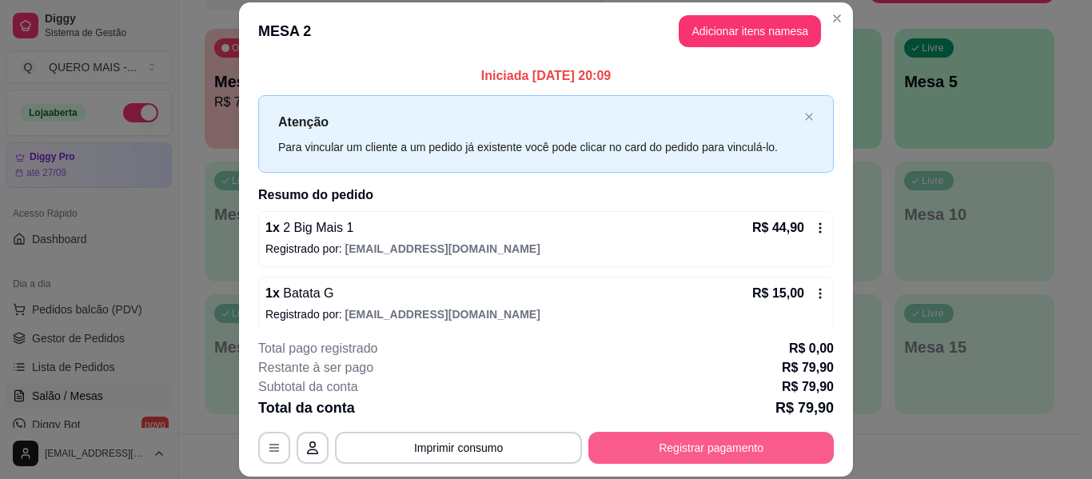
click at [717, 453] on button "Registrar pagamento" at bounding box center [711, 448] width 245 height 32
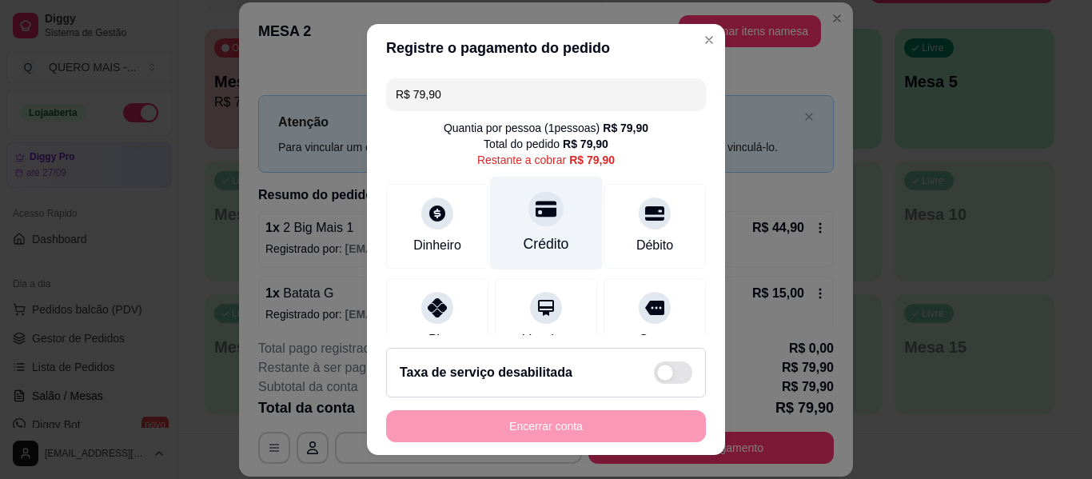
click at [509, 213] on div "Crédito" at bounding box center [546, 224] width 113 height 94
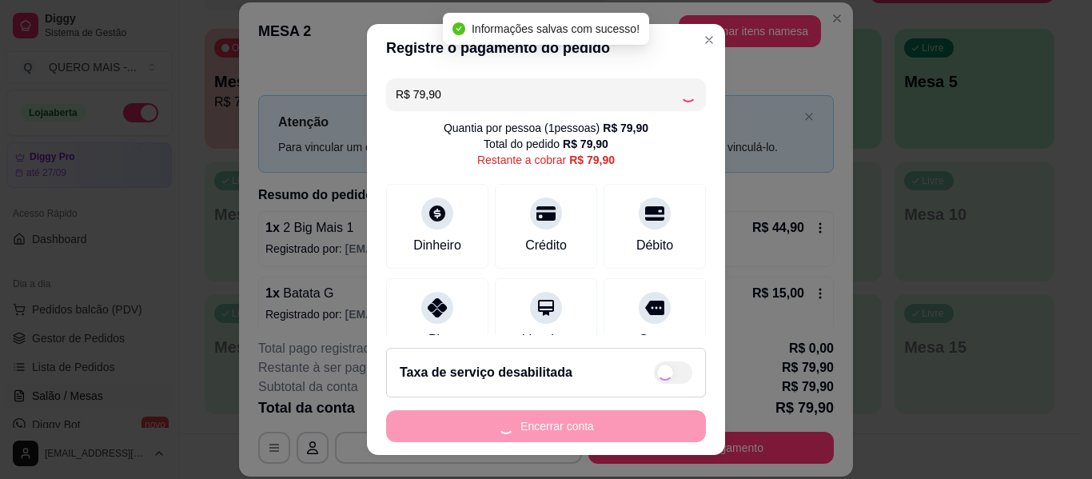
type input "R$ 0,00"
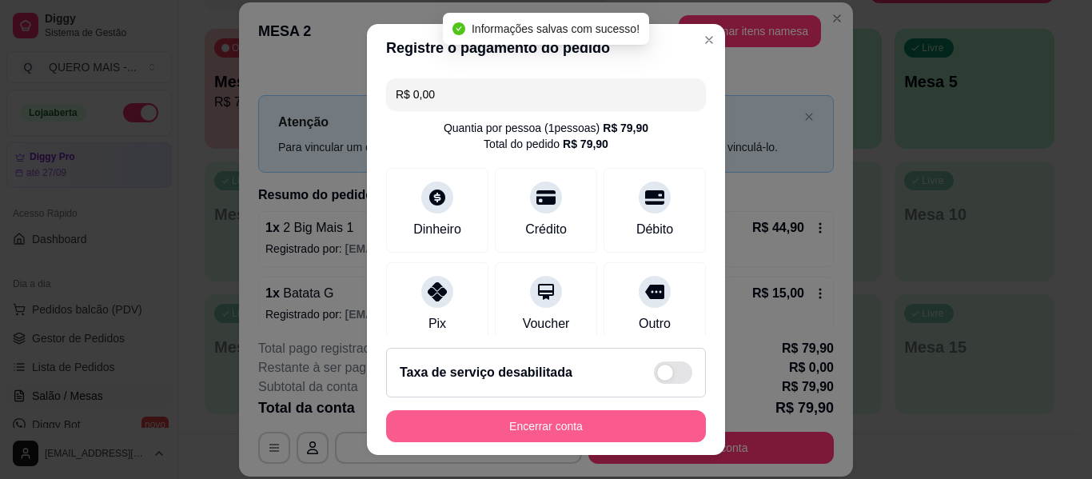
click at [532, 425] on button "Encerrar conta" at bounding box center [546, 426] width 320 height 32
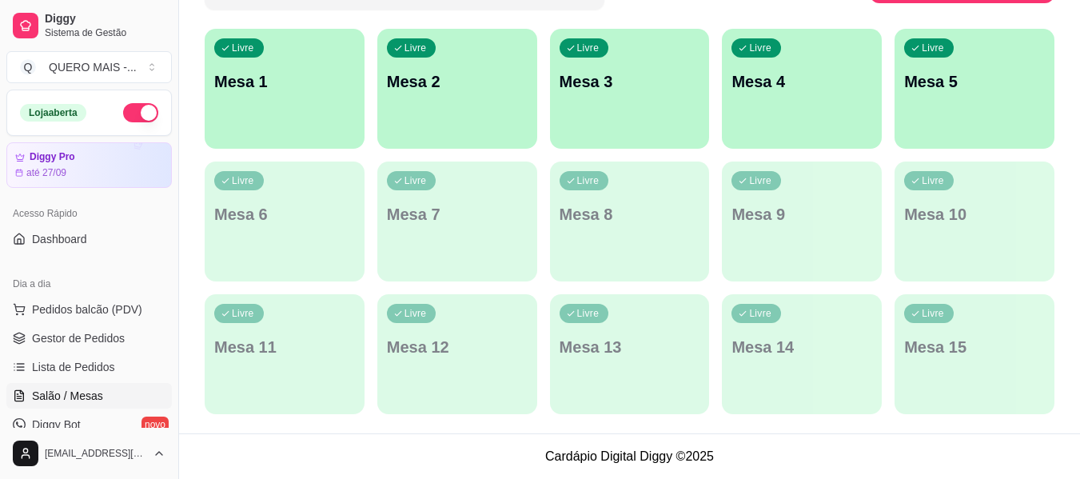
click at [298, 119] on div "Livre Mesa 1" at bounding box center [285, 79] width 160 height 101
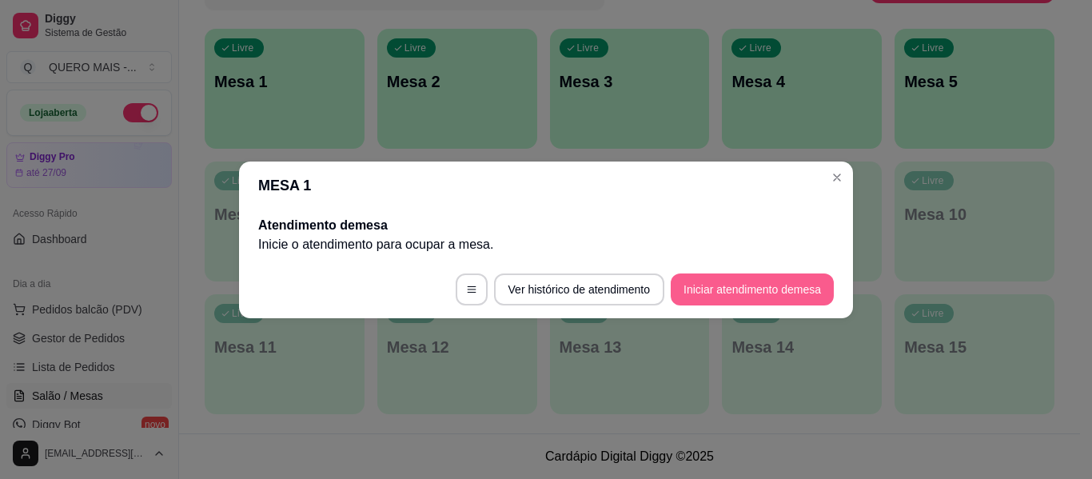
click at [690, 288] on button "Iniciar atendimento de mesa" at bounding box center [752, 289] width 163 height 32
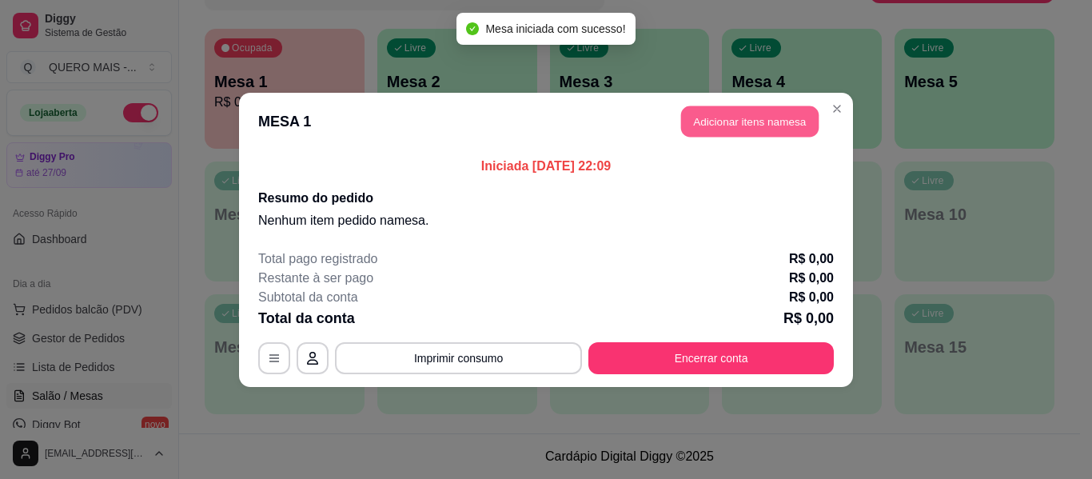
click at [737, 128] on button "Adicionar itens na mesa" at bounding box center [750, 121] width 138 height 31
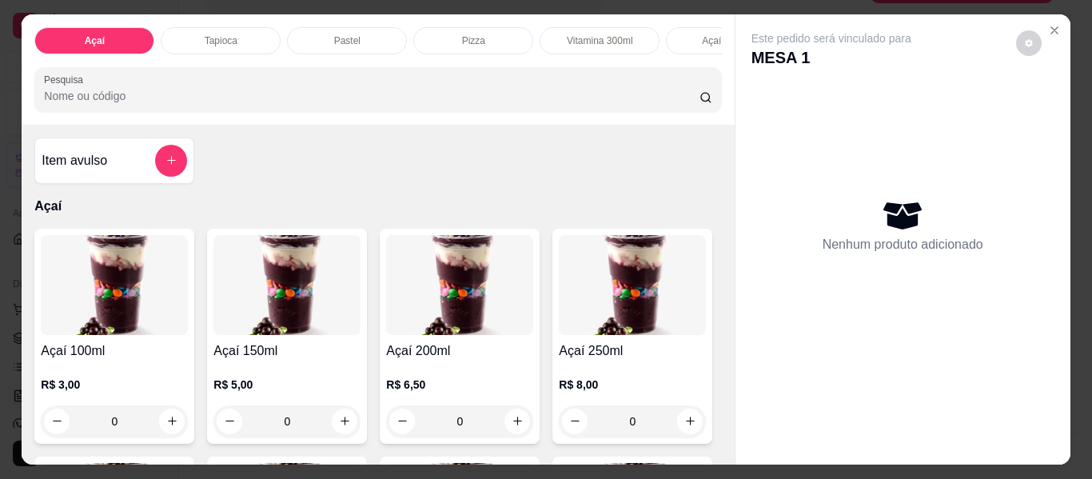
scroll to position [0, 596]
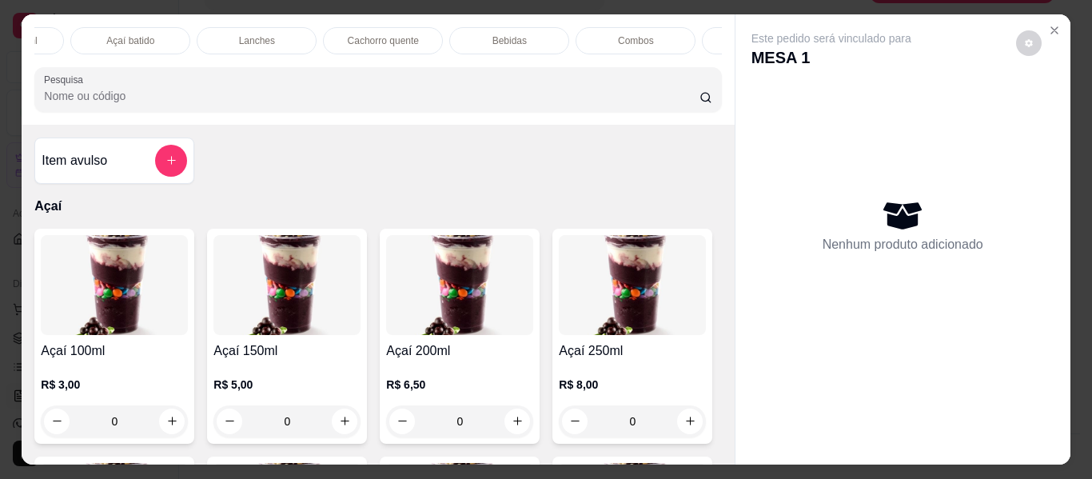
click at [264, 37] on p "Lanches" at bounding box center [257, 40] width 36 height 13
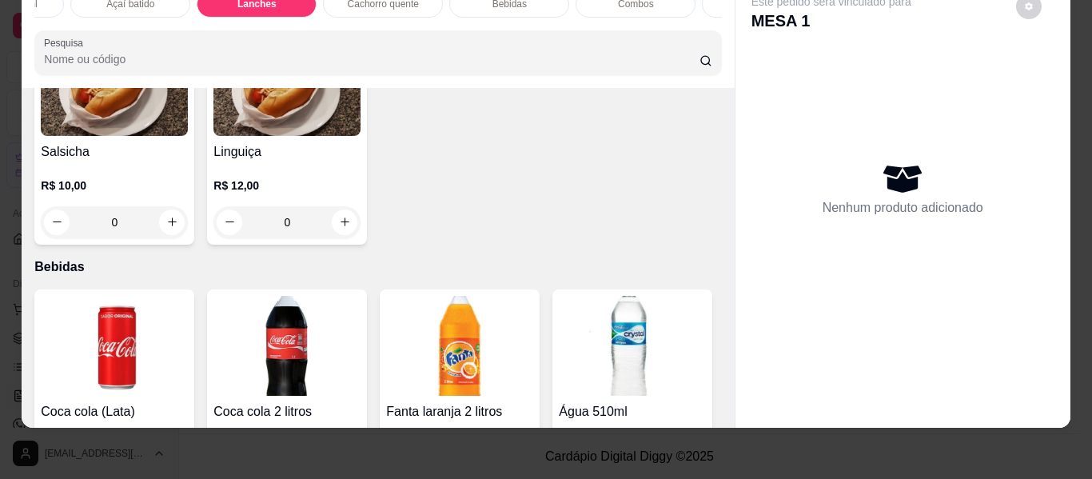
scroll to position [3228, 0]
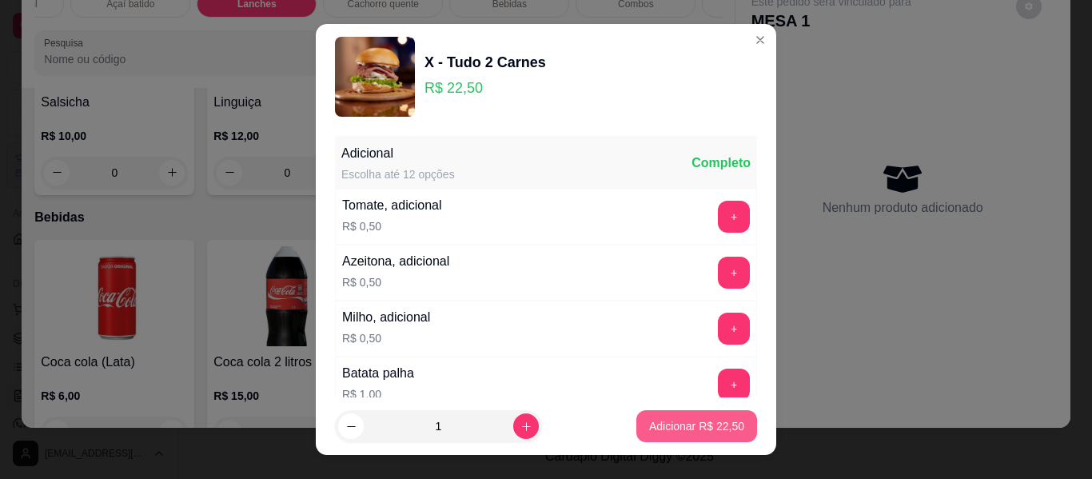
click at [678, 423] on p "Adicionar R$ 22,50" at bounding box center [696, 426] width 95 height 16
type input "1"
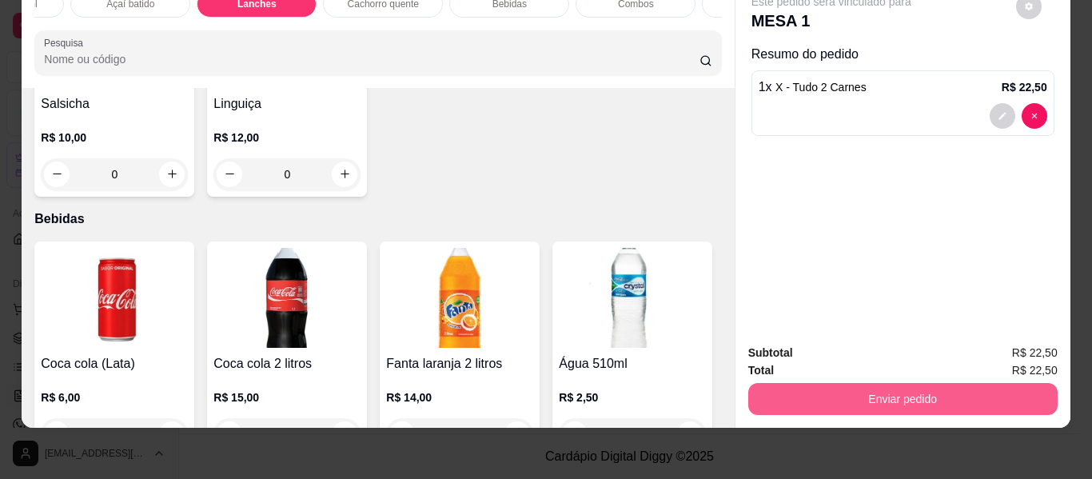
click at [833, 385] on button "Enviar pedido" at bounding box center [902, 399] width 309 height 32
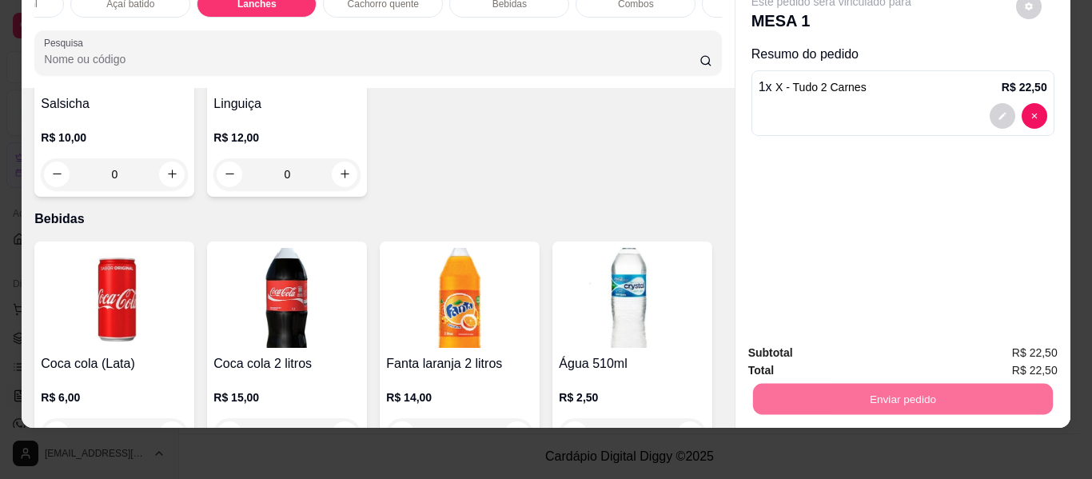
click at [832, 344] on button "Não registrar e enviar pedido" at bounding box center [850, 348] width 162 height 30
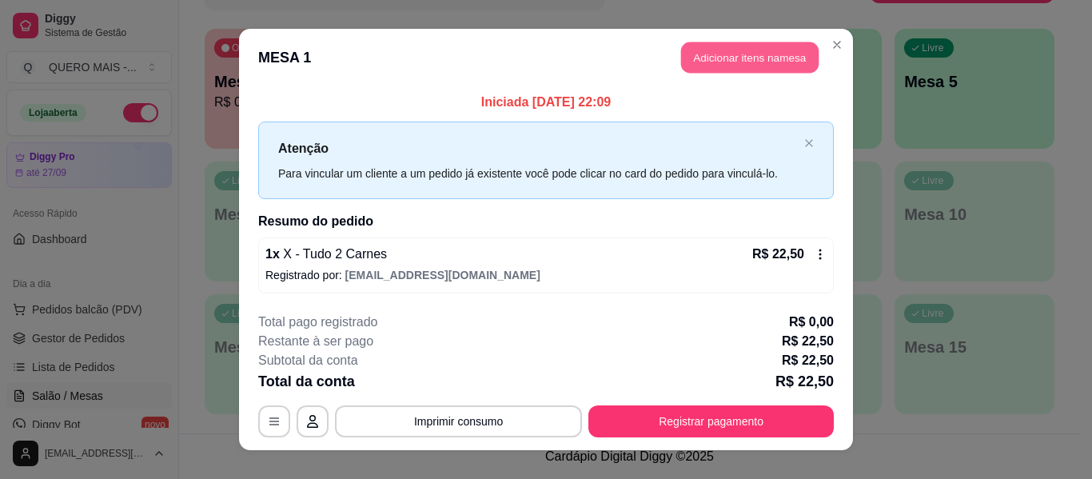
click at [697, 70] on button "Adicionar itens na mesa" at bounding box center [750, 57] width 138 height 31
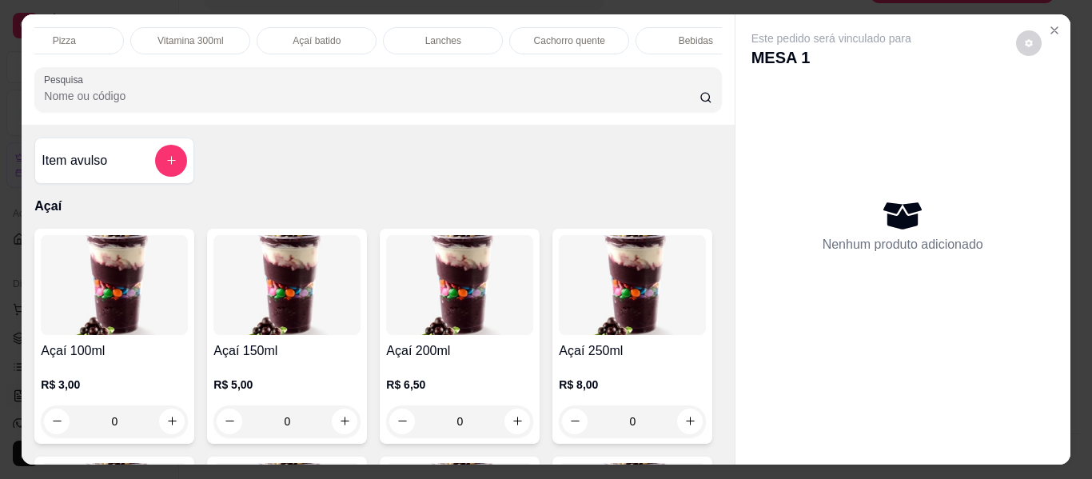
scroll to position [0, 589]
click at [527, 27] on div "Bebidas" at bounding box center [516, 40] width 120 height 27
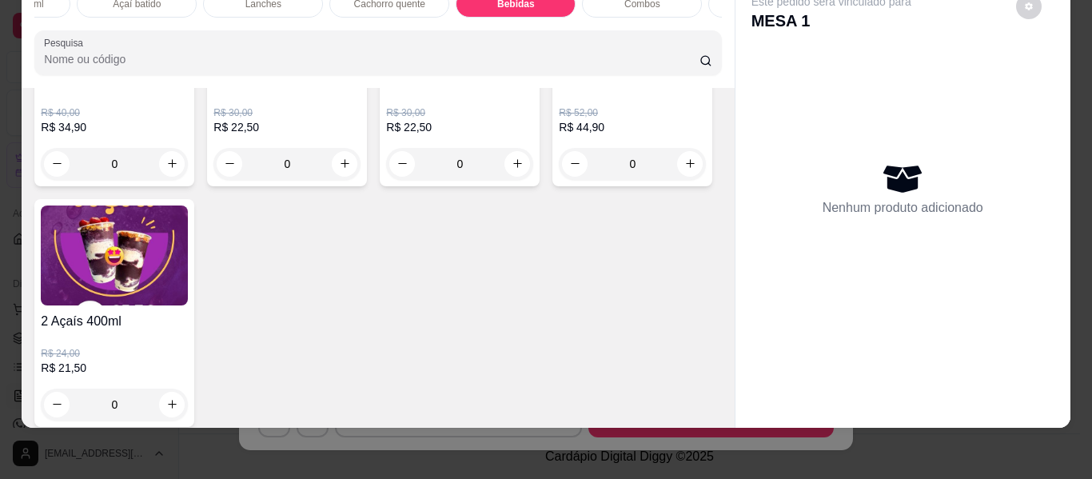
scroll to position [4752, 0]
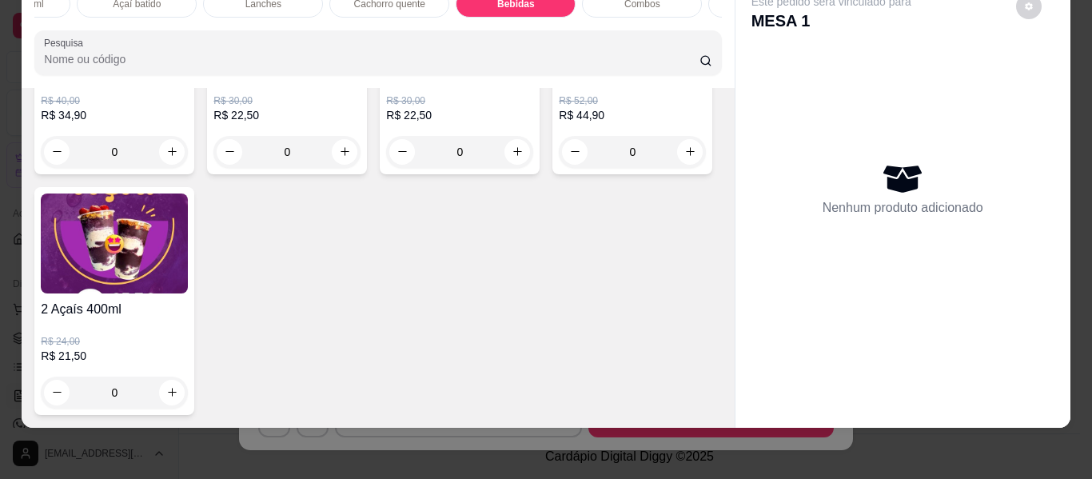
type input "1"
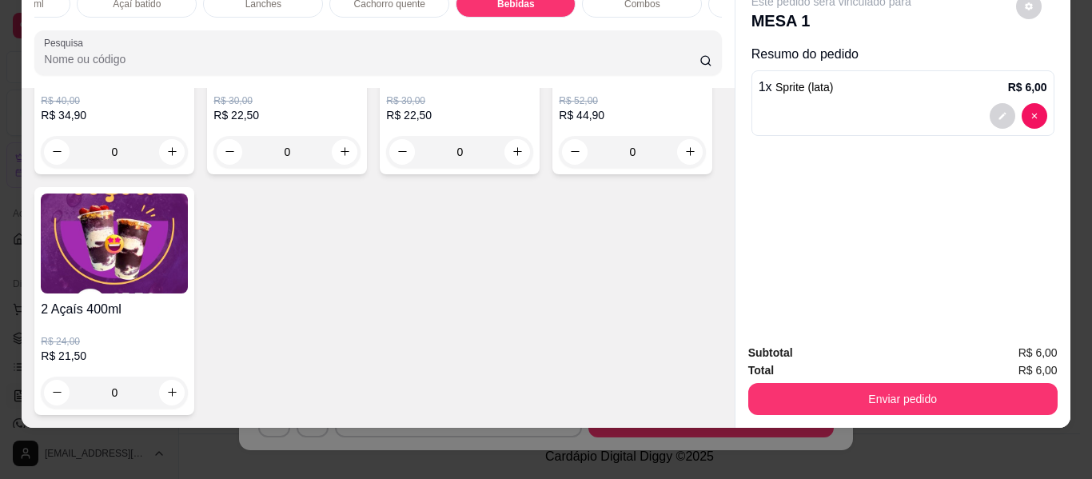
scroll to position [4752, 0]
click at [762, 396] on button "Enviar pedido" at bounding box center [902, 399] width 309 height 32
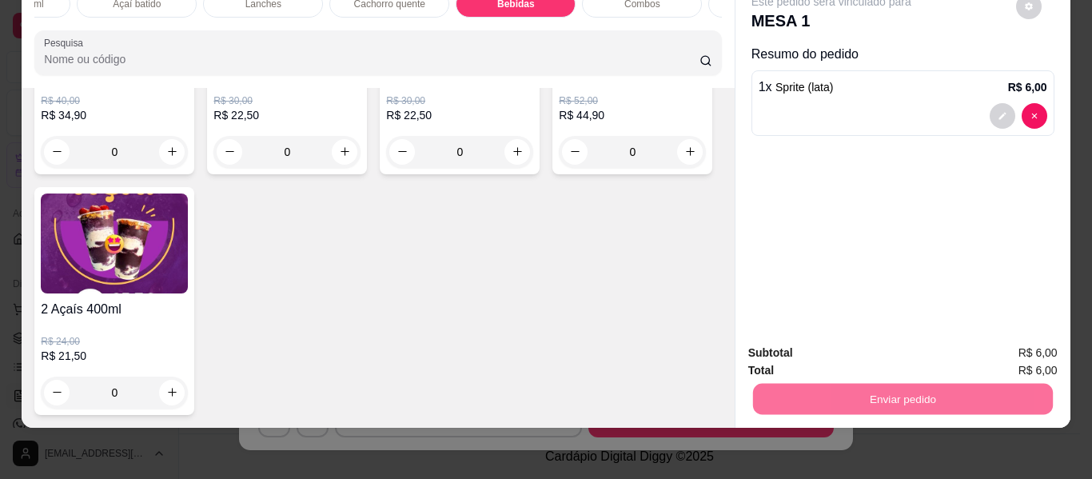
click at [788, 347] on button "Não registrar e enviar pedido" at bounding box center [850, 347] width 166 height 30
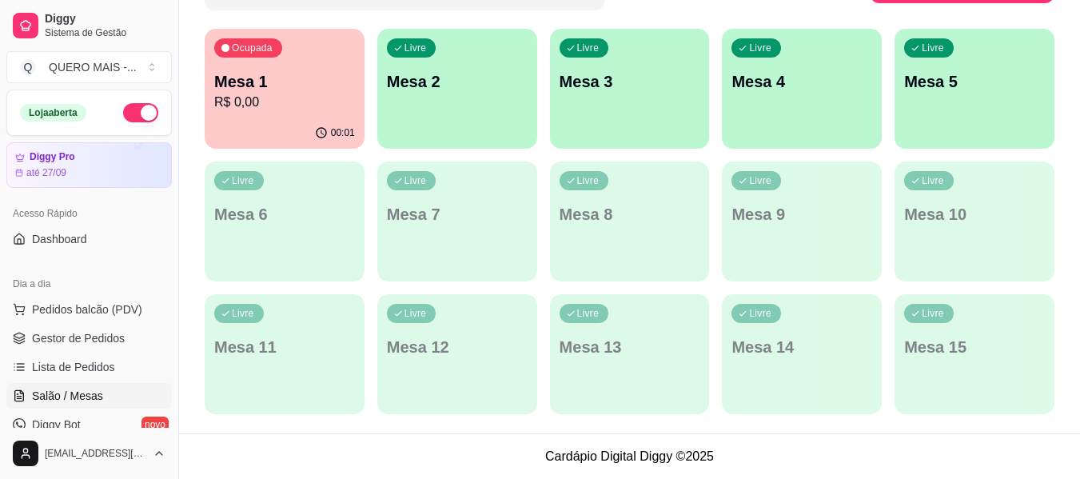
click at [442, 130] on div "button" at bounding box center [457, 139] width 160 height 19
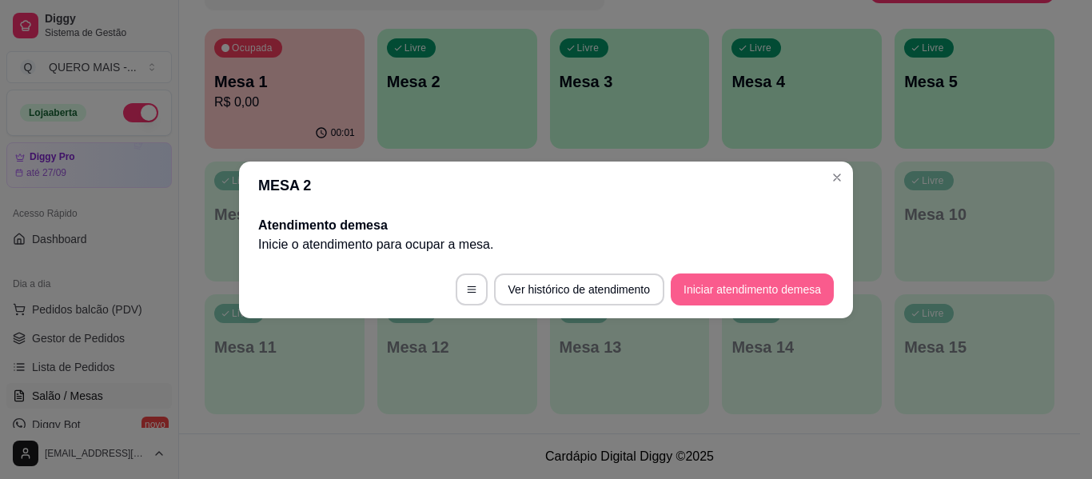
click at [758, 290] on button "Iniciar atendimento de mesa" at bounding box center [752, 289] width 163 height 32
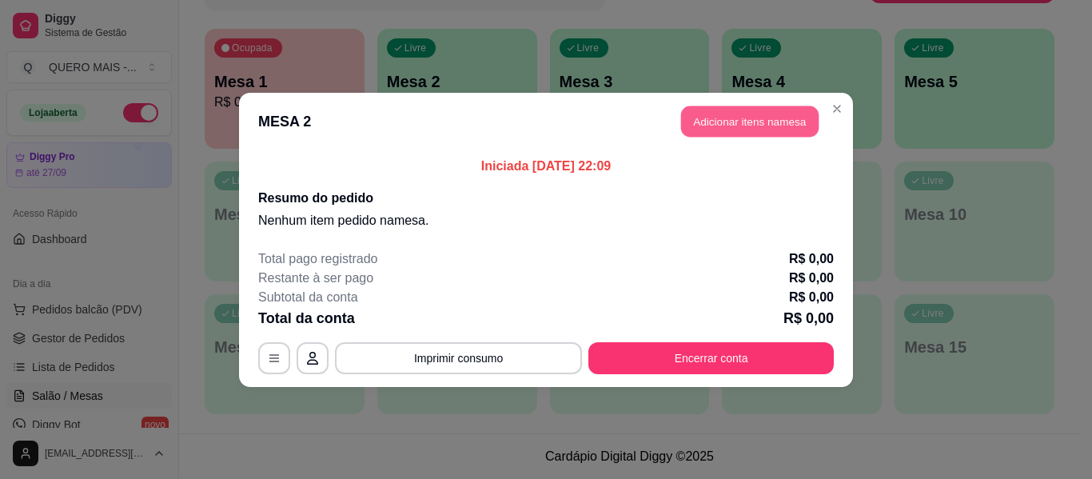
click at [732, 126] on button "Adicionar itens na mesa" at bounding box center [750, 121] width 138 height 31
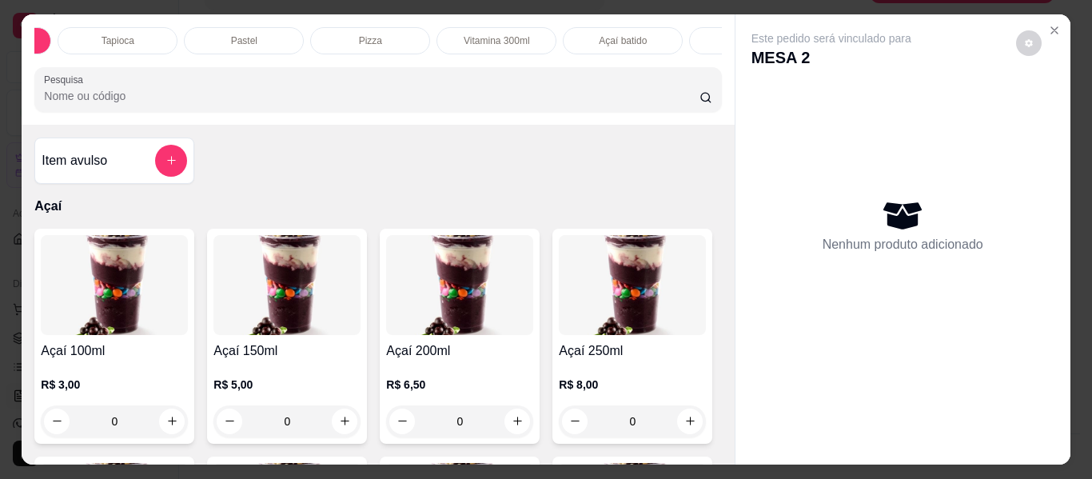
scroll to position [0, 125]
click at [1048, 24] on icon "Close" at bounding box center [1054, 30] width 13 height 13
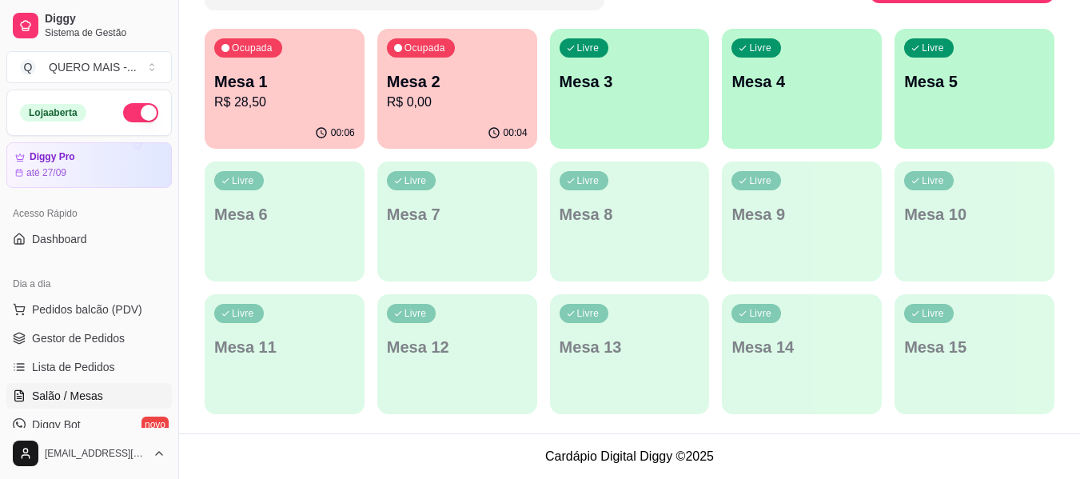
click at [449, 110] on p "R$ 0,00" at bounding box center [457, 102] width 141 height 19
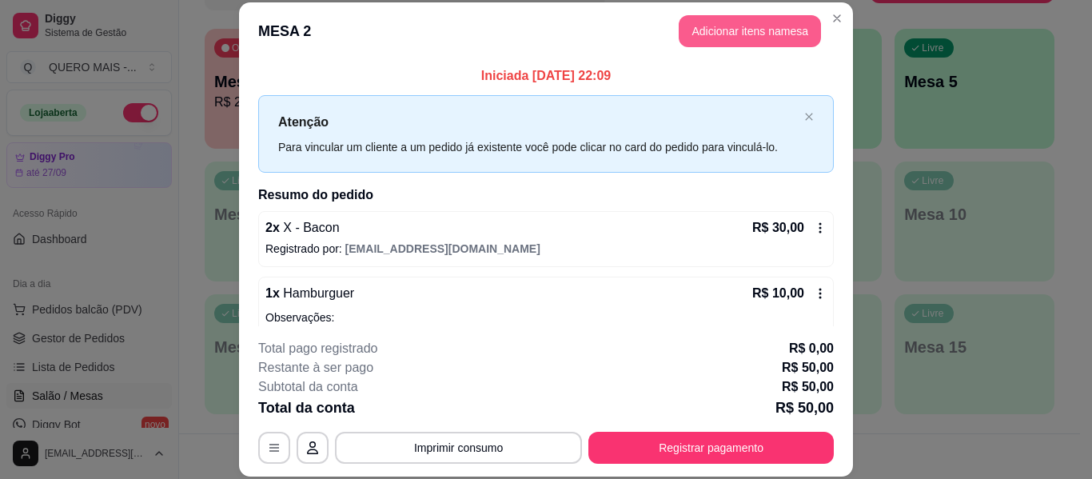
click at [697, 25] on button "Adicionar itens na mesa" at bounding box center [750, 31] width 142 height 32
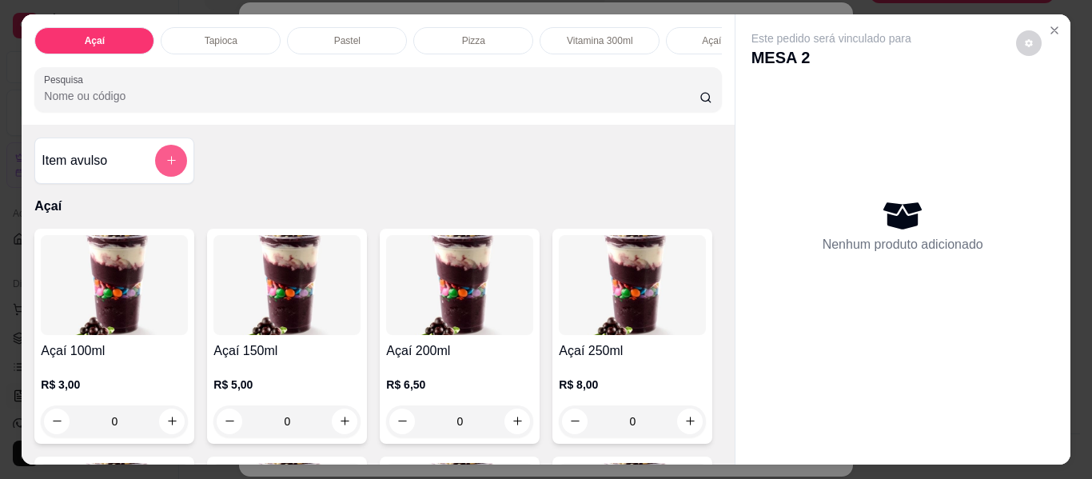
click at [177, 158] on button "add-separate-item" at bounding box center [171, 161] width 32 height 32
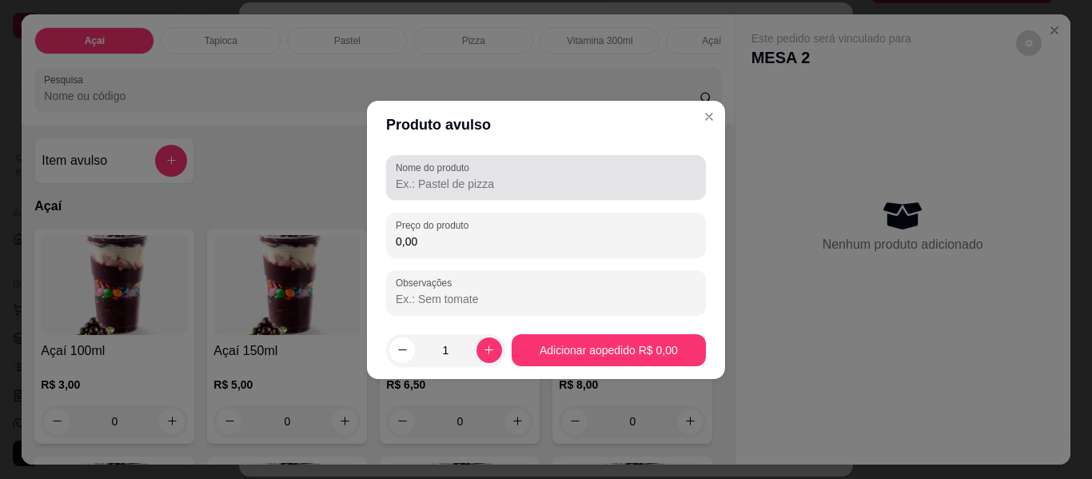
click at [439, 181] on input "Nome do produto" at bounding box center [546, 184] width 301 height 16
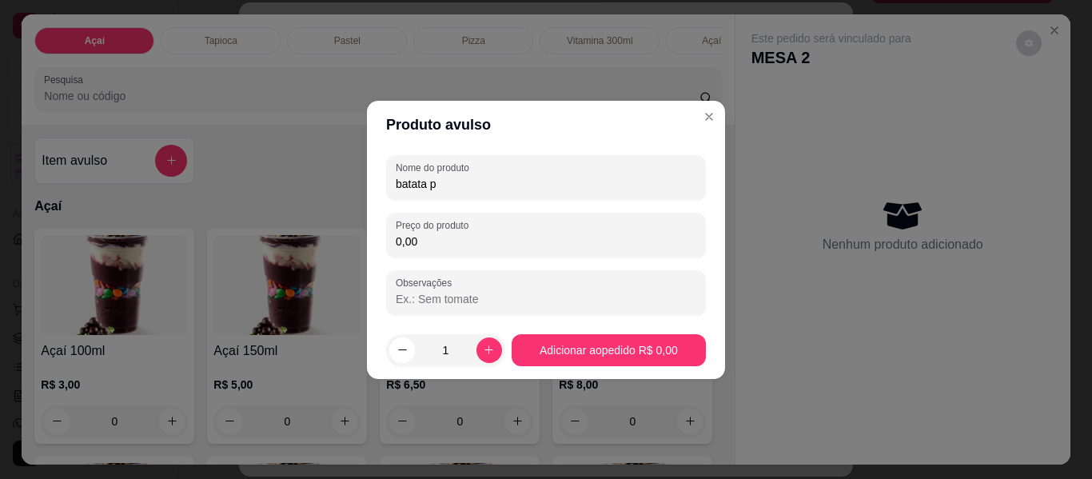
type input "batata p"
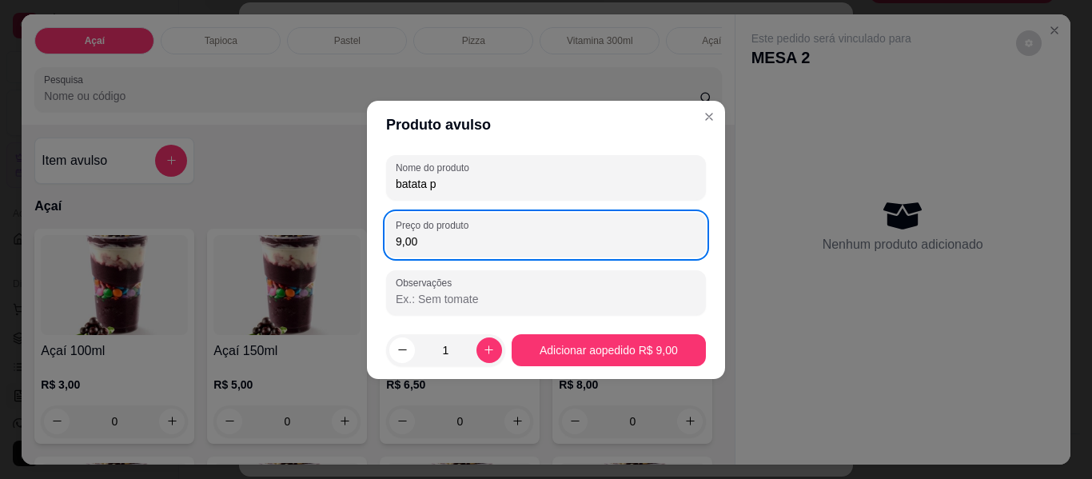
type input "9,00"
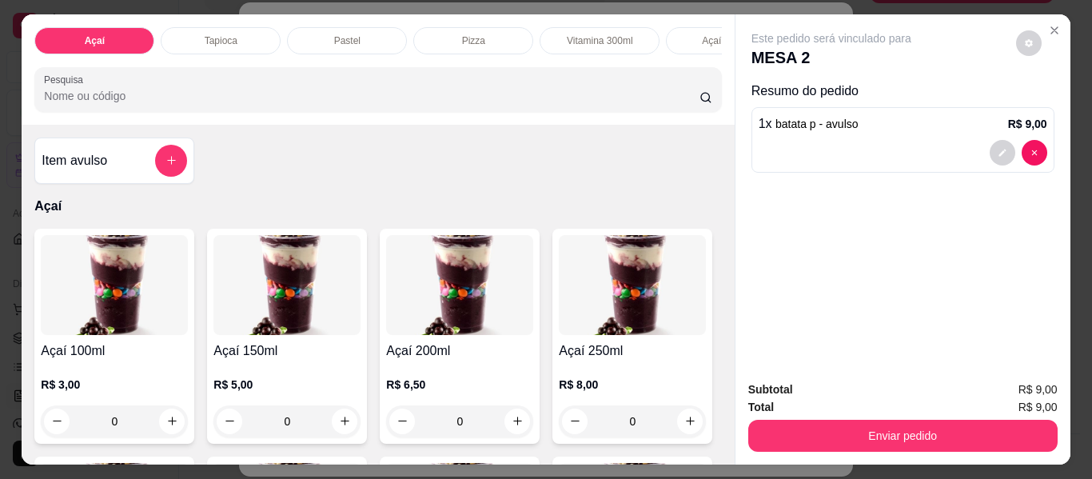
scroll to position [0, 614]
click at [476, 34] on p "Bebidas" at bounding box center [491, 40] width 34 height 13
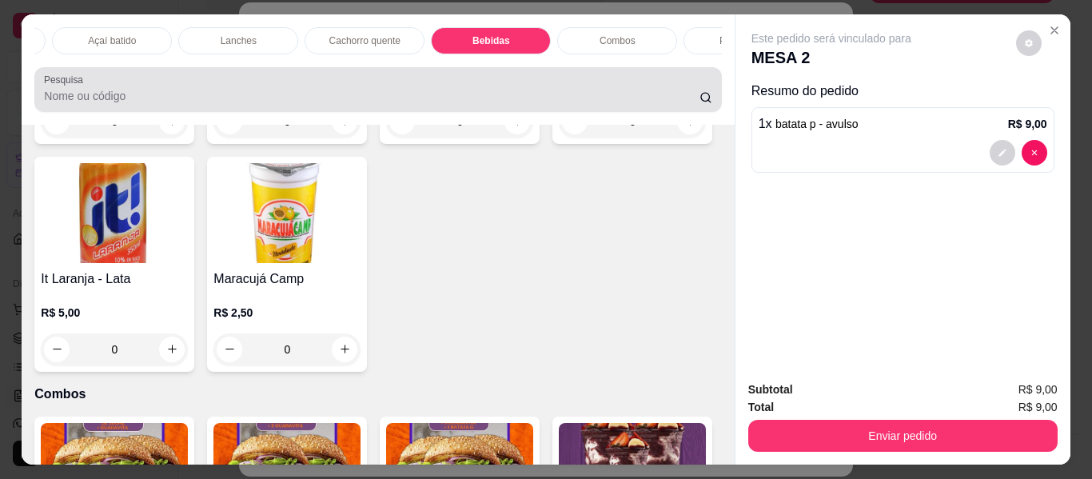
scroll to position [43, 0]
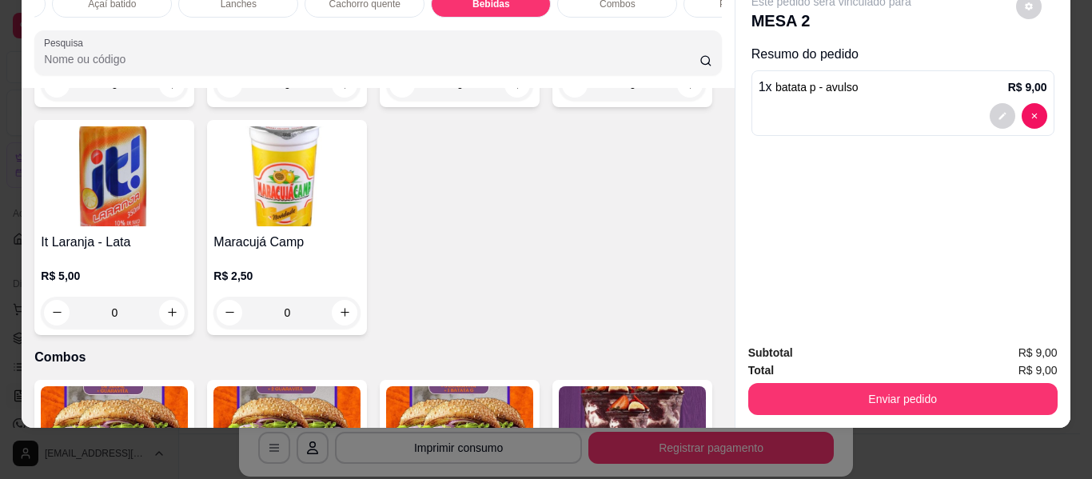
type input "1"
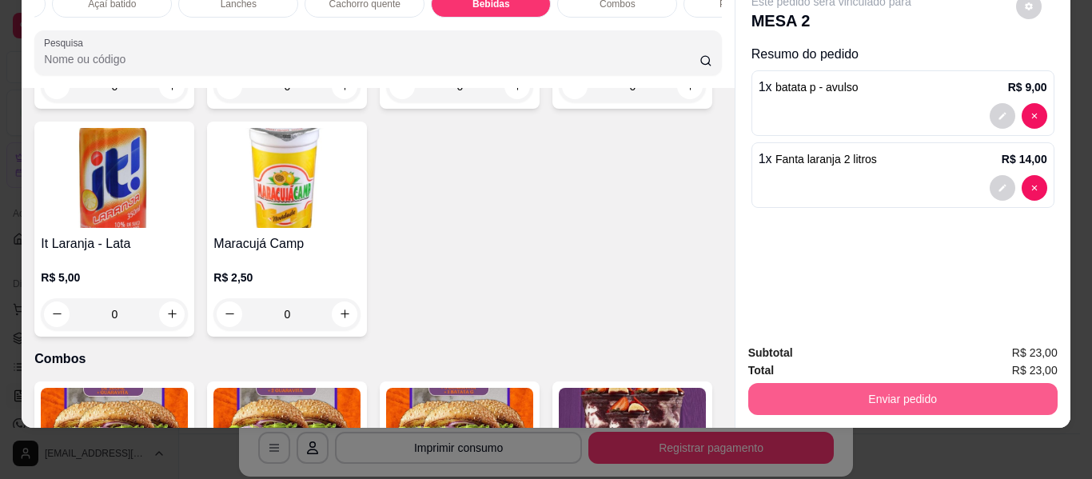
click at [805, 383] on button "Enviar pedido" at bounding box center [902, 399] width 309 height 32
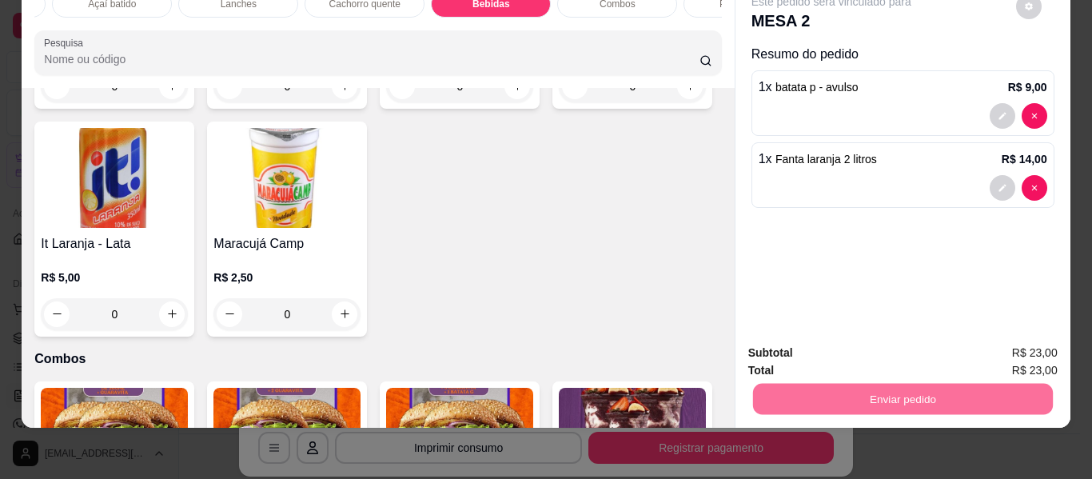
click at [824, 344] on button "Não registrar e enviar pedido" at bounding box center [850, 347] width 162 height 30
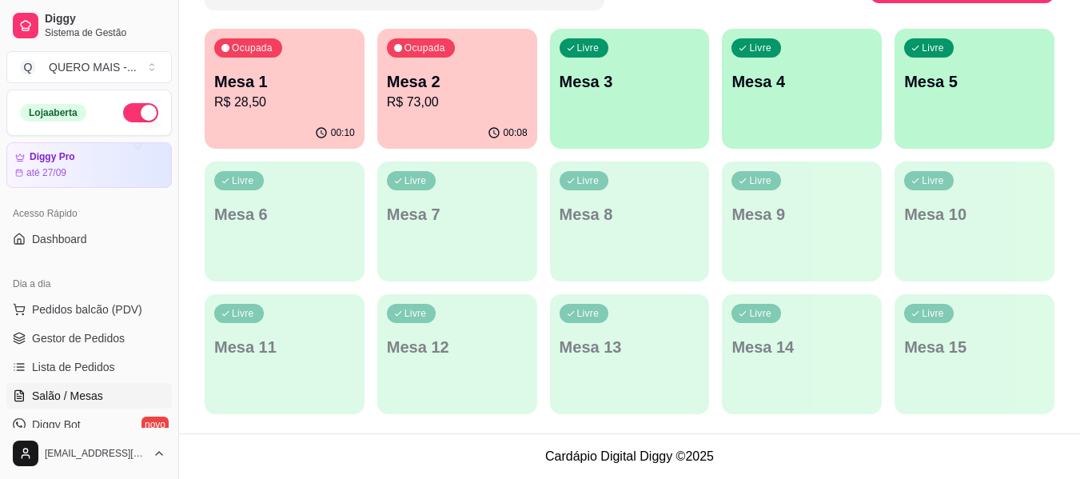
click at [654, 115] on div "Livre Mesa 3" at bounding box center [630, 79] width 160 height 101
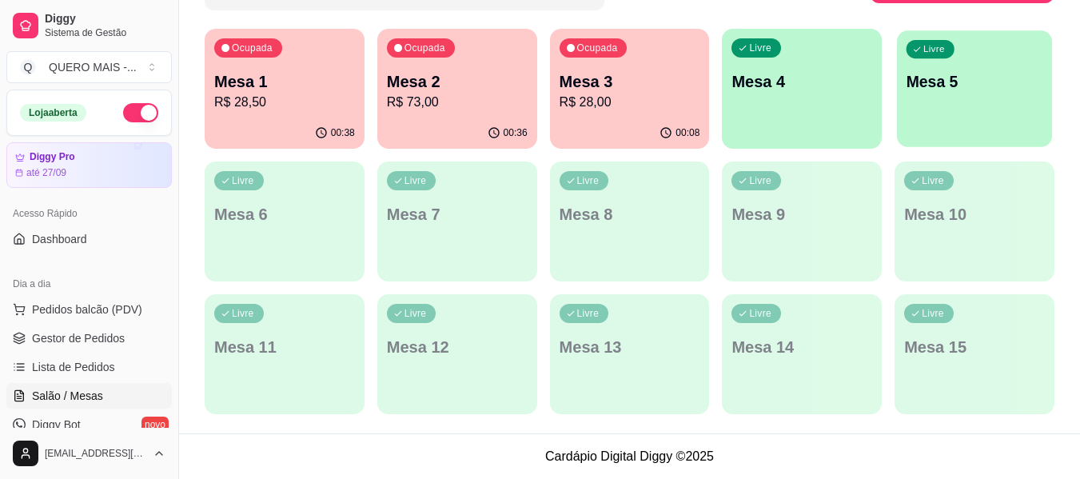
click at [955, 106] on div "Livre Mesa 5" at bounding box center [974, 79] width 155 height 98
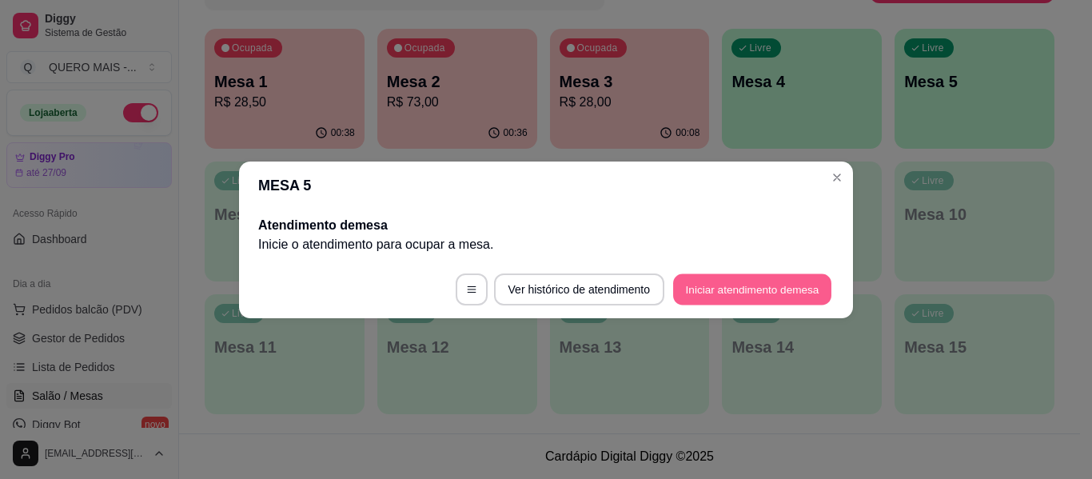
click at [746, 284] on button "Iniciar atendimento de mesa" at bounding box center [752, 288] width 158 height 31
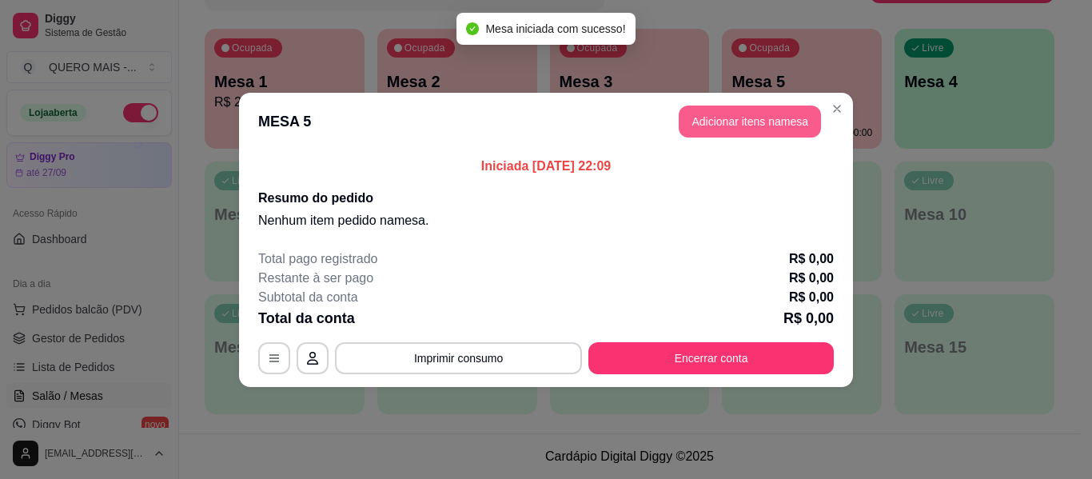
click at [742, 121] on button "Adicionar itens na mesa" at bounding box center [750, 122] width 142 height 32
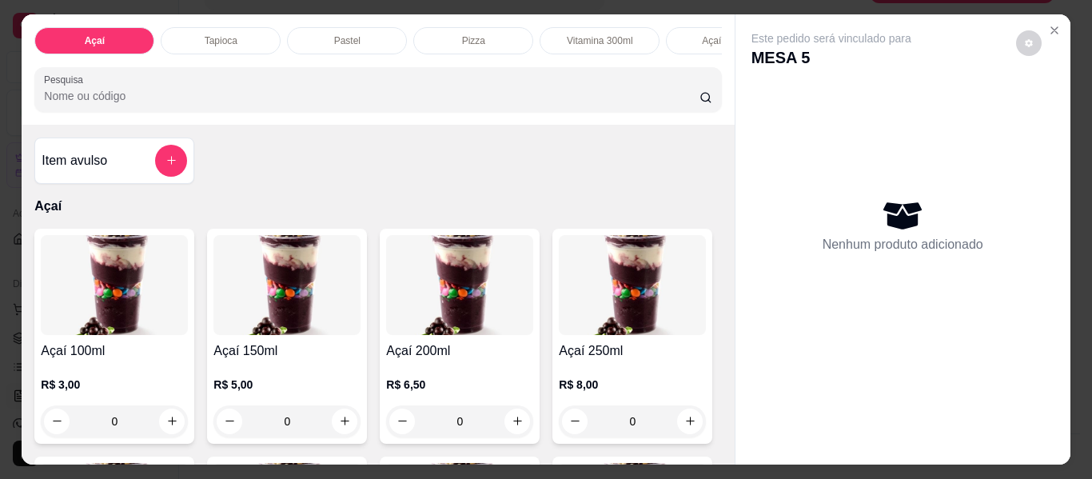
click at [220, 34] on p "Tapioca" at bounding box center [221, 40] width 33 height 13
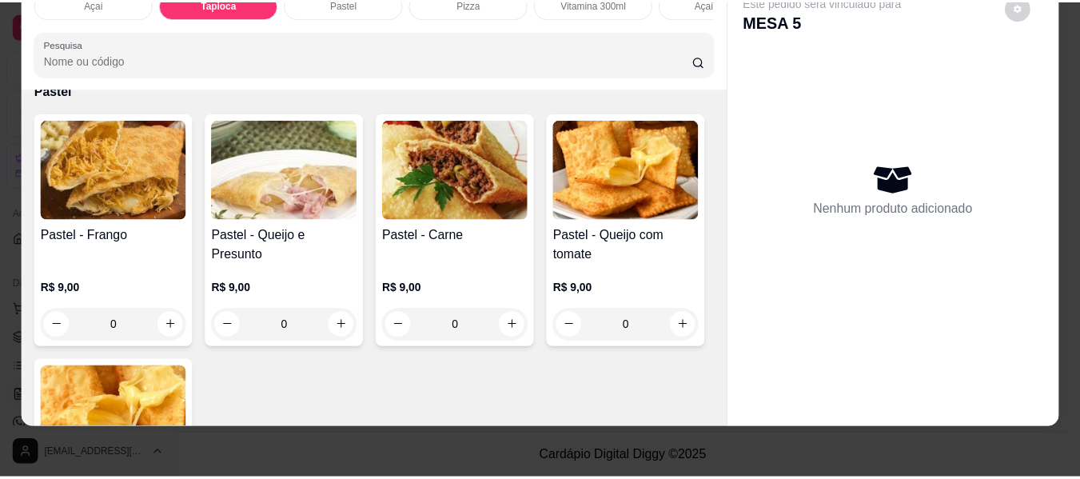
scroll to position [1108, 0]
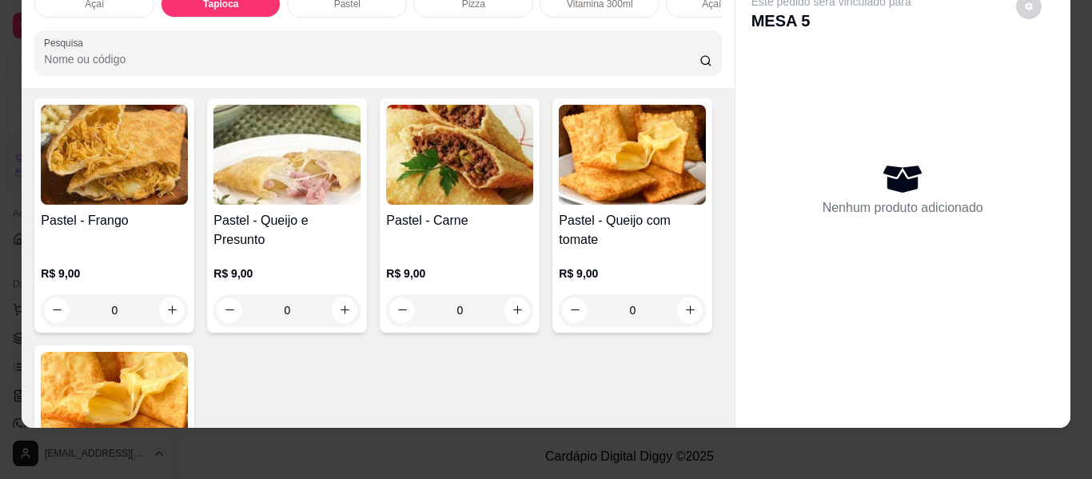
click at [188, 47] on div "0" at bounding box center [114, 31] width 147 height 32
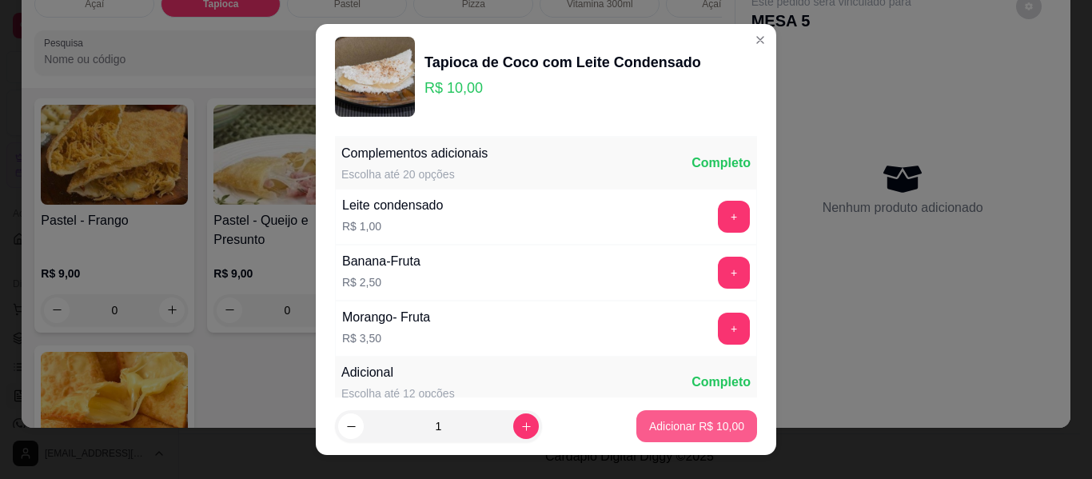
click at [687, 426] on p "Adicionar R$ 10,00" at bounding box center [696, 426] width 95 height 16
type input "1"
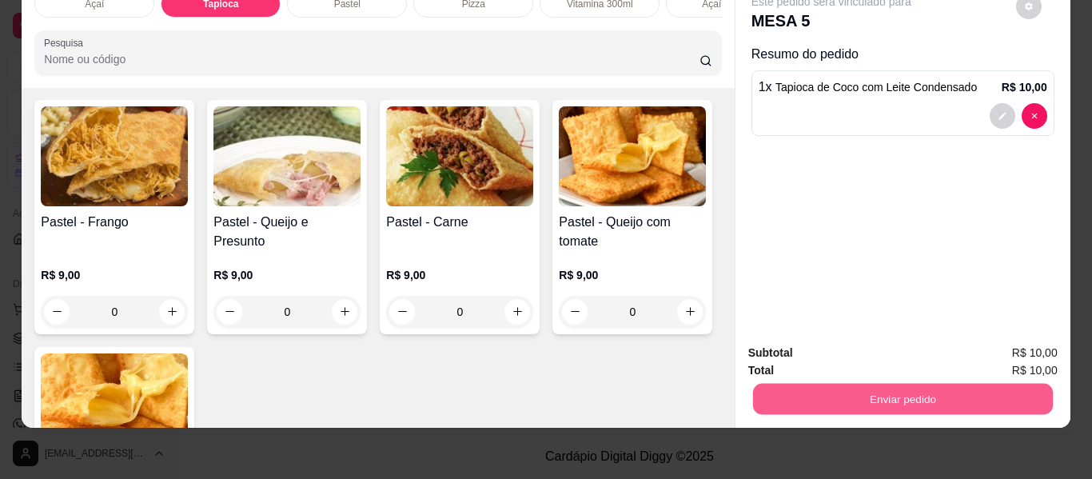
click at [869, 390] on button "Enviar pedido" at bounding box center [902, 399] width 300 height 31
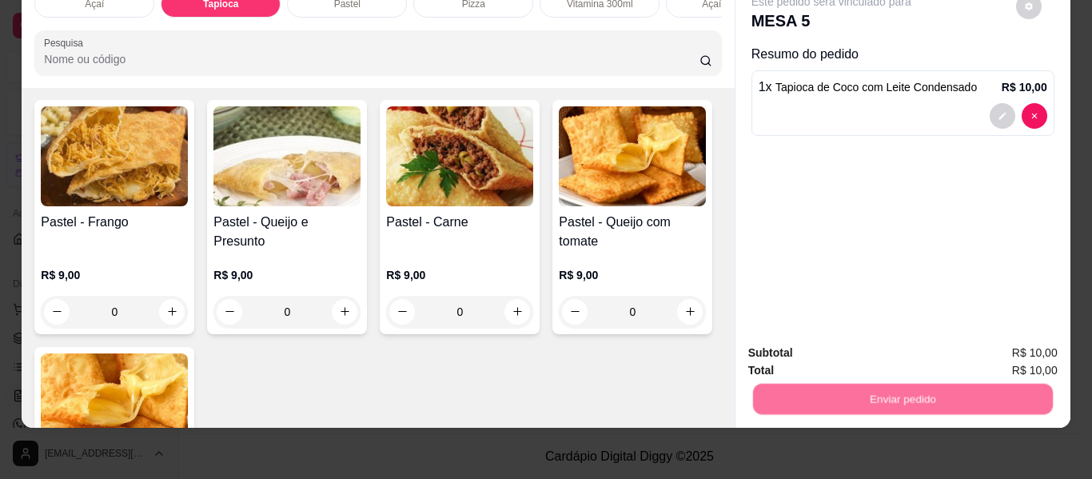
click at [830, 342] on button "Não registrar e enviar pedido" at bounding box center [850, 348] width 166 height 30
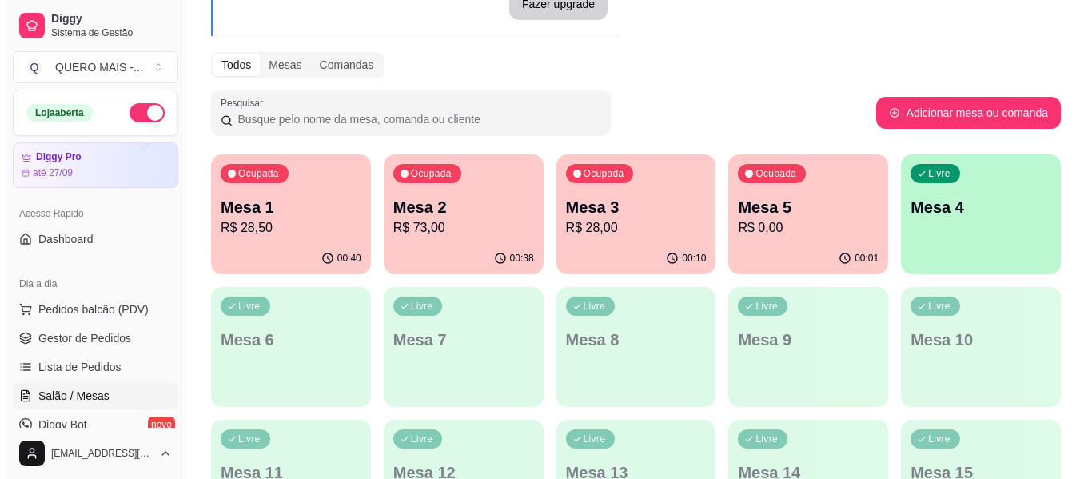
scroll to position [160, 0]
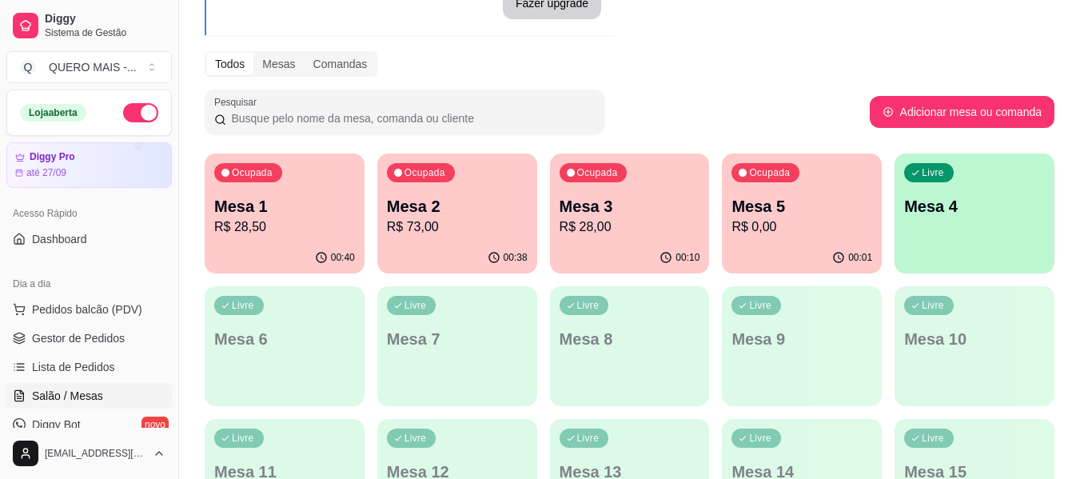
click at [407, 228] on p "R$ 73,00" at bounding box center [457, 227] width 141 height 19
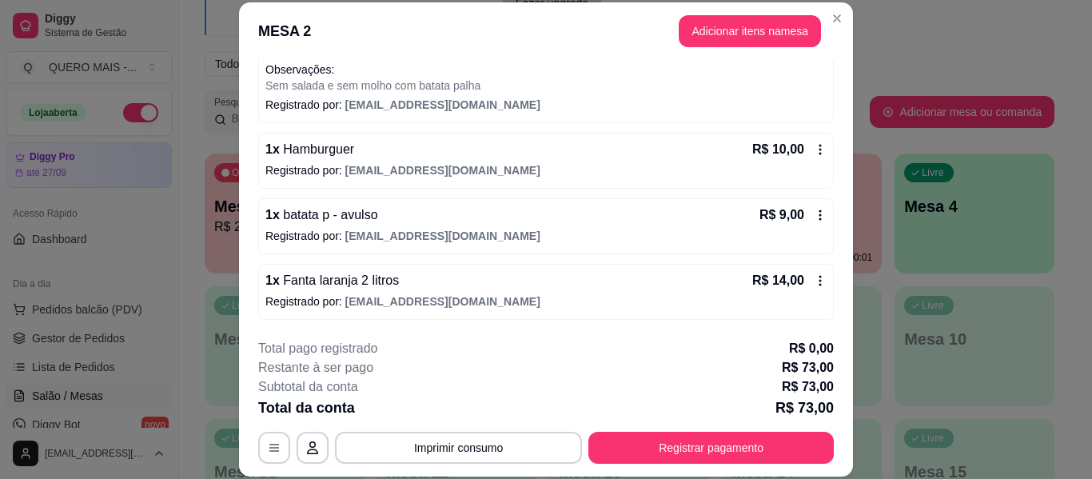
scroll to position [49, 0]
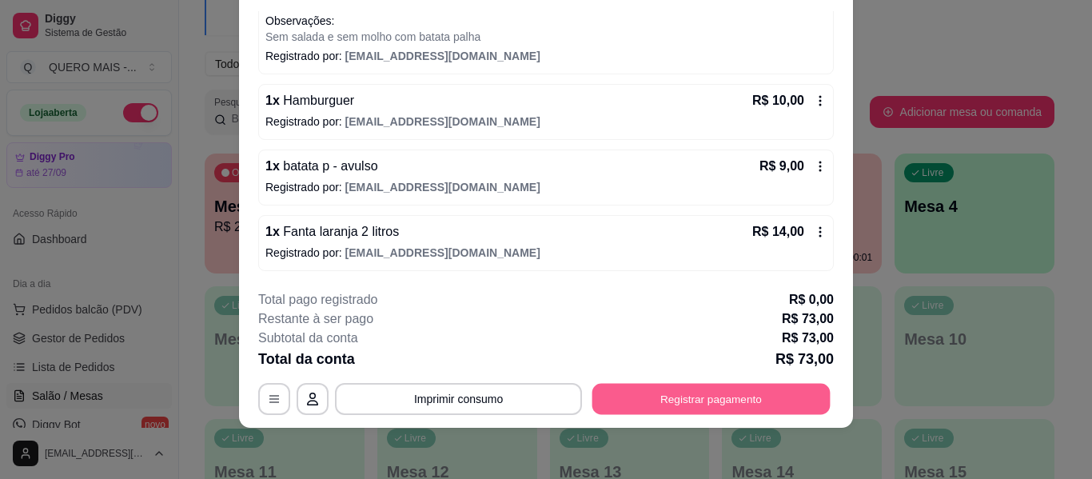
click at [657, 395] on button "Registrar pagamento" at bounding box center [712, 399] width 238 height 31
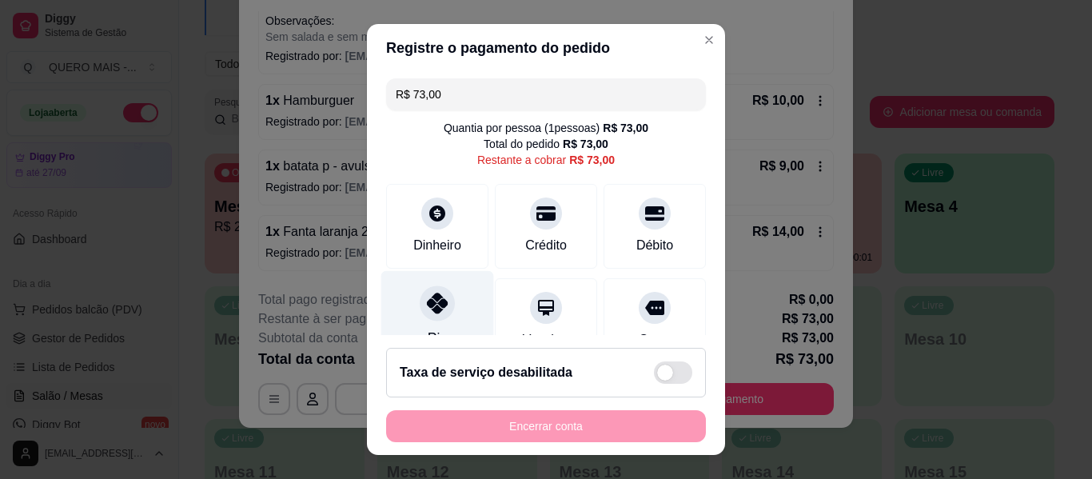
click at [428, 312] on icon at bounding box center [437, 303] width 21 height 21
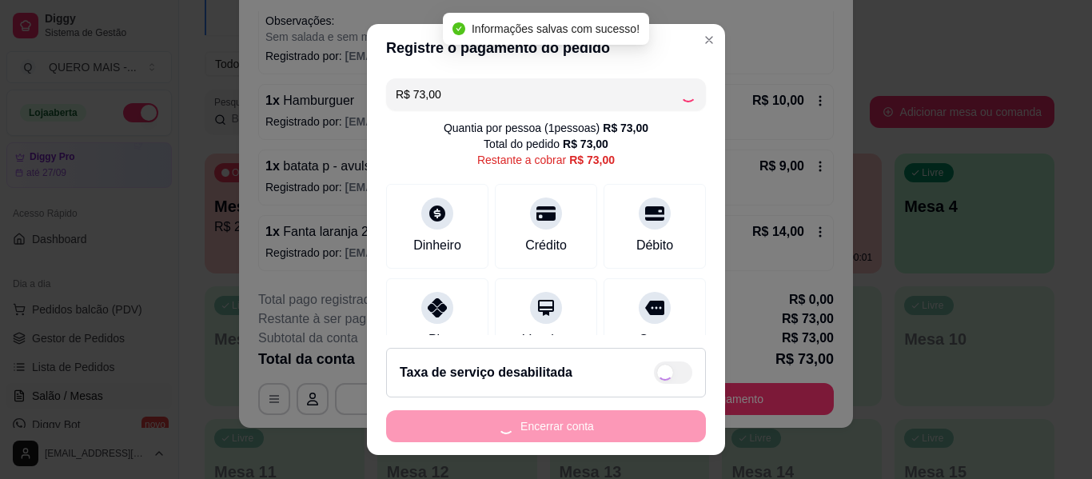
type input "R$ 0,00"
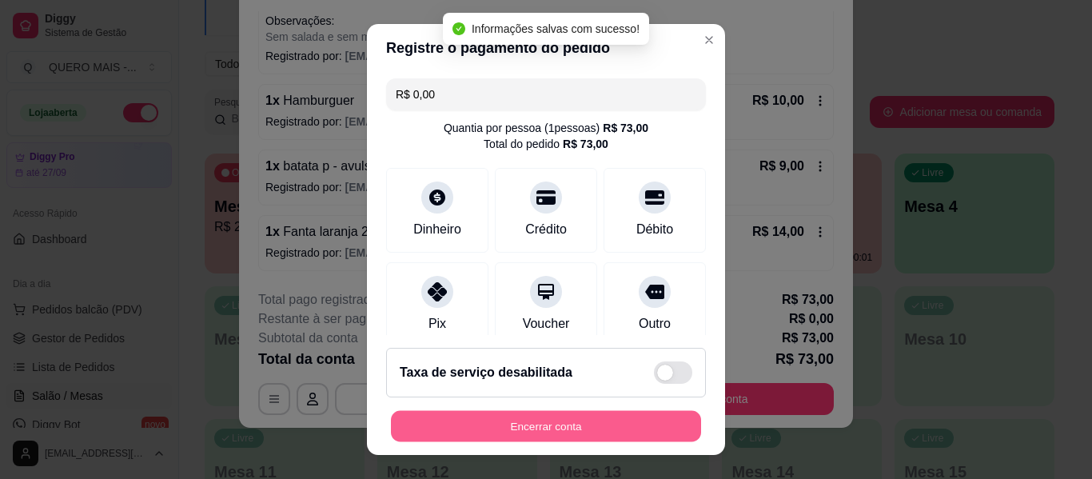
click at [491, 419] on button "Encerrar conta" at bounding box center [546, 426] width 310 height 31
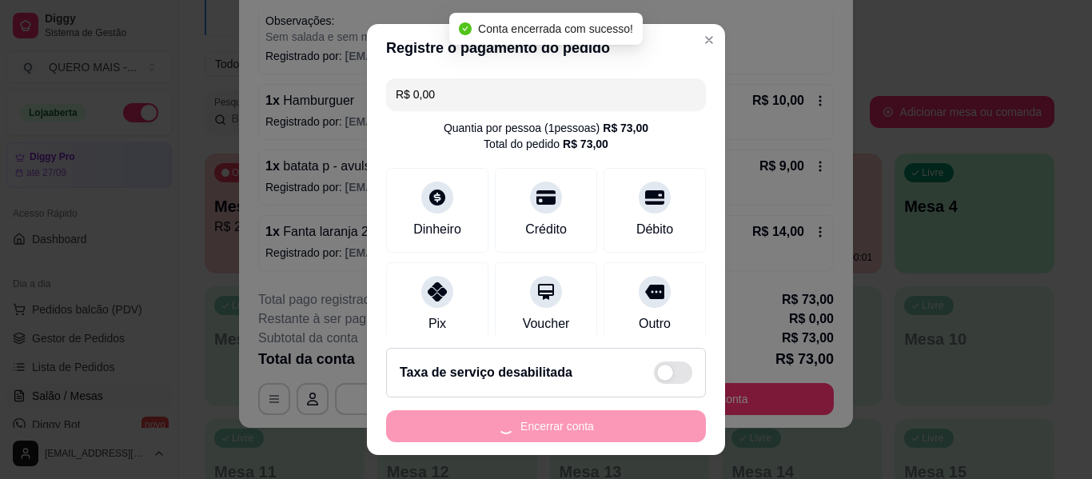
scroll to position [0, 0]
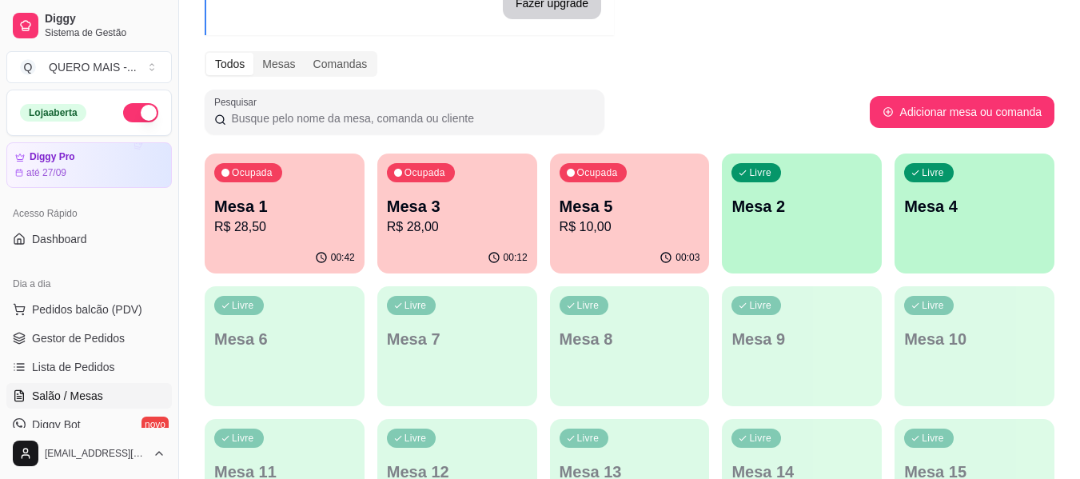
click at [285, 229] on p "R$ 28,50" at bounding box center [284, 227] width 141 height 19
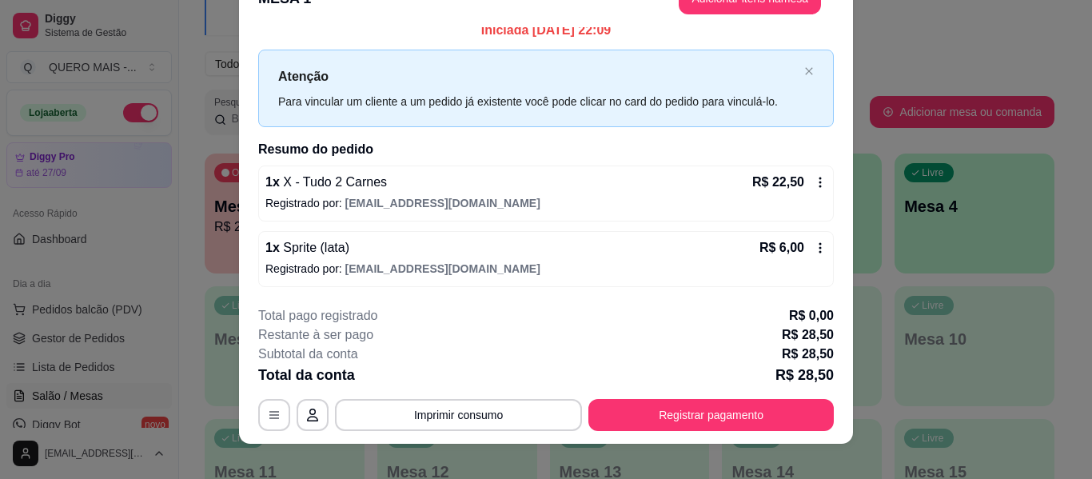
scroll to position [49, 0]
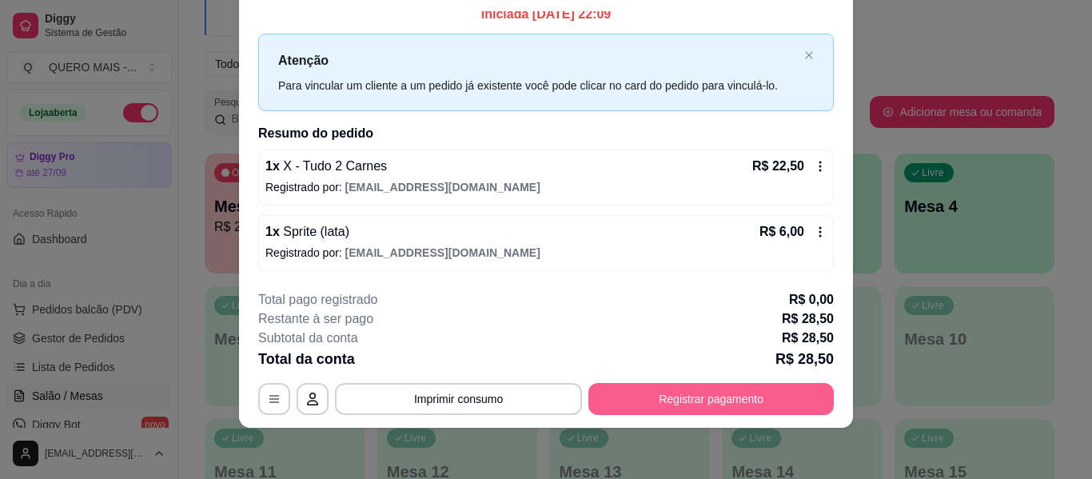
click at [699, 386] on button "Registrar pagamento" at bounding box center [711, 399] width 245 height 32
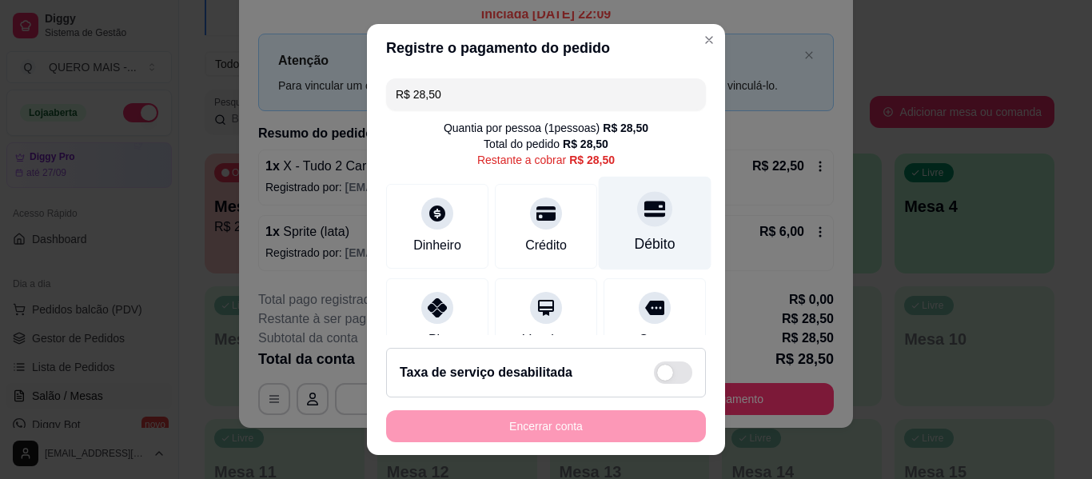
click at [645, 203] on icon at bounding box center [655, 209] width 21 height 16
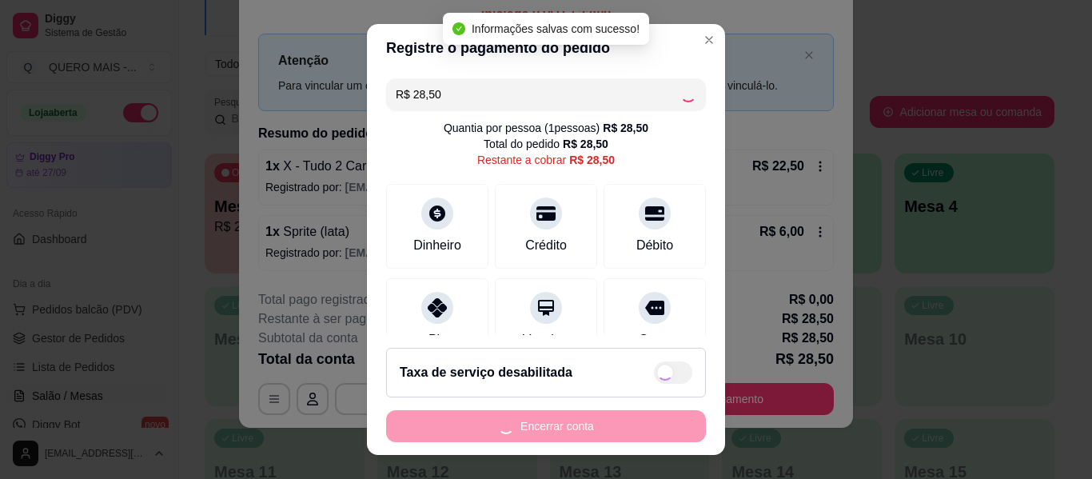
type input "R$ 0,00"
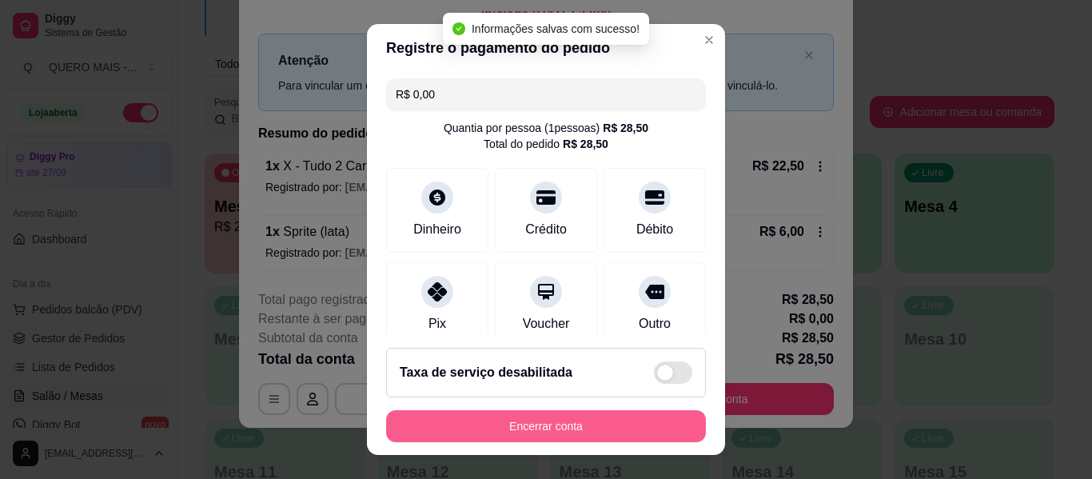
click at [528, 433] on button "Encerrar conta" at bounding box center [546, 426] width 320 height 32
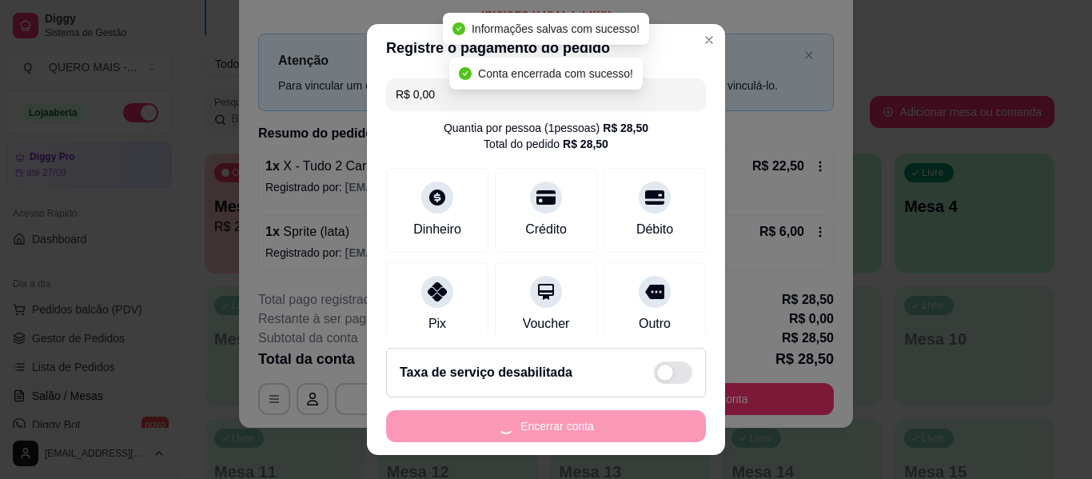
scroll to position [0, 0]
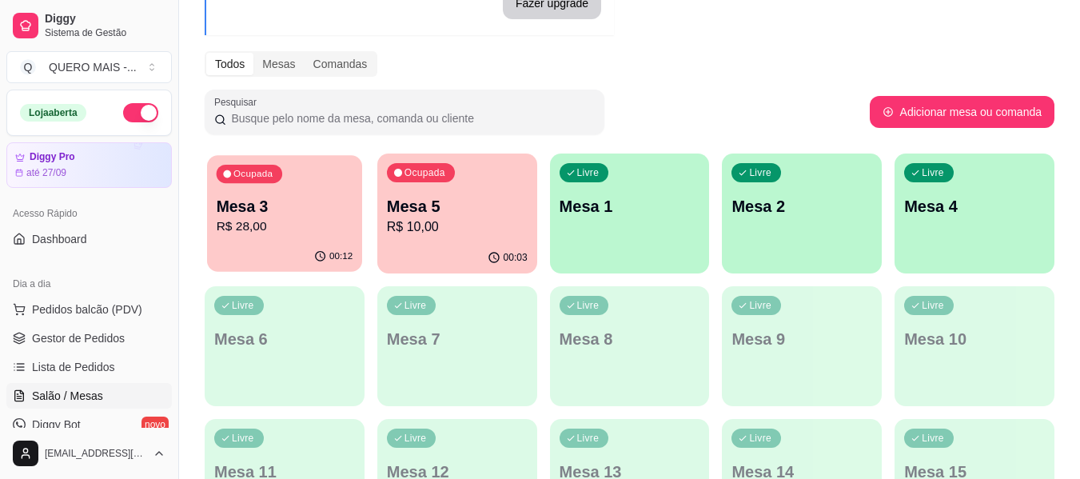
click at [309, 231] on p "R$ 28,00" at bounding box center [285, 227] width 137 height 18
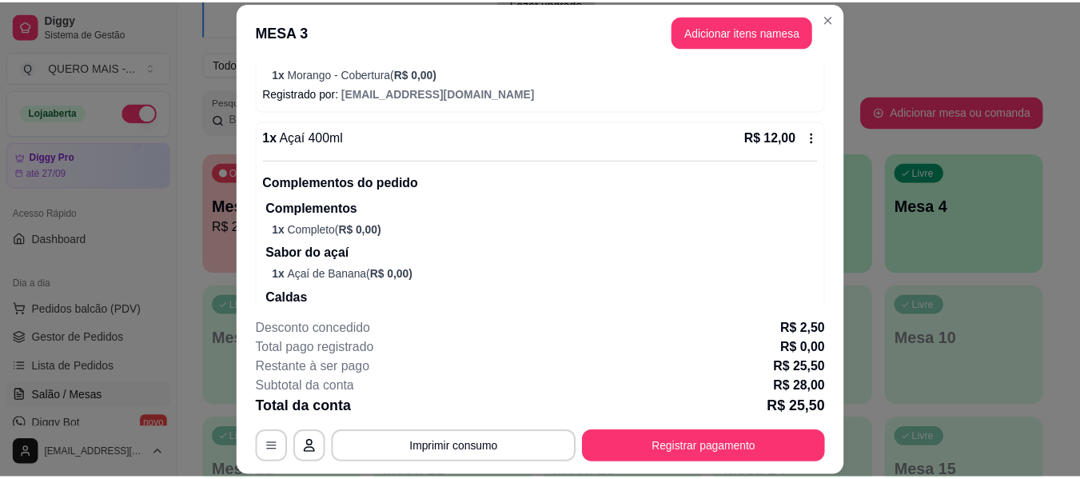
scroll to position [400, 0]
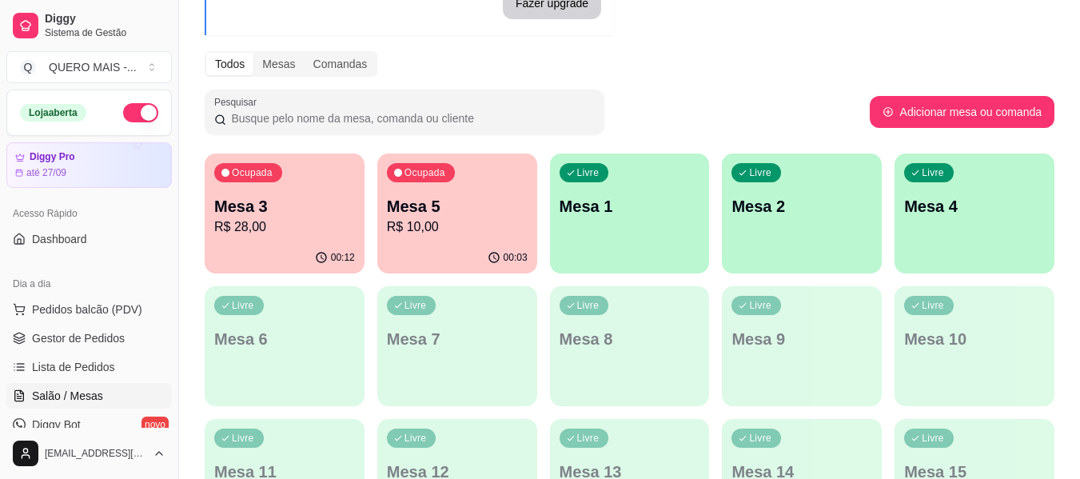
click at [471, 245] on div "00:03" at bounding box center [457, 257] width 160 height 31
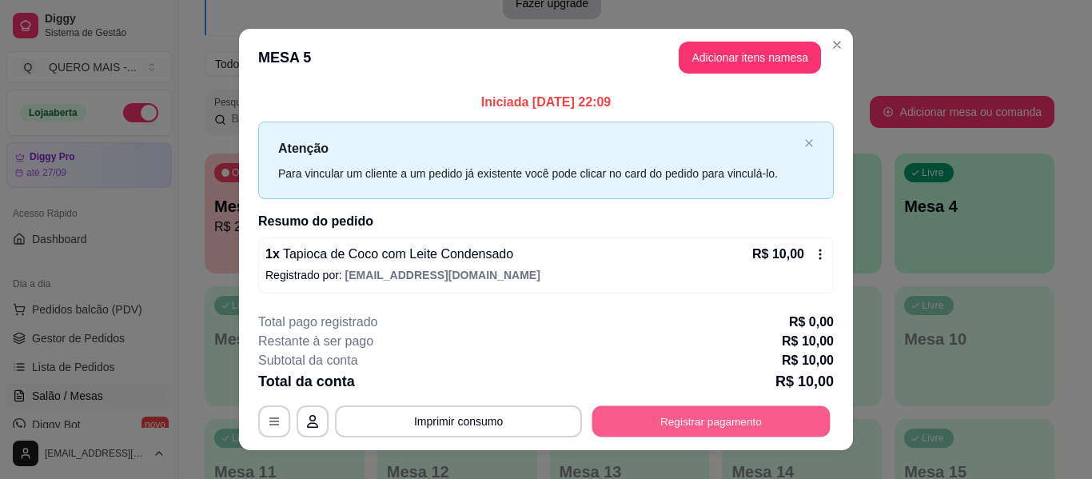
click at [701, 417] on button "Registrar pagamento" at bounding box center [712, 421] width 238 height 31
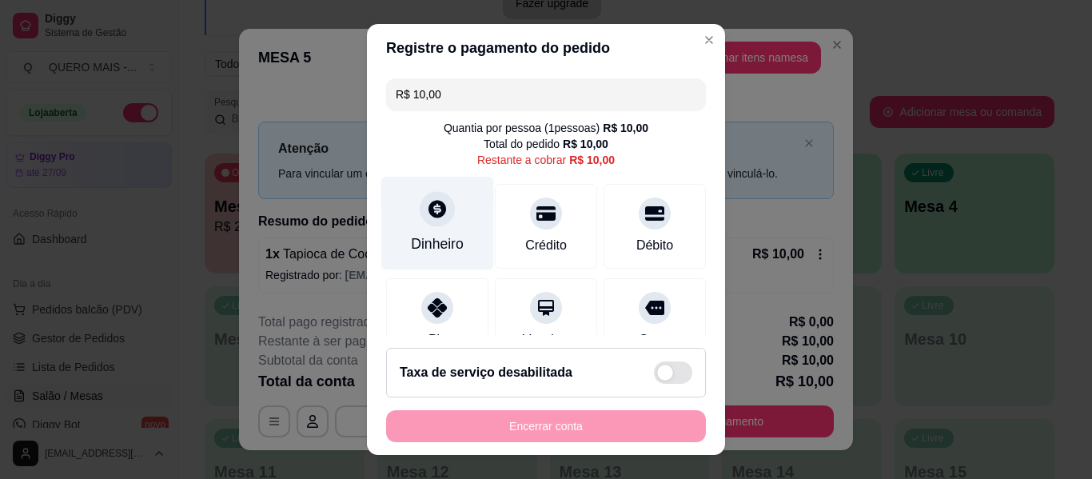
click at [429, 217] on icon at bounding box center [438, 209] width 18 height 18
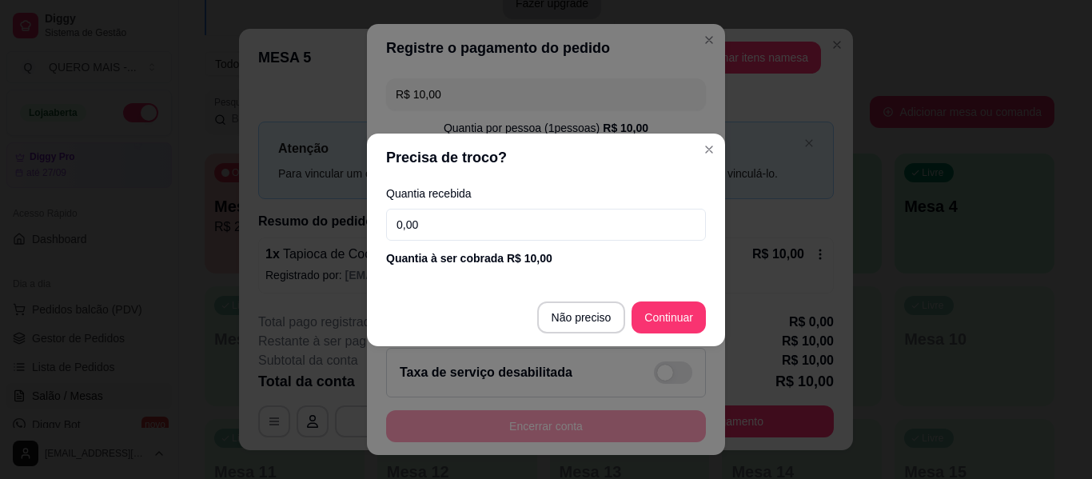
click at [425, 221] on input "0,00" at bounding box center [546, 225] width 320 height 32
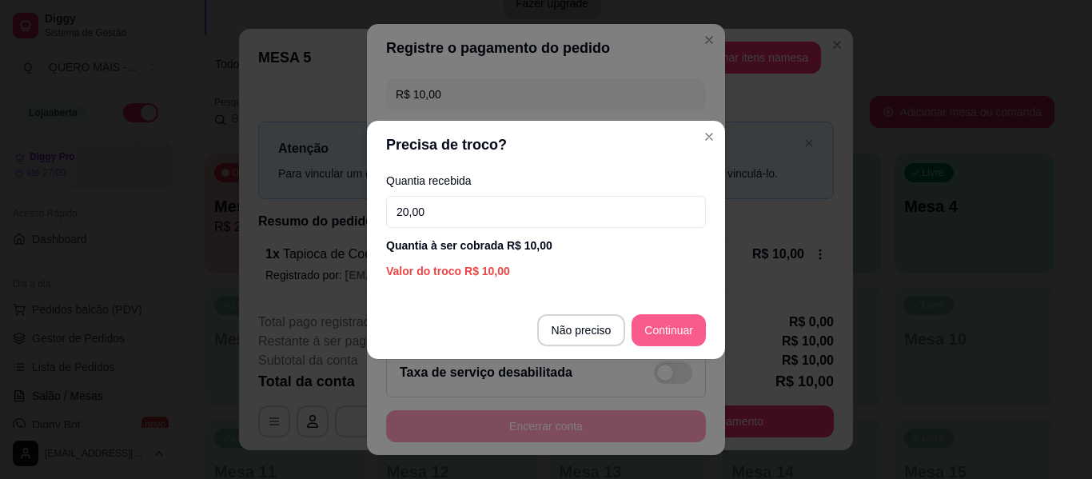
type input "20,00"
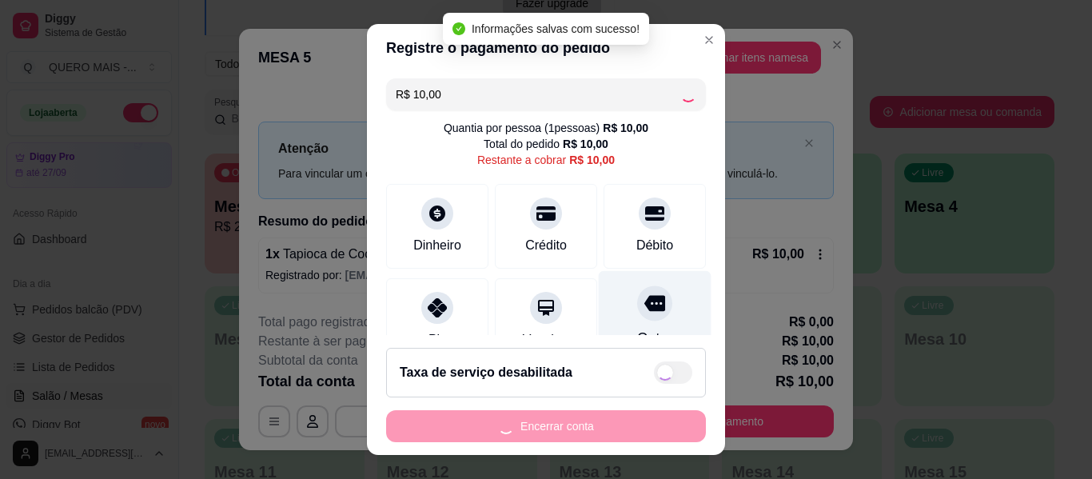
type input "R$ 0,00"
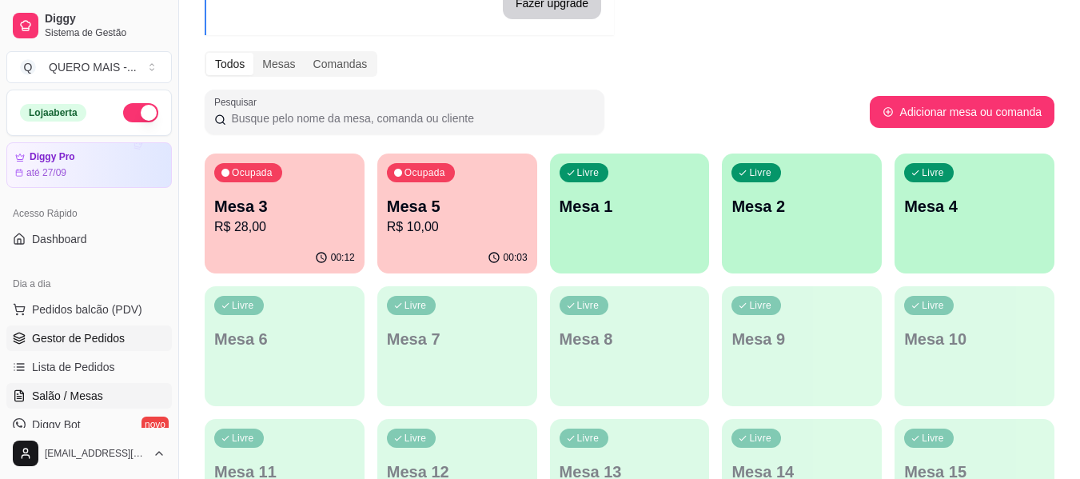
click at [106, 342] on span "Gestor de Pedidos" at bounding box center [78, 338] width 93 height 16
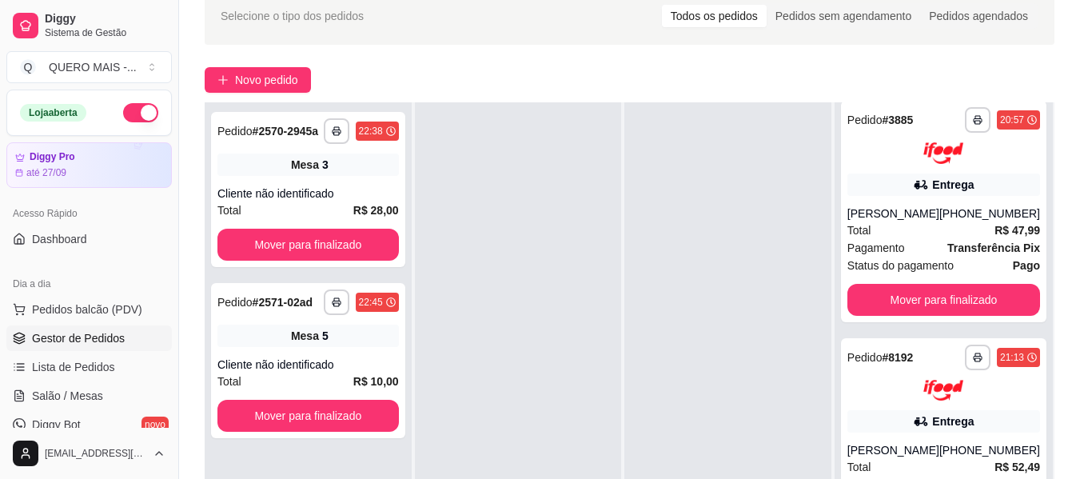
scroll to position [244, 0]
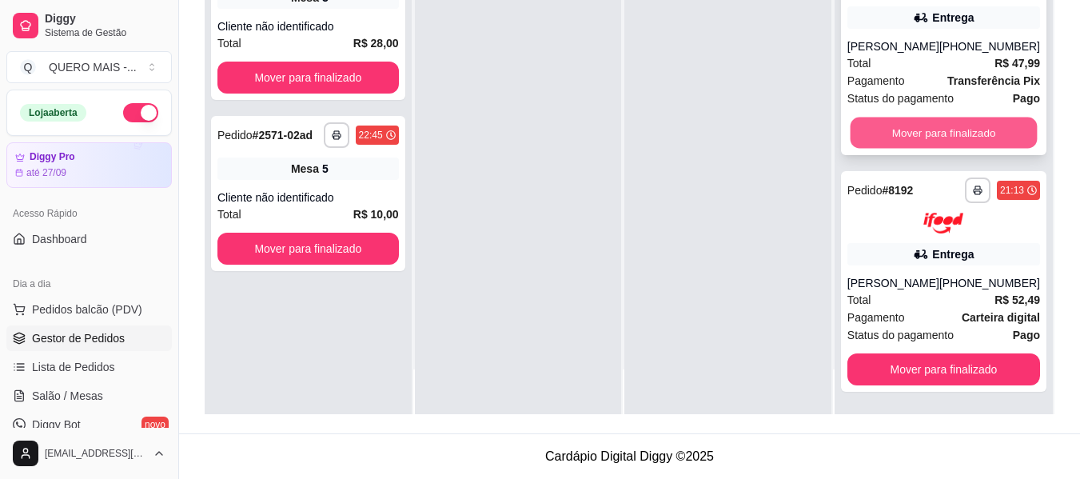
click at [952, 126] on button "Mover para finalizado" at bounding box center [943, 132] width 187 height 31
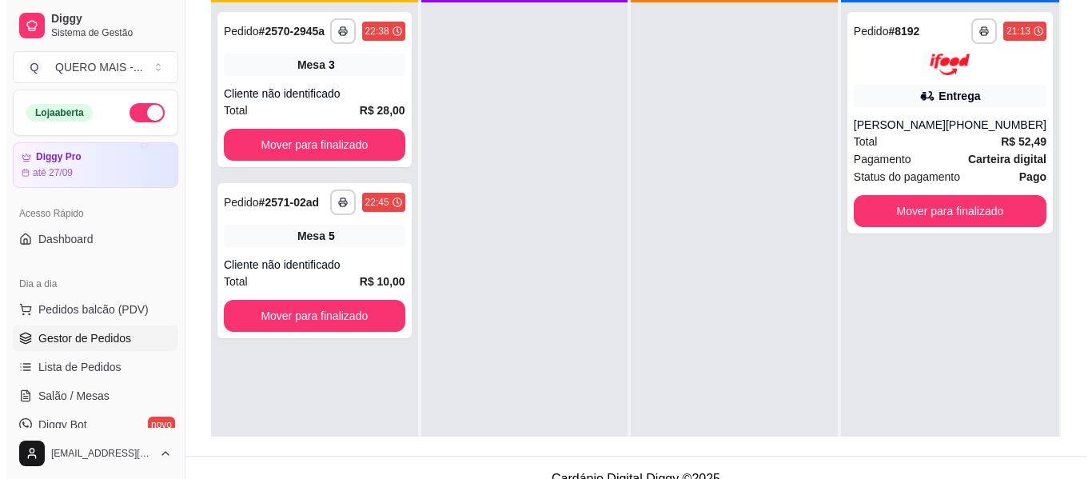
scroll to position [0, 0]
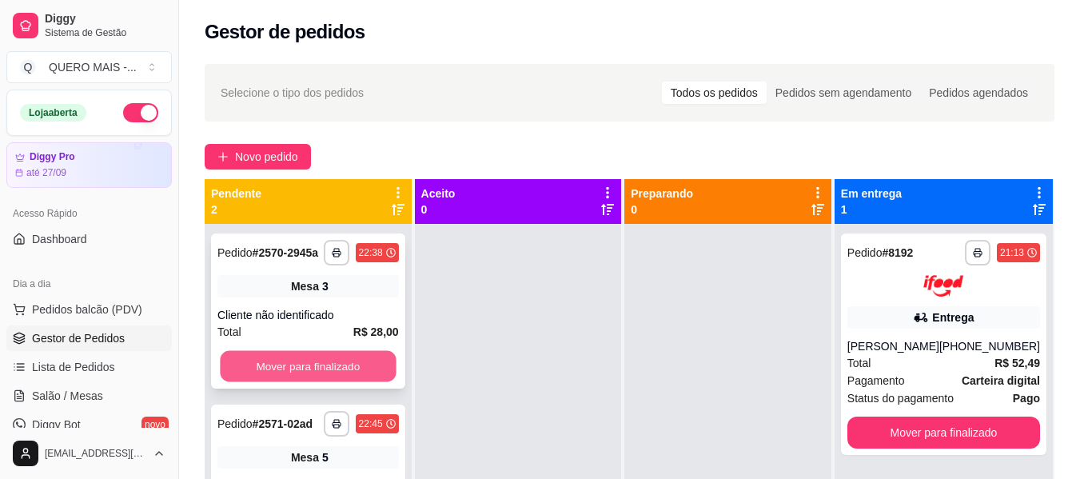
click at [374, 375] on button "Mover para finalizado" at bounding box center [308, 366] width 176 height 31
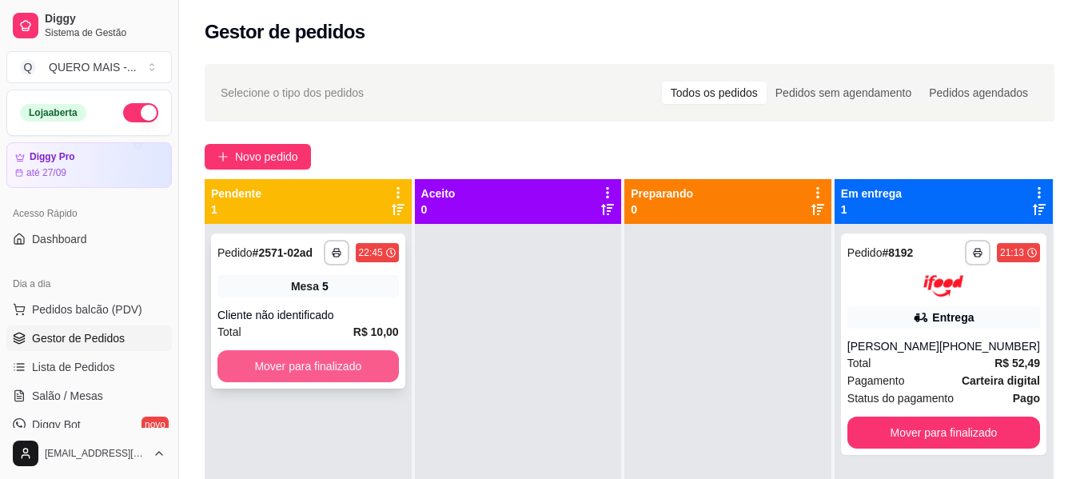
click at [371, 373] on button "Mover para finalizado" at bounding box center [309, 366] width 182 height 32
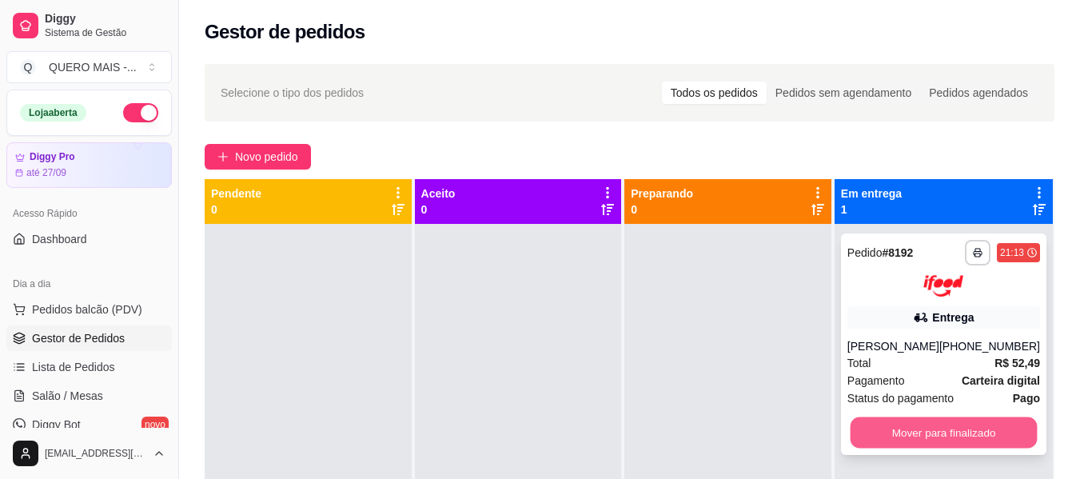
click at [864, 439] on button "Mover para finalizado" at bounding box center [943, 432] width 187 height 31
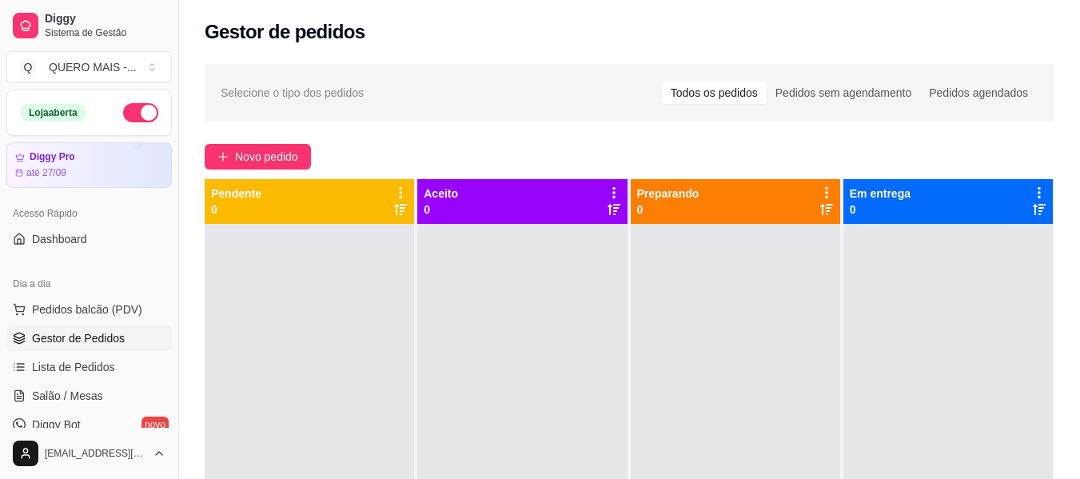
click at [138, 114] on button "button" at bounding box center [140, 112] width 35 height 19
click at [80, 401] on span "Salão / Mesas" at bounding box center [67, 396] width 71 height 16
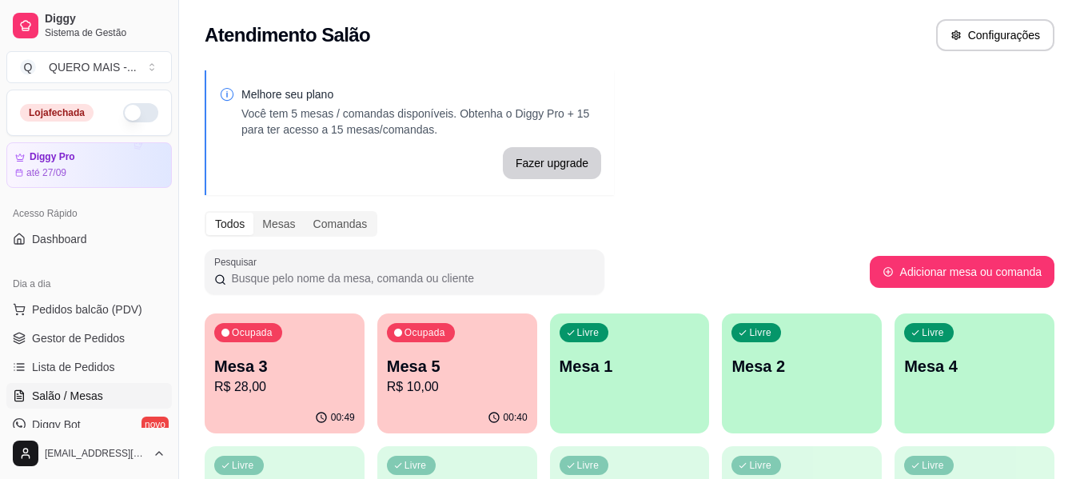
click at [276, 417] on div "00:49" at bounding box center [285, 417] width 160 height 31
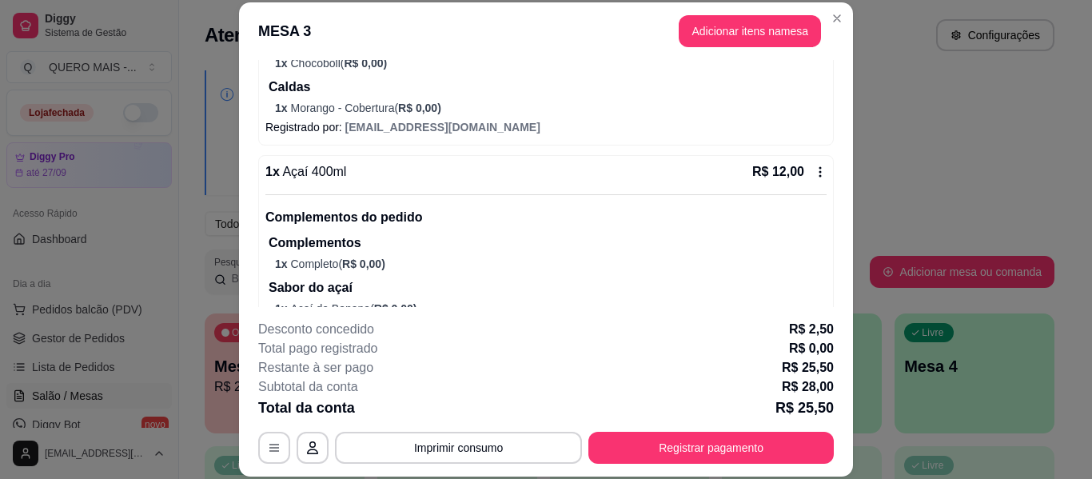
scroll to position [400, 0]
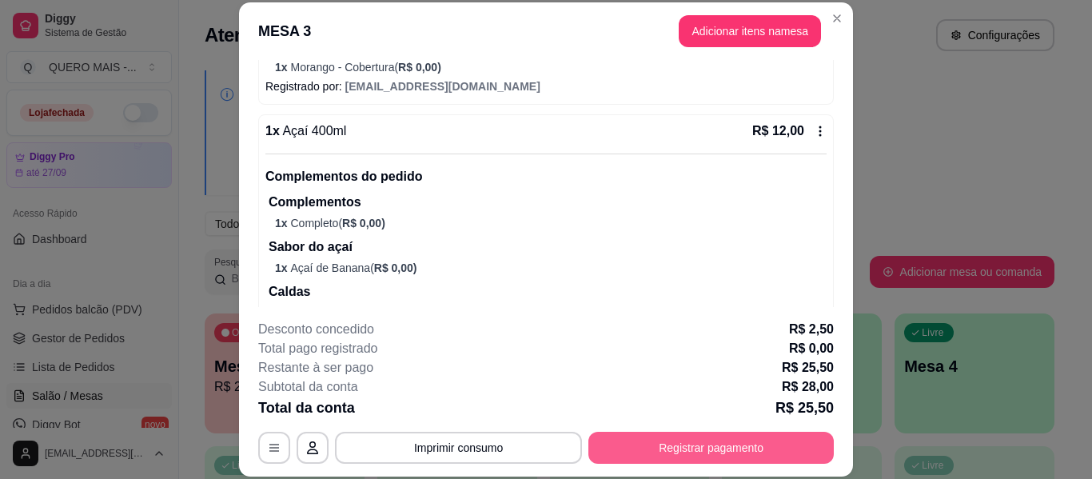
click at [662, 445] on button "Registrar pagamento" at bounding box center [711, 448] width 245 height 32
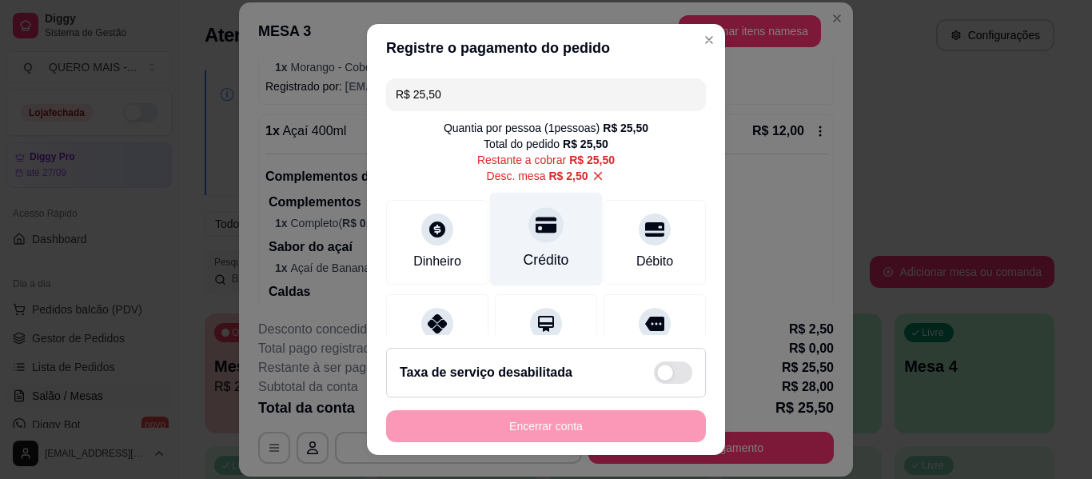
click at [545, 242] on div "Crédito" at bounding box center [546, 240] width 113 height 94
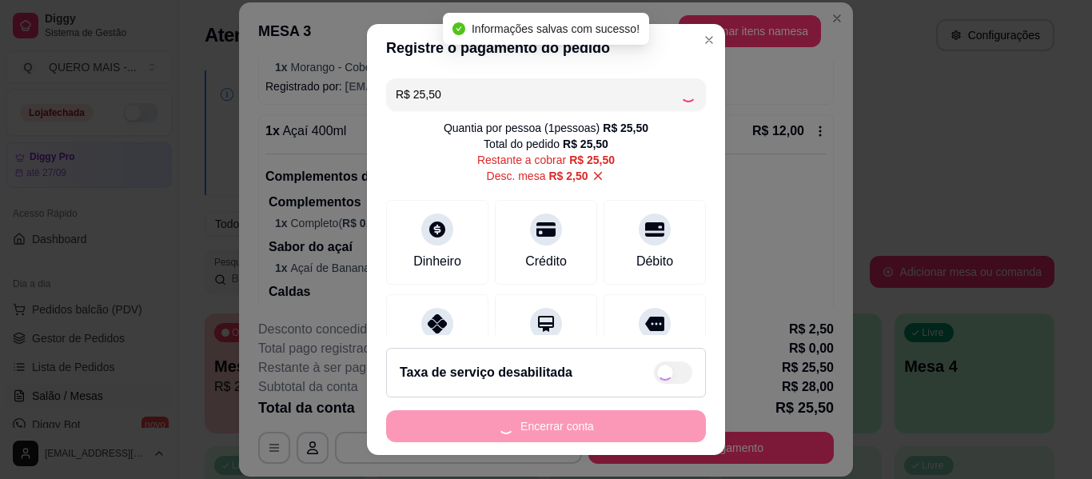
type input "R$ 0,00"
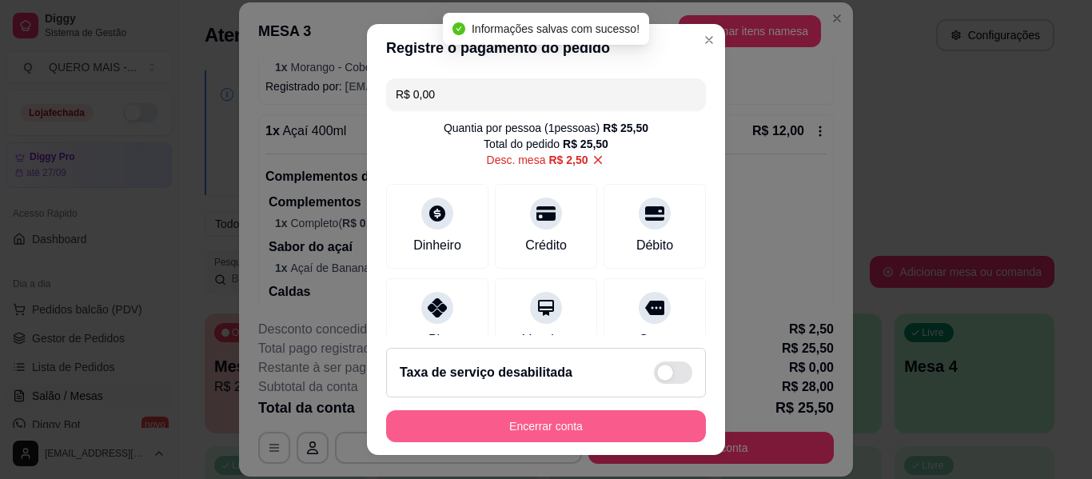
click at [541, 431] on button "Encerrar conta" at bounding box center [546, 426] width 320 height 32
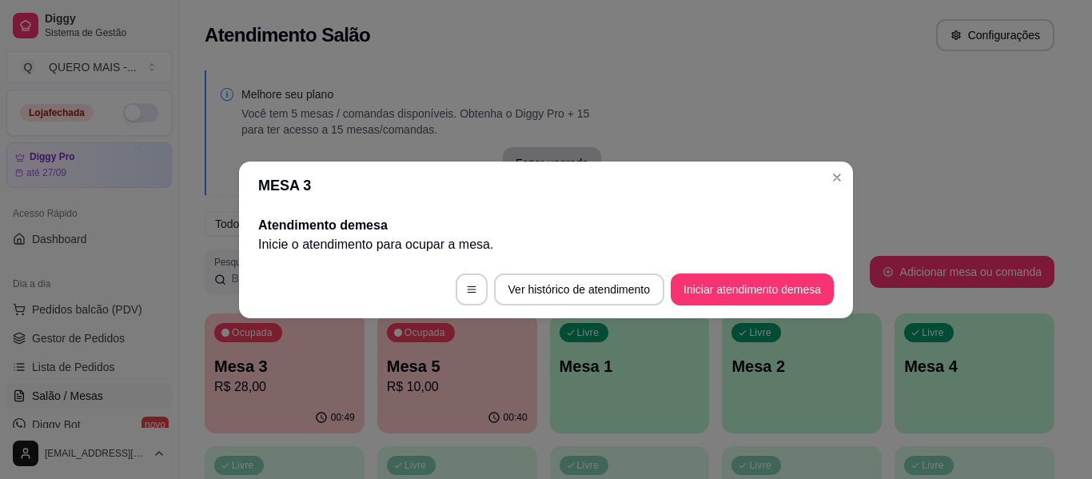
scroll to position [0, 0]
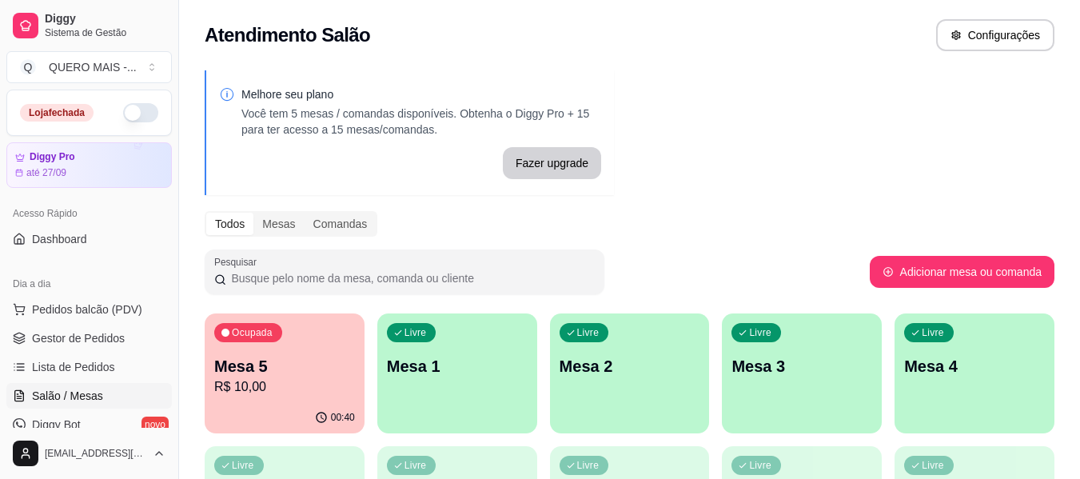
click at [264, 409] on div "00:40" at bounding box center [285, 417] width 160 height 31
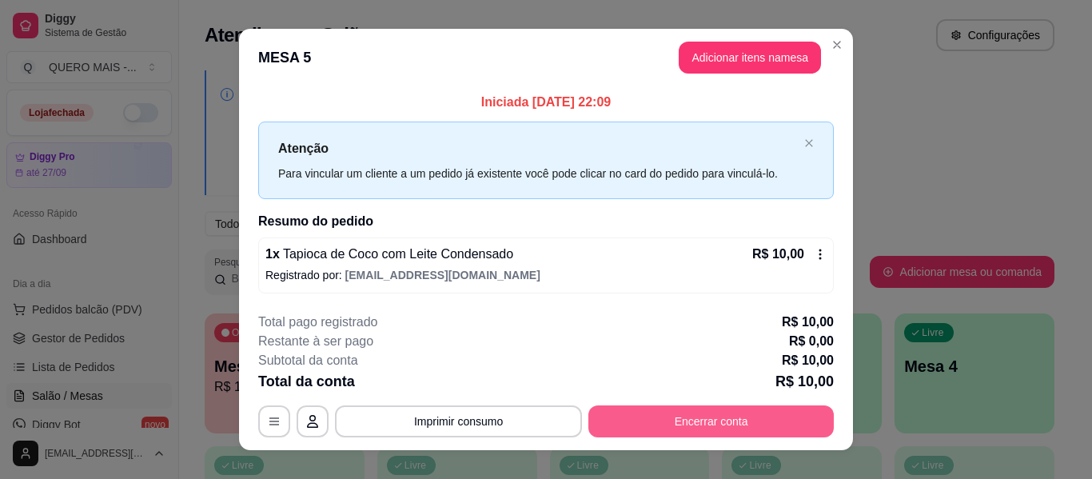
click at [631, 426] on button "Encerrar conta" at bounding box center [711, 421] width 245 height 32
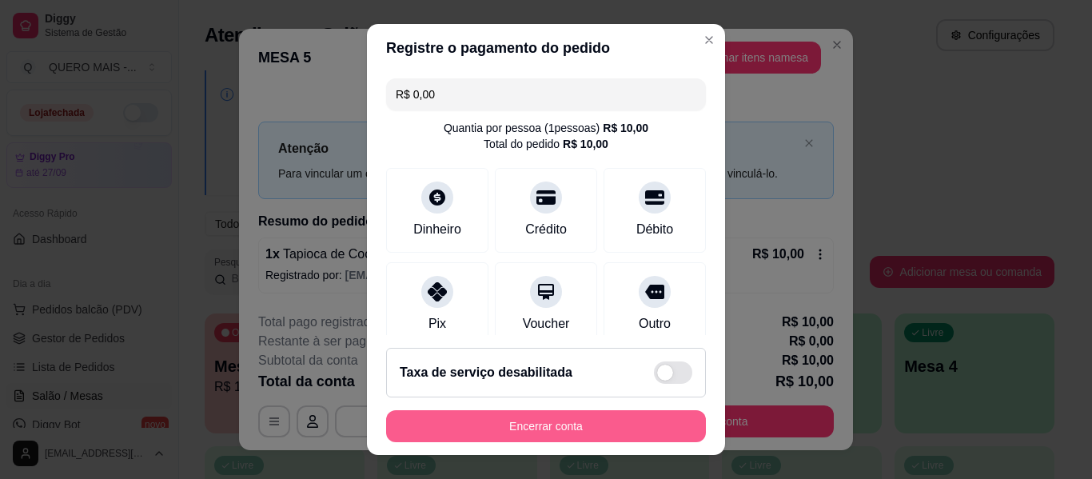
click at [617, 422] on button "Encerrar conta" at bounding box center [546, 426] width 320 height 32
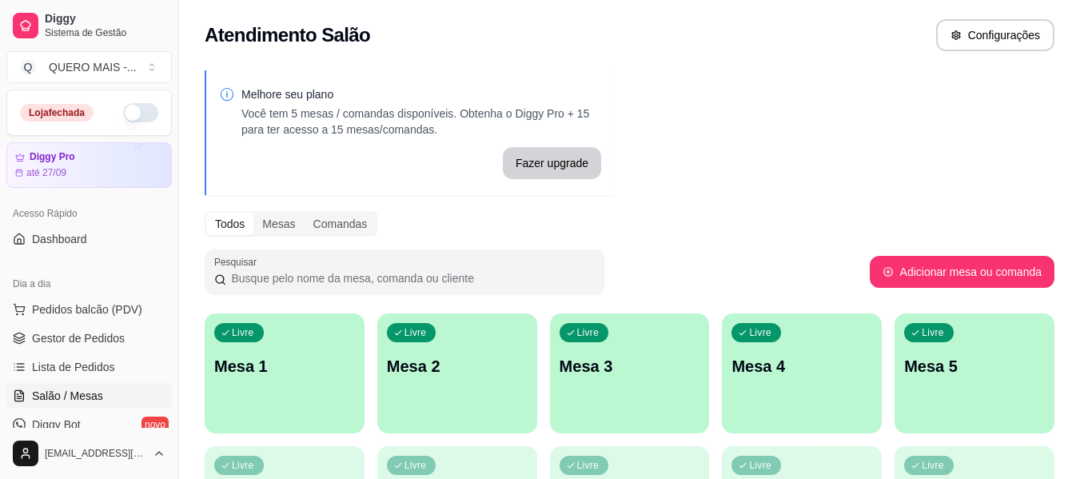
click at [279, 384] on div "Livre Mesa 1" at bounding box center [285, 363] width 160 height 101
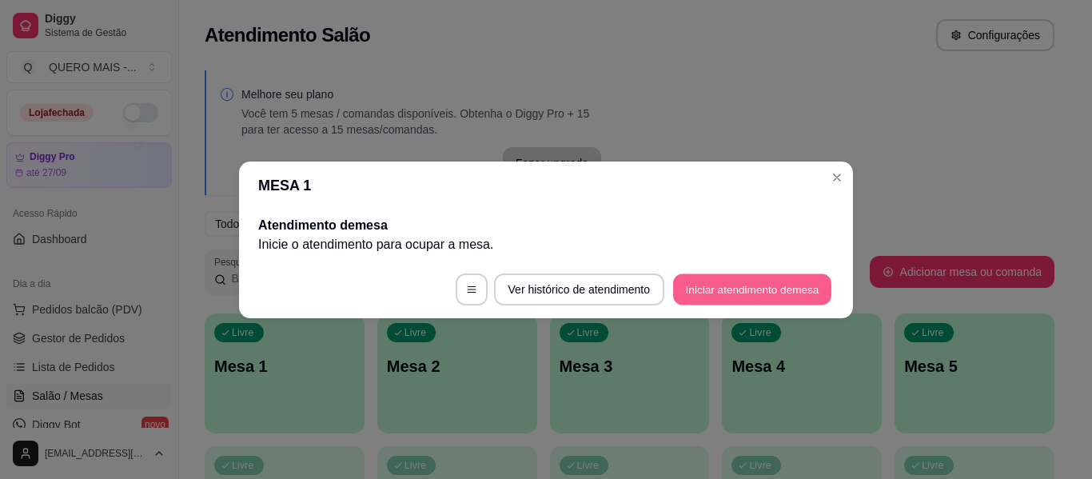
click at [688, 277] on button "Iniciar atendimento de mesa" at bounding box center [752, 288] width 158 height 31
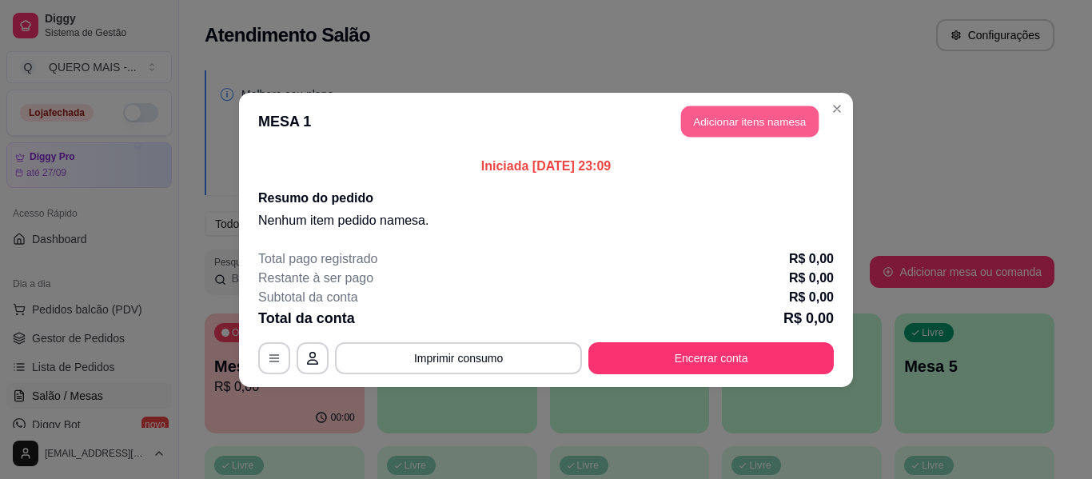
click at [720, 121] on button "Adicionar itens na mesa" at bounding box center [750, 121] width 138 height 31
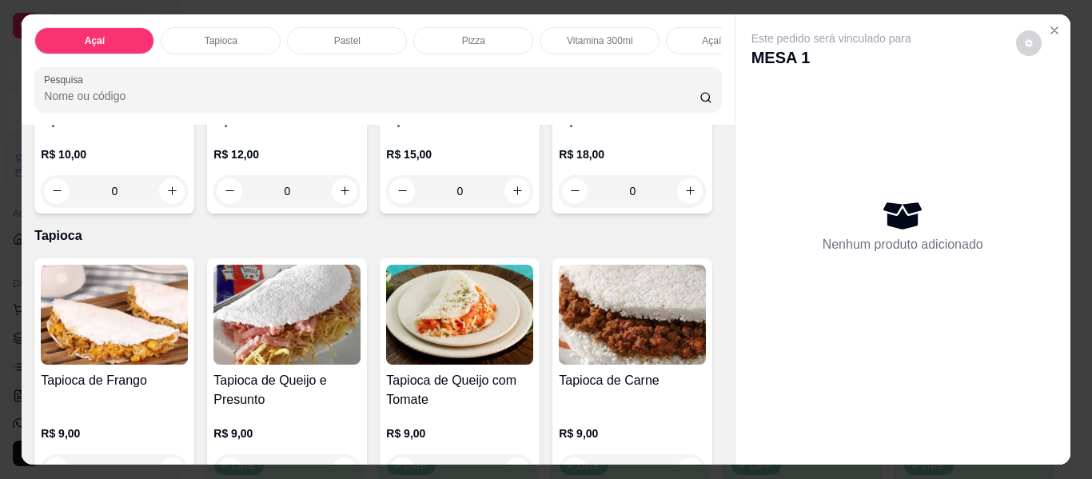
scroll to position [480, 0]
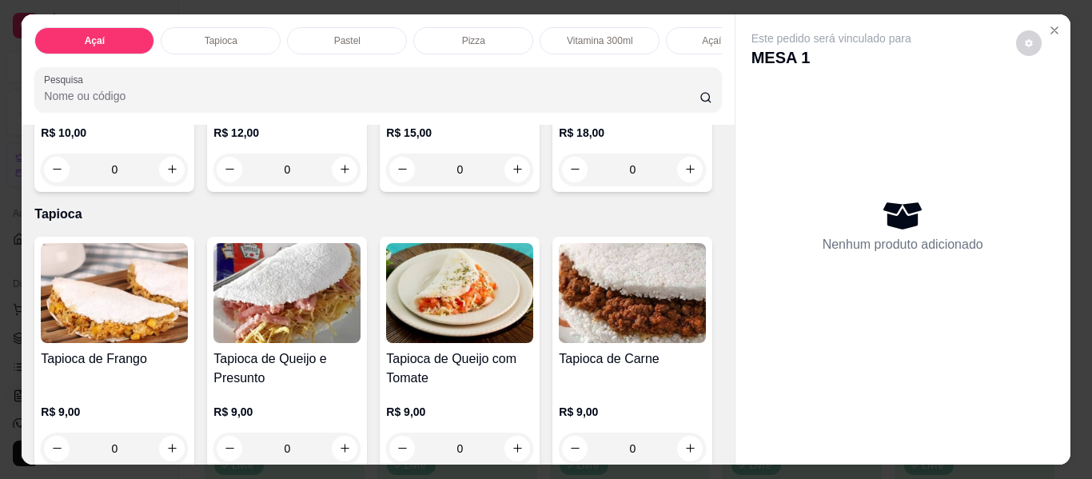
click at [386, 186] on div "0" at bounding box center [459, 170] width 147 height 32
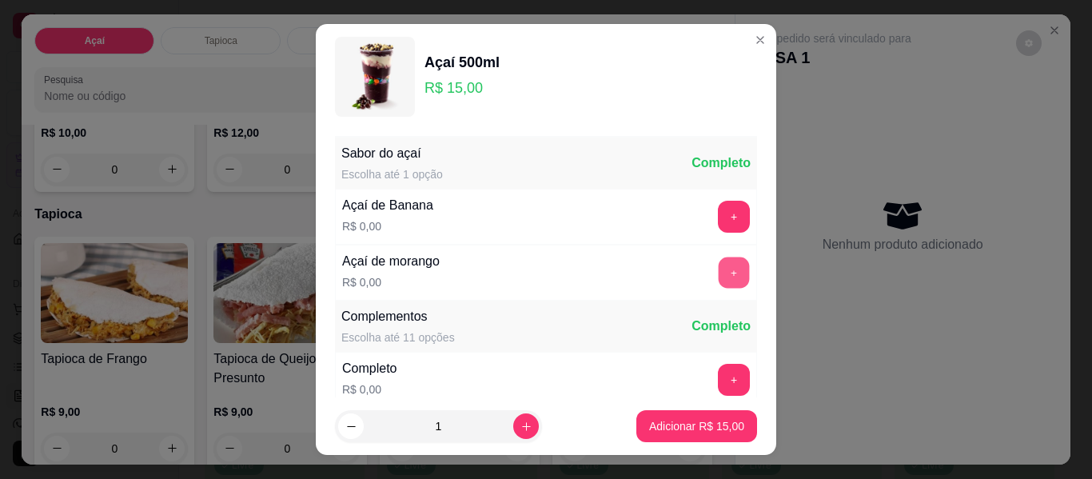
click at [719, 274] on button "+" at bounding box center [734, 272] width 31 height 31
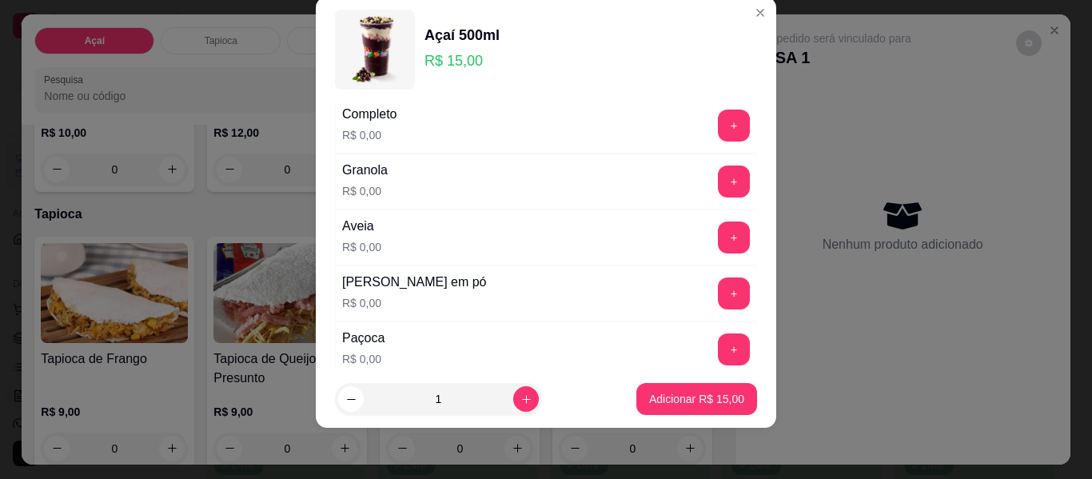
scroll to position [331, 0]
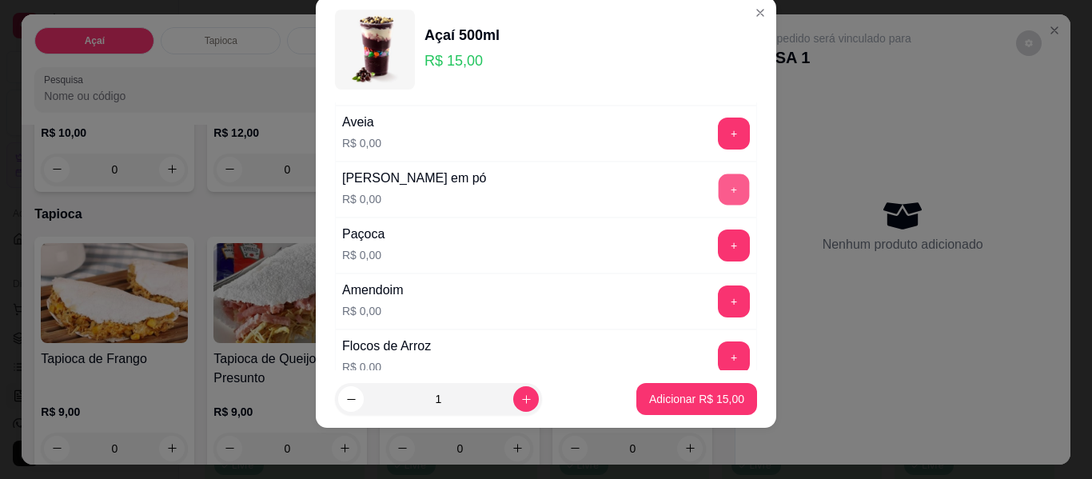
click at [719, 188] on button "+" at bounding box center [734, 189] width 31 height 31
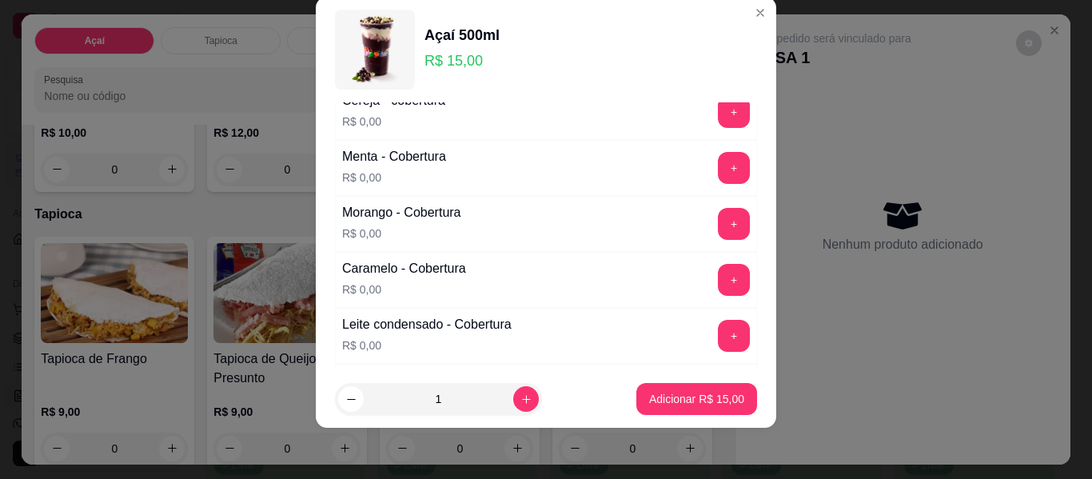
scroll to position [1051, 0]
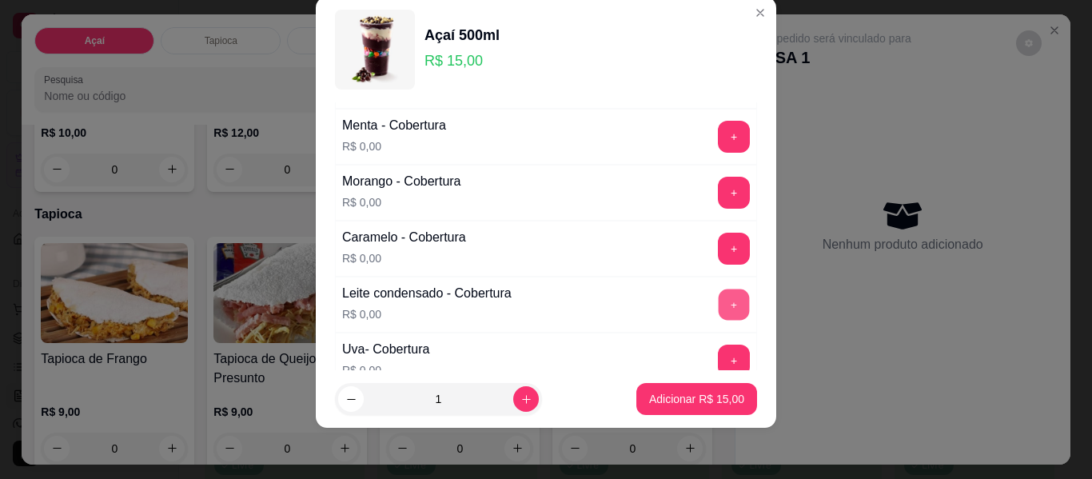
click at [719, 310] on button "+" at bounding box center [734, 304] width 31 height 31
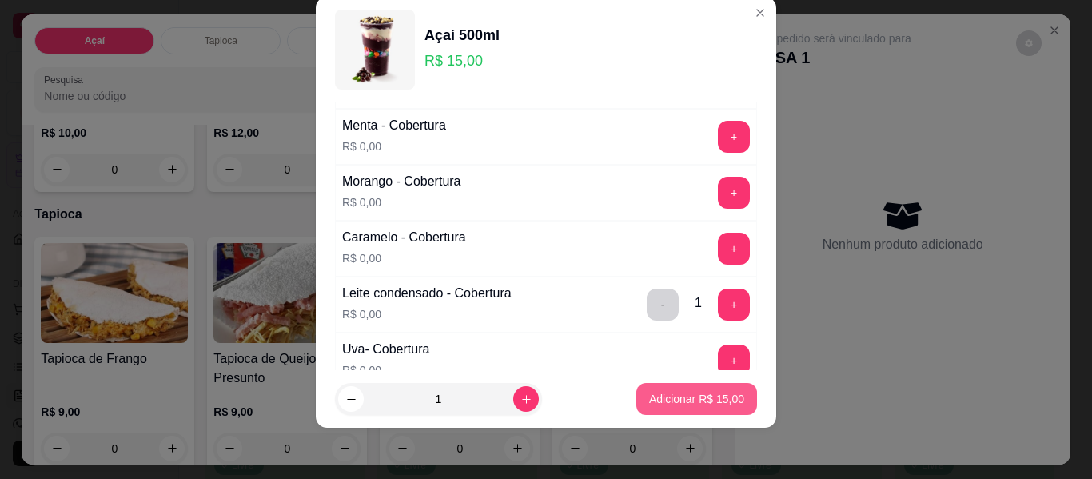
click at [669, 399] on p "Adicionar R$ 15,00" at bounding box center [696, 399] width 95 height 16
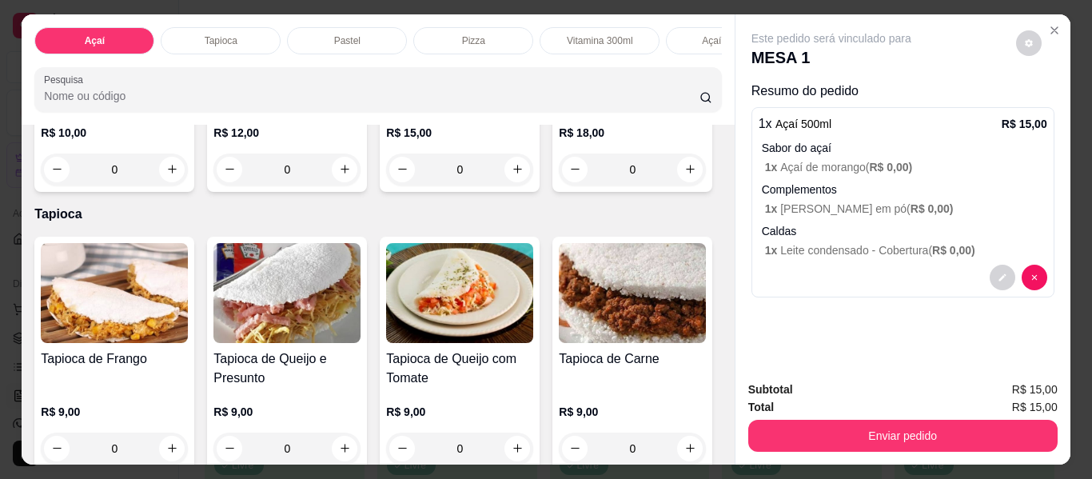
click at [361, 172] on div "0" at bounding box center [287, 170] width 147 height 32
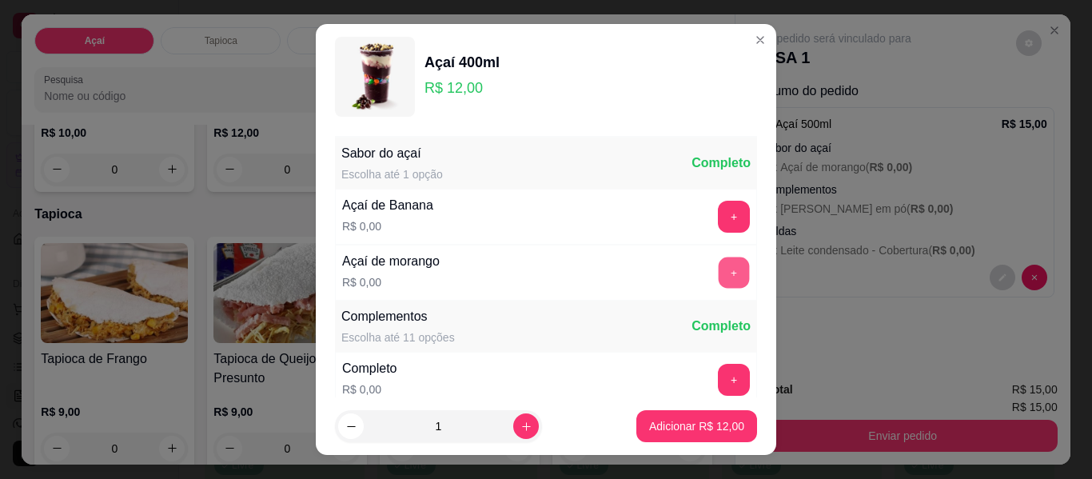
click at [719, 271] on button "+" at bounding box center [734, 272] width 31 height 31
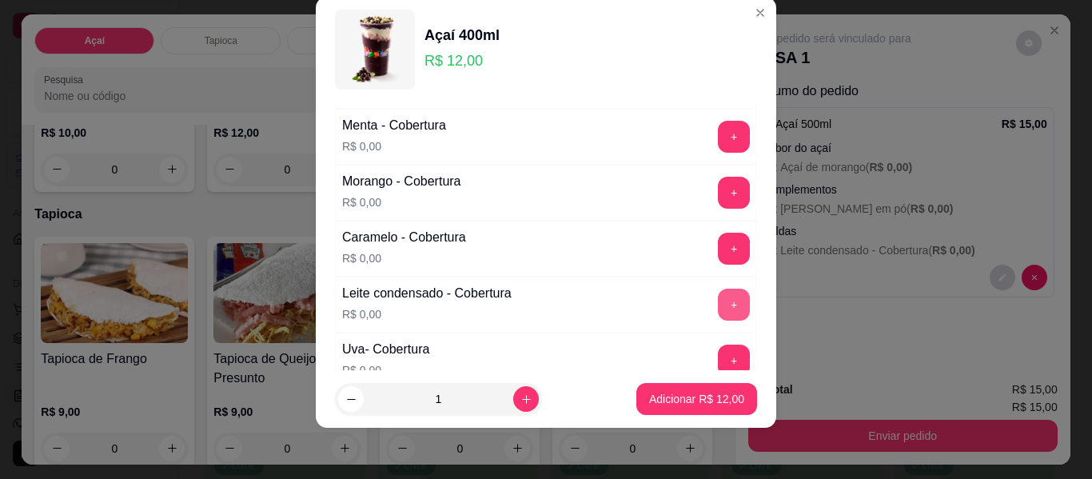
click at [718, 309] on button "+" at bounding box center [734, 305] width 32 height 32
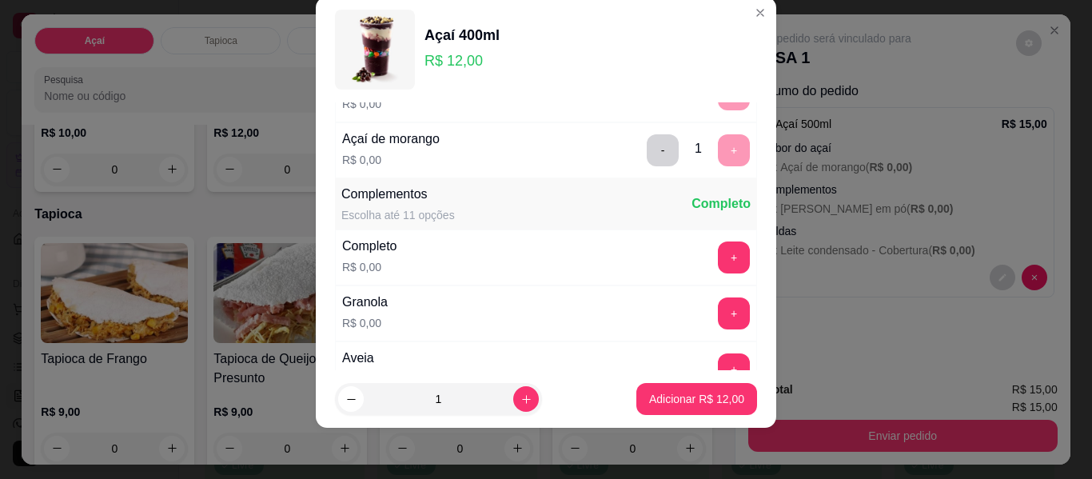
scroll to position [91, 0]
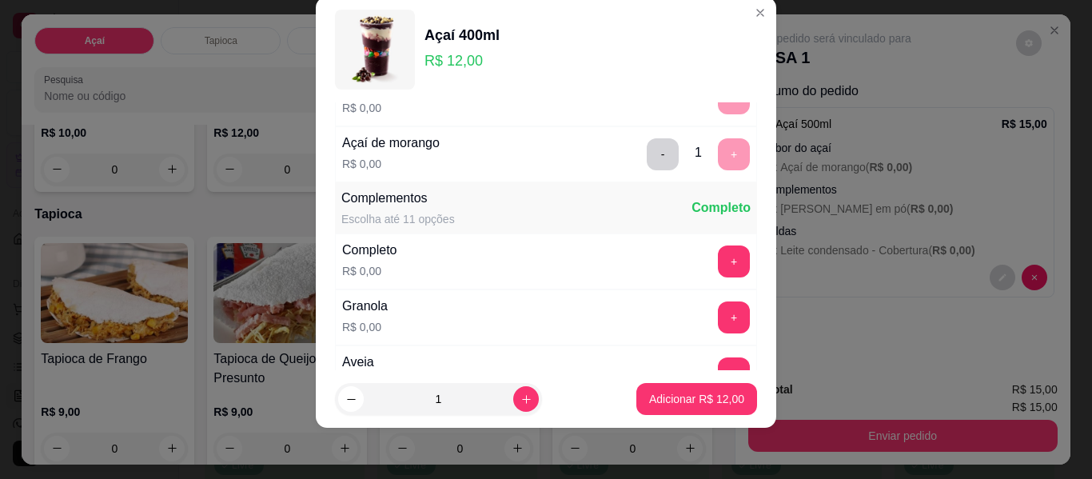
click at [718, 262] on button "+" at bounding box center [734, 261] width 32 height 32
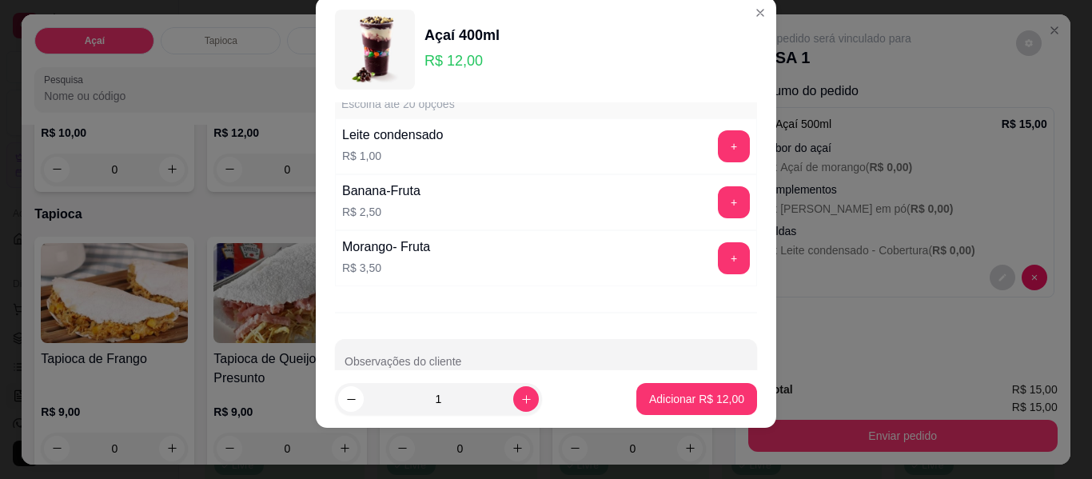
scroll to position [1464, 0]
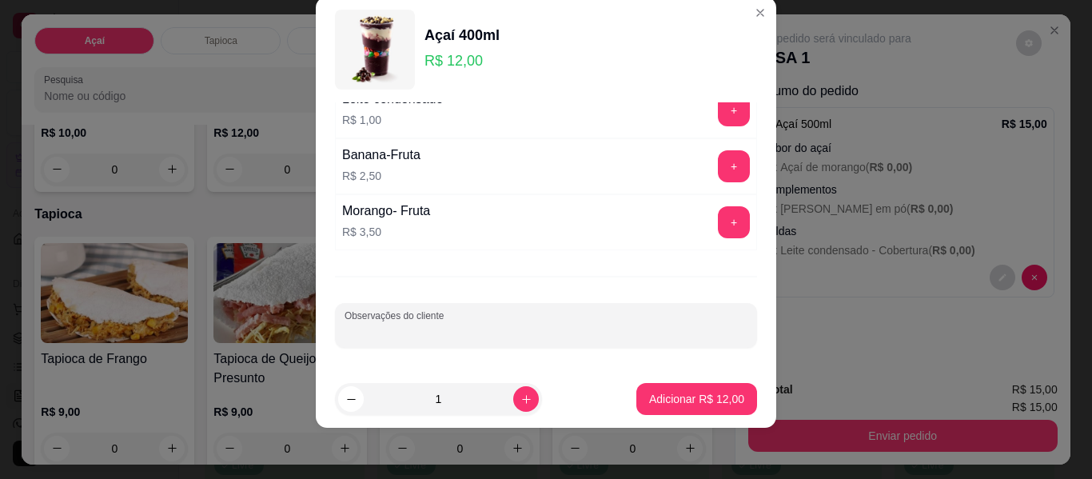
click at [627, 329] on input "Observações do cliente" at bounding box center [546, 332] width 403 height 16
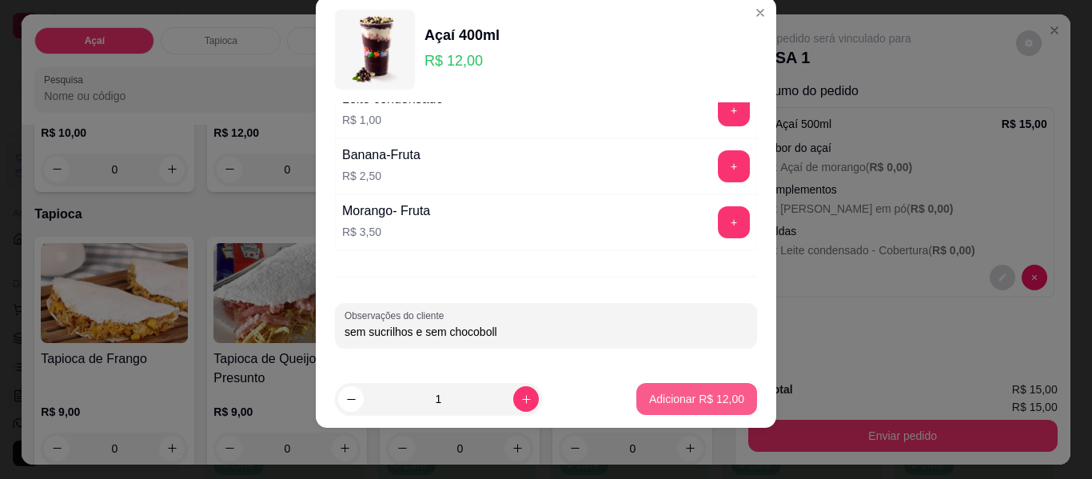
type input "sem sucrilhos e sem chocoboll"
click at [676, 413] on button "Adicionar R$ 12,00" at bounding box center [697, 399] width 121 height 32
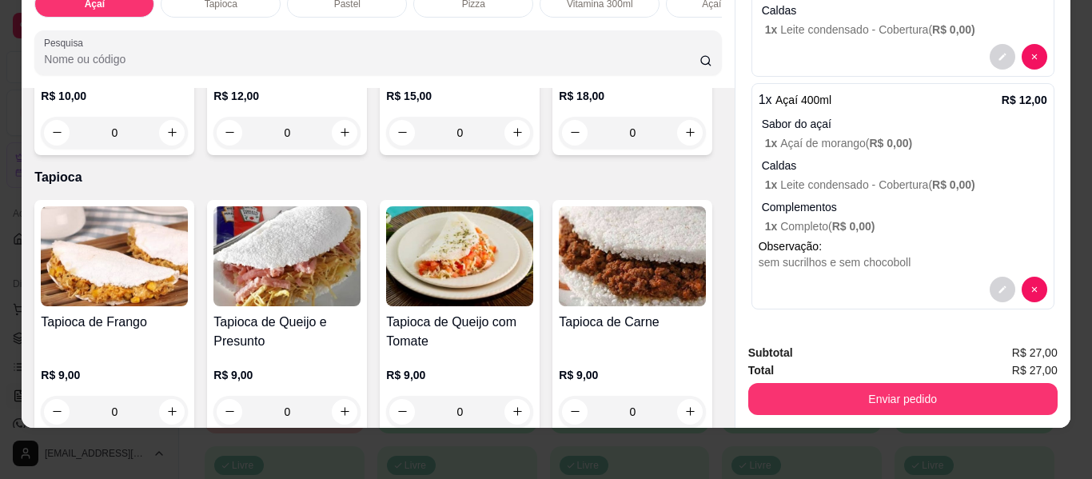
scroll to position [0, 0]
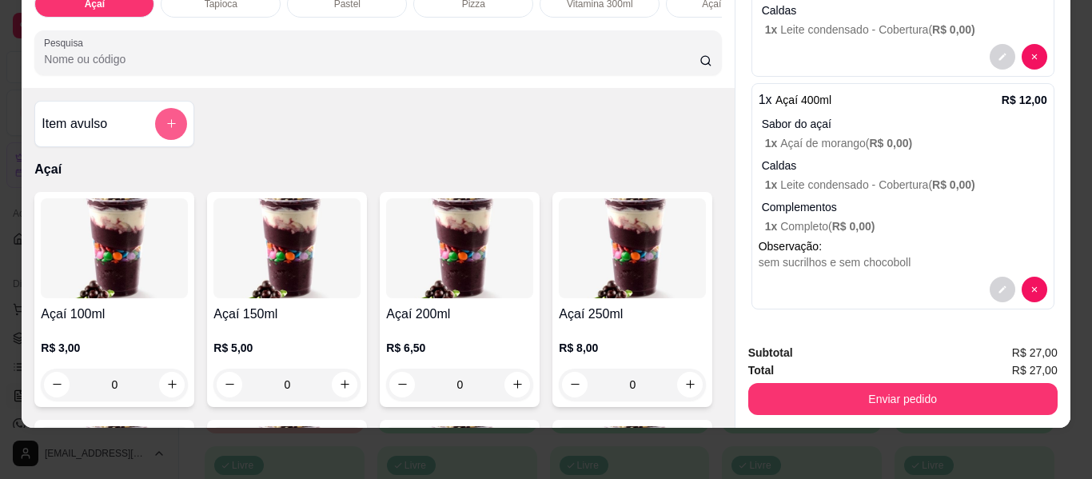
click at [166, 121] on icon "add-separate-item" at bounding box center [172, 124] width 12 height 12
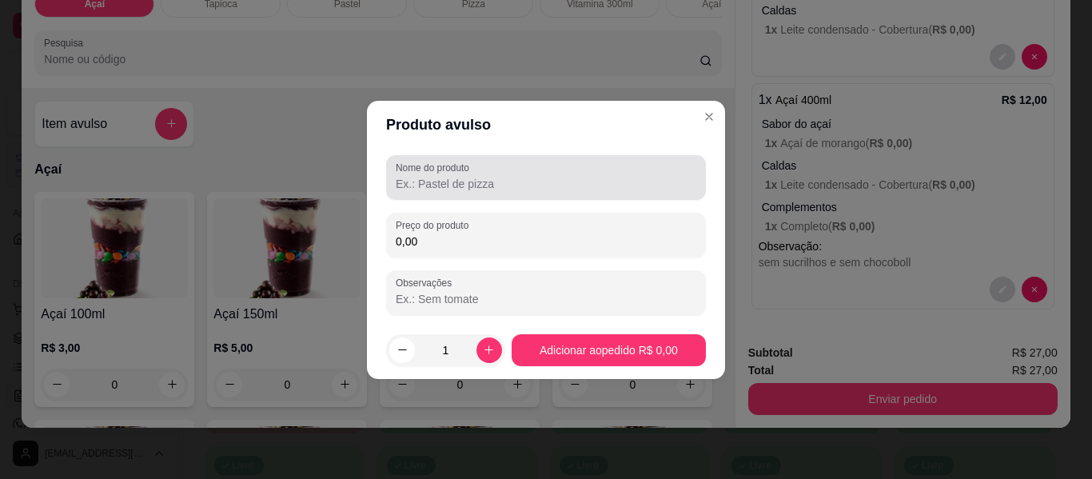
click at [449, 190] on input "Nome do produto" at bounding box center [546, 184] width 301 height 16
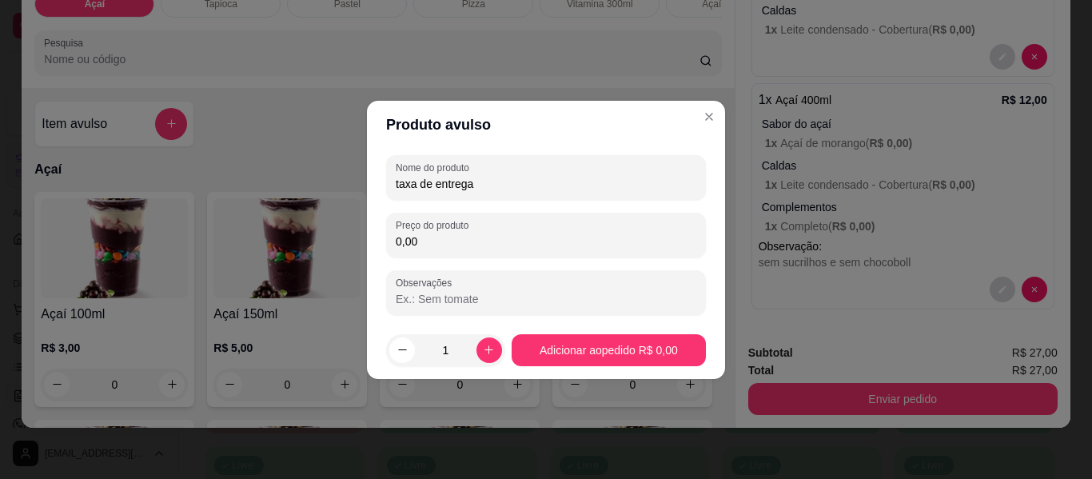
type input "taxa de entrega"
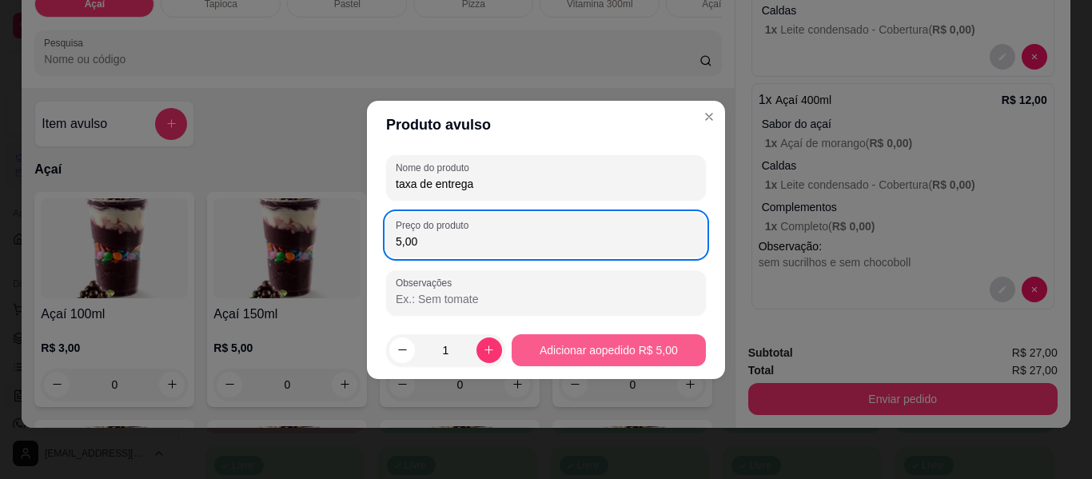
type input "5,00"
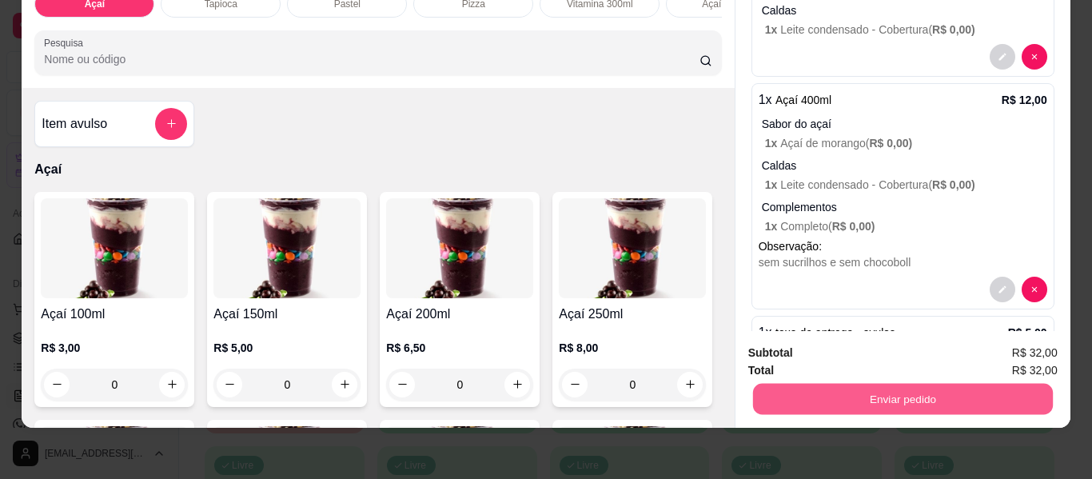
click at [804, 379] on div "Enviar pedido" at bounding box center [902, 397] width 309 height 36
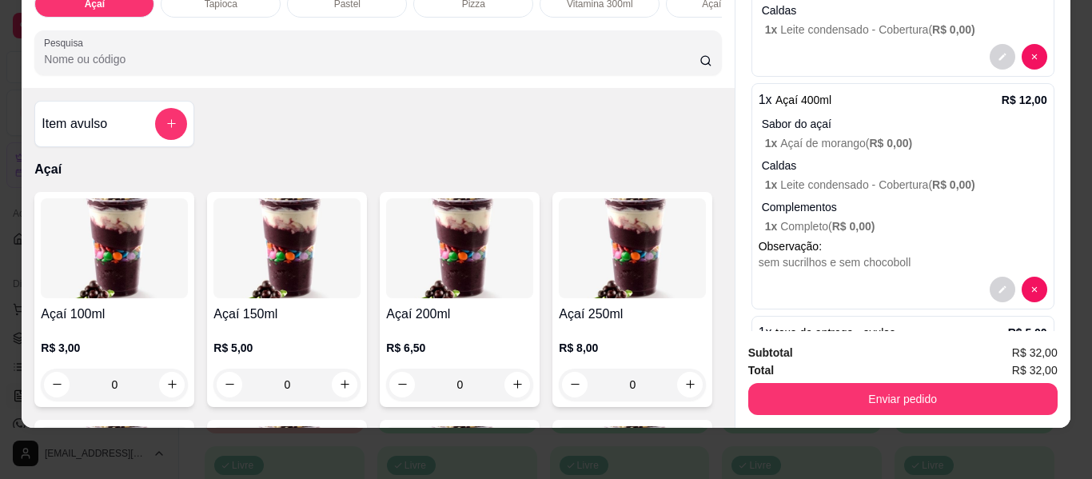
click at [821, 405] on div "Subtotal R$ 32,00 Total R$ 32,00 Enviar pedido" at bounding box center [903, 379] width 335 height 97
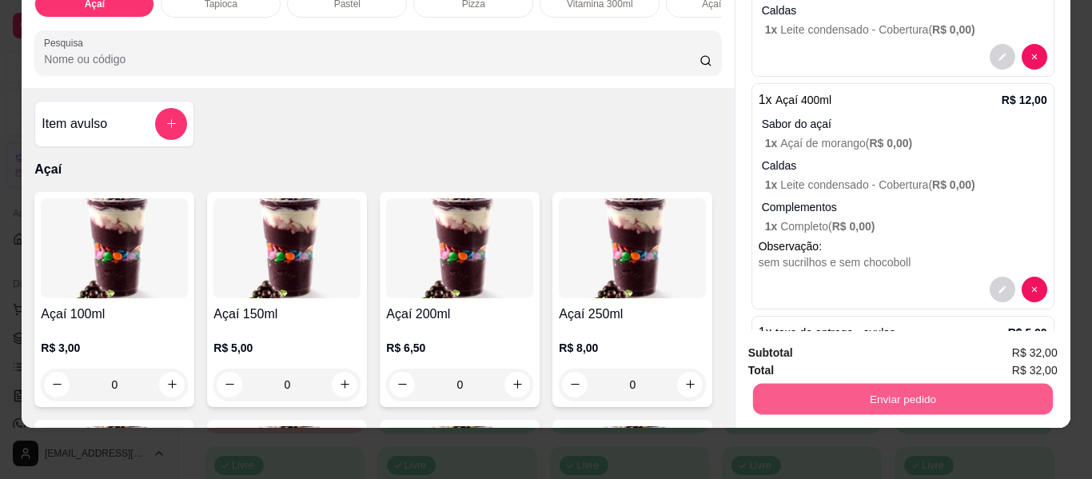
click at [820, 387] on button "Enviar pedido" at bounding box center [902, 399] width 300 height 31
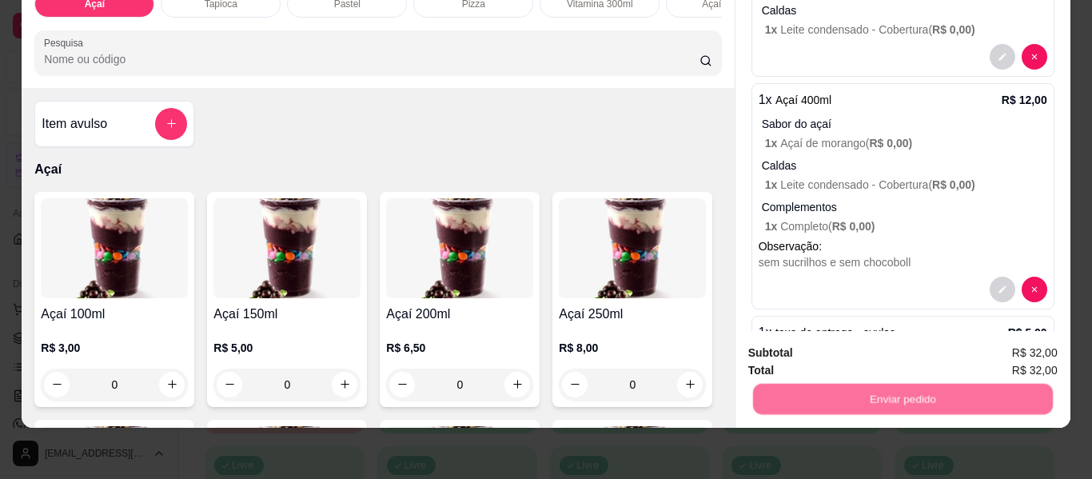
click at [812, 350] on button "Não registrar e enviar pedido" at bounding box center [850, 348] width 162 height 30
